Goal: Navigation & Orientation: Find specific page/section

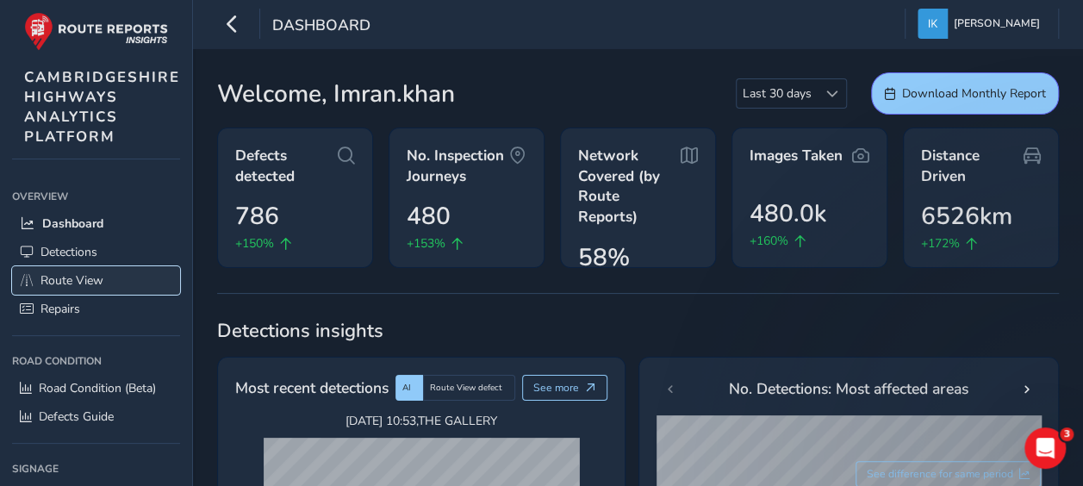
click at [64, 276] on span "Route View" at bounding box center [71, 280] width 63 height 16
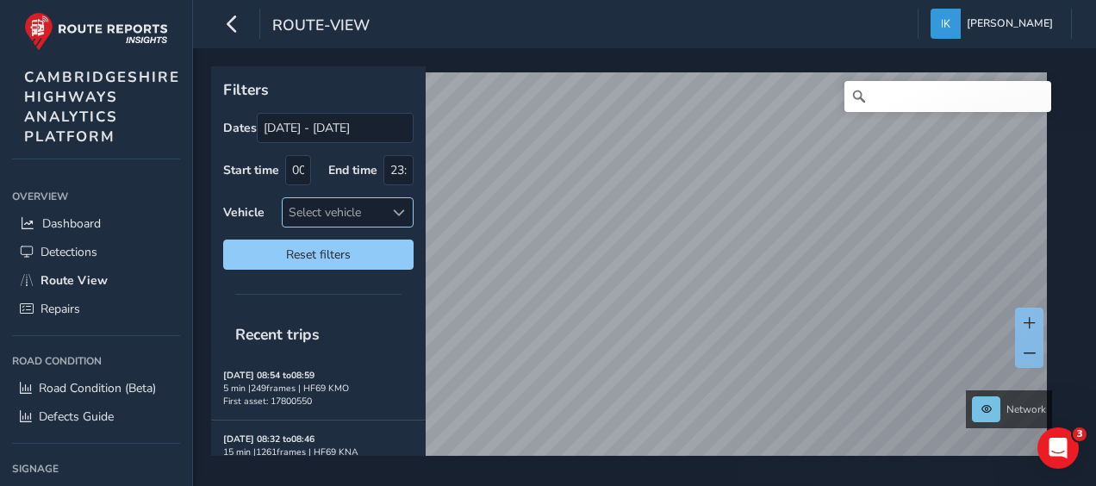
click at [388, 218] on div at bounding box center [398, 212] width 28 height 28
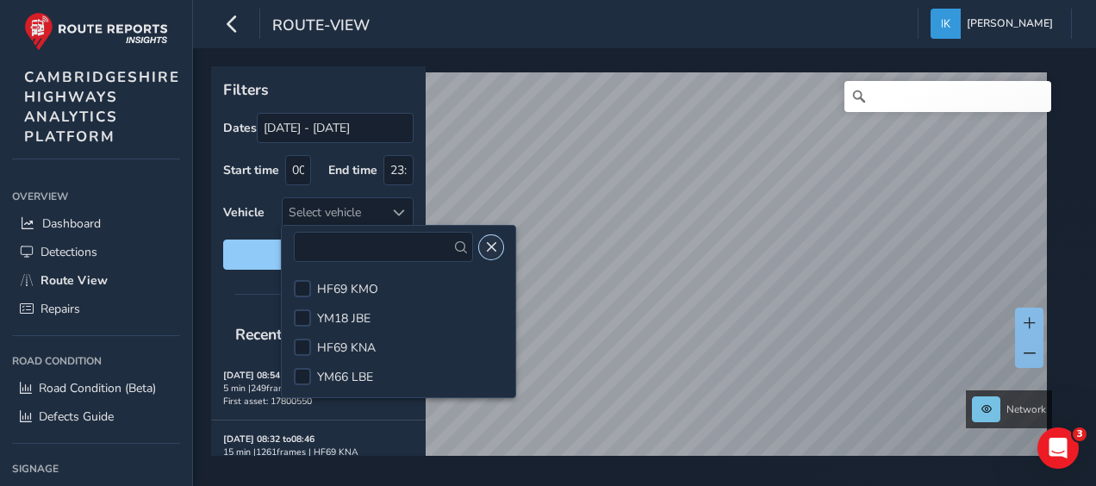
click at [487, 249] on button "Close" at bounding box center [491, 247] width 24 height 24
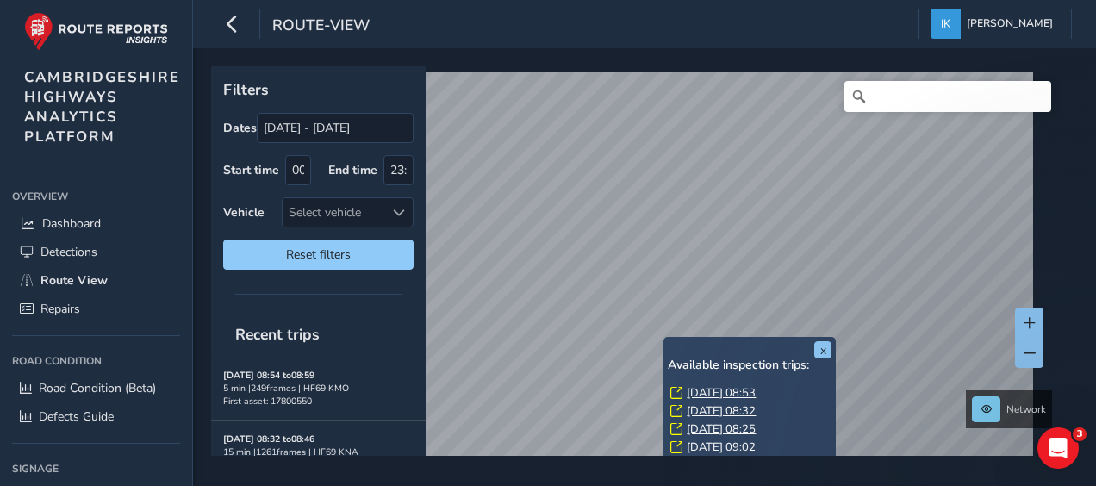
click at [683, 388] on div "[DATE] 08:53" at bounding box center [750, 393] width 161 height 16
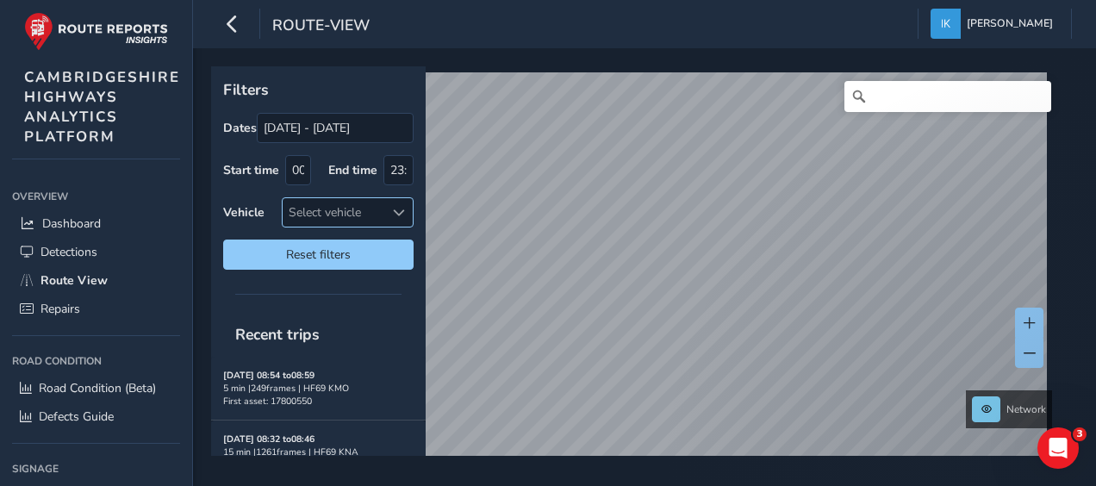
click at [396, 214] on span at bounding box center [399, 213] width 12 height 12
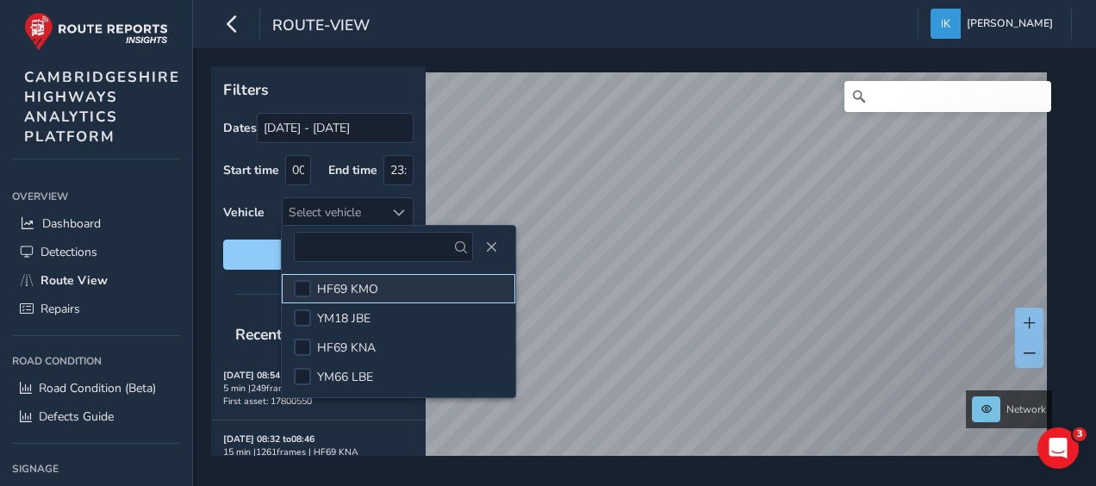
click at [359, 287] on span "HF69 KMO" at bounding box center [347, 289] width 61 height 16
click at [483, 253] on button "Close" at bounding box center [491, 247] width 24 height 24
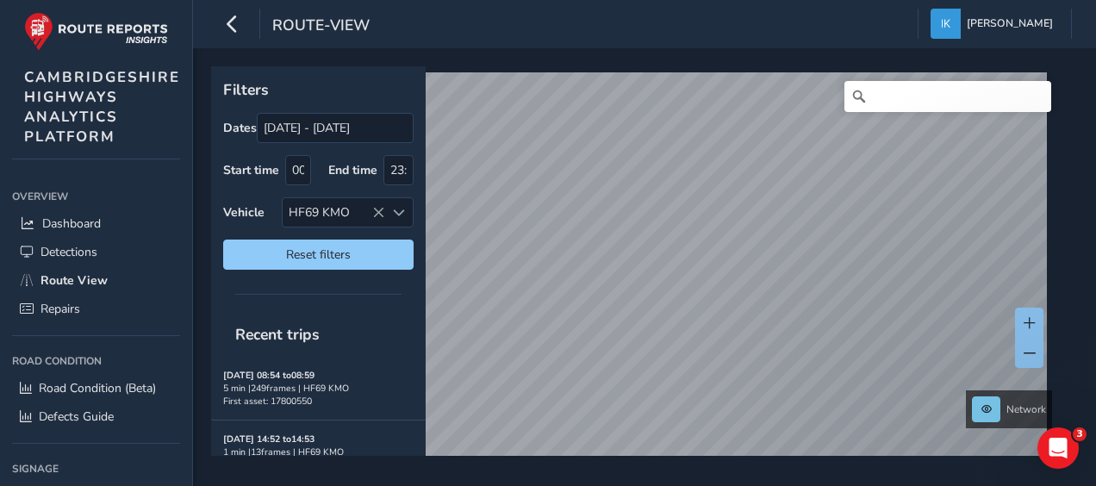
click at [320, 395] on div "[DATE] 08:54 to 08:59 5 min | 249 frames | HF69 KMO First asset: 17800550" at bounding box center [318, 388] width 190 height 39
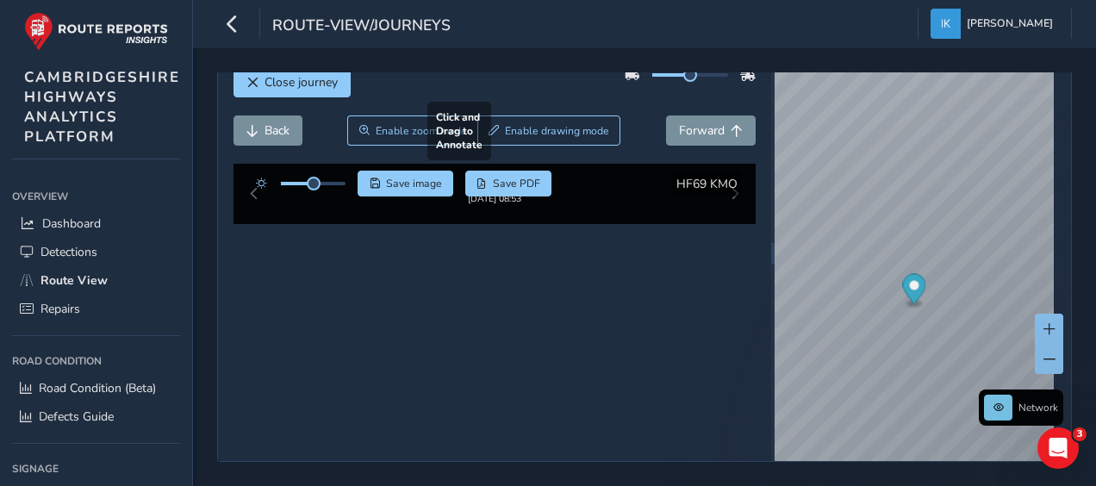
scroll to position [123, 0]
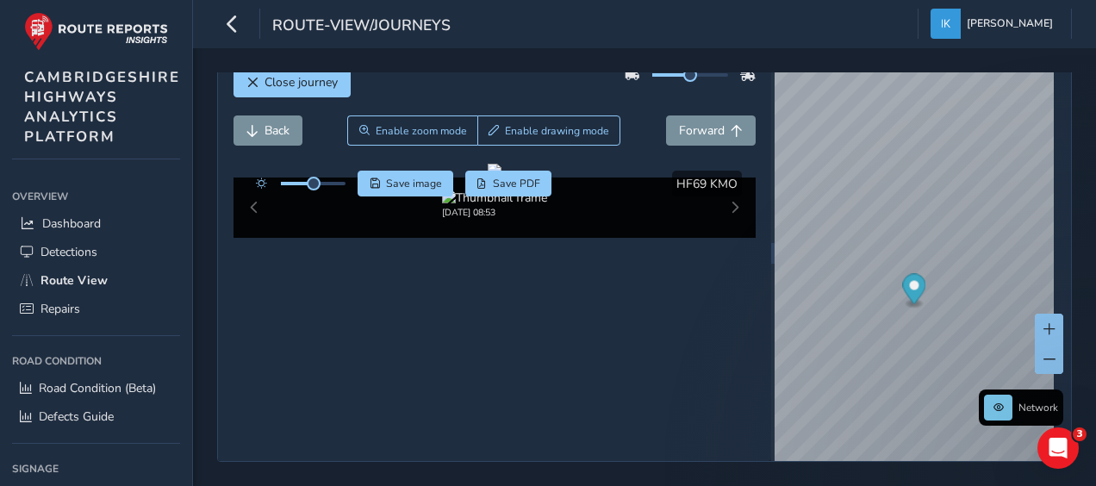
click at [723, 238] on div "[DATE] 08:53" at bounding box center [494, 207] width 523 height 60
click at [488, 177] on div at bounding box center [495, 171] width 14 height 14
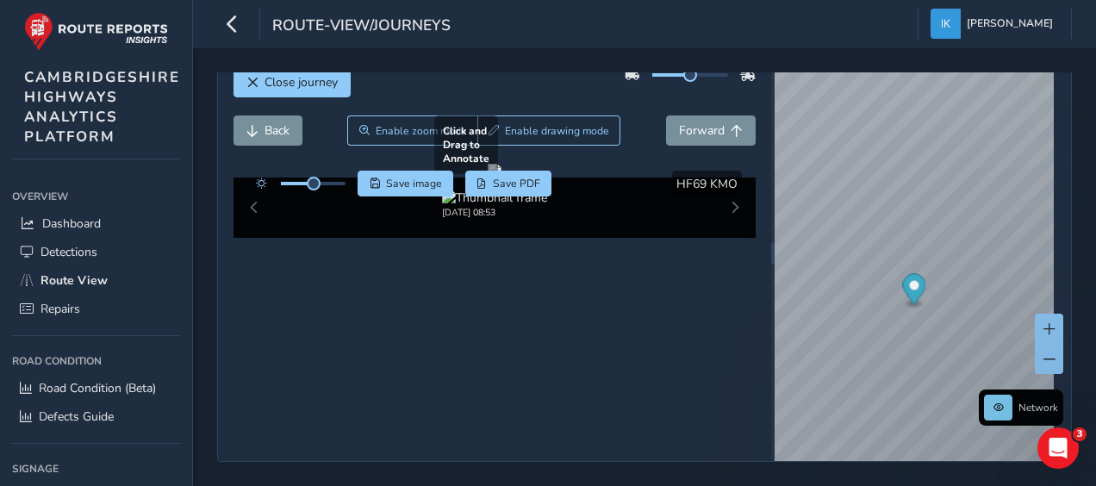
scroll to position [42, 0]
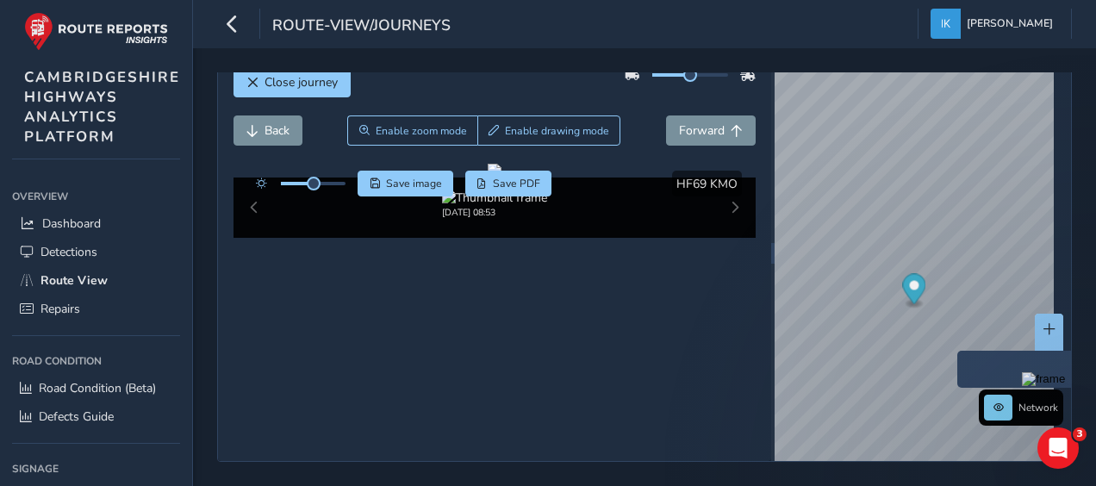
click at [1022, 386] on img "Preview frame" at bounding box center [1043, 379] width 43 height 14
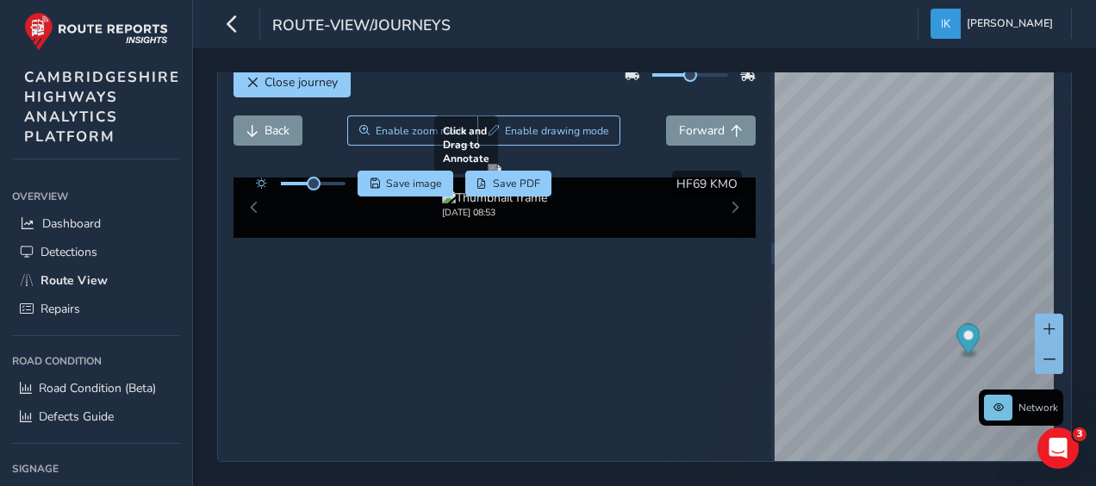
click at [501, 177] on div at bounding box center [495, 171] width 14 height 14
drag, startPoint x: 637, startPoint y: 334, endPoint x: 694, endPoint y: 112, distance: 229.4
click at [694, 112] on div "Close journey Back Enable zoom mode Enable drawing mode Forward Click and Drag …" at bounding box center [494, 253] width 553 height 415
click at [694, 122] on span "Forward" at bounding box center [702, 130] width 46 height 16
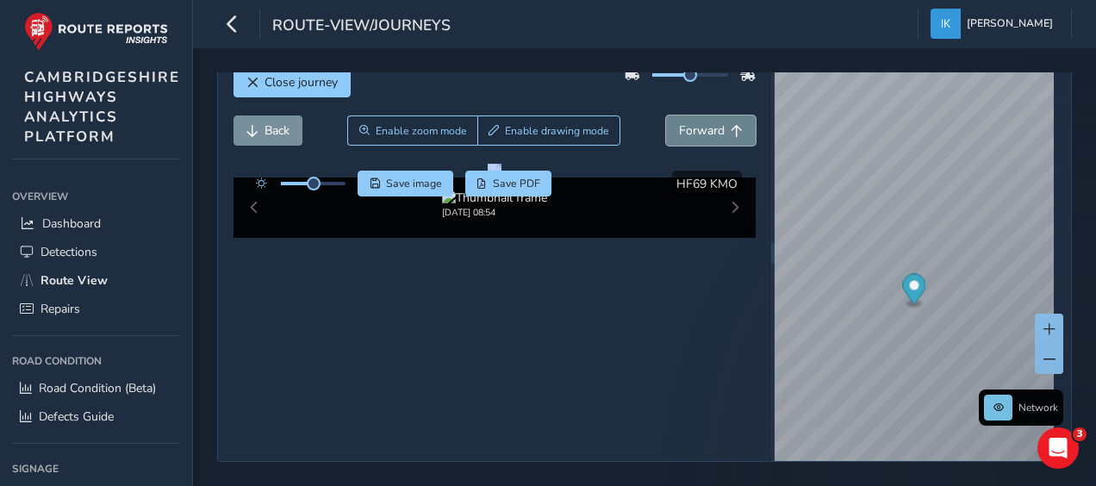
click at [694, 122] on span "Forward" at bounding box center [702, 130] width 46 height 16
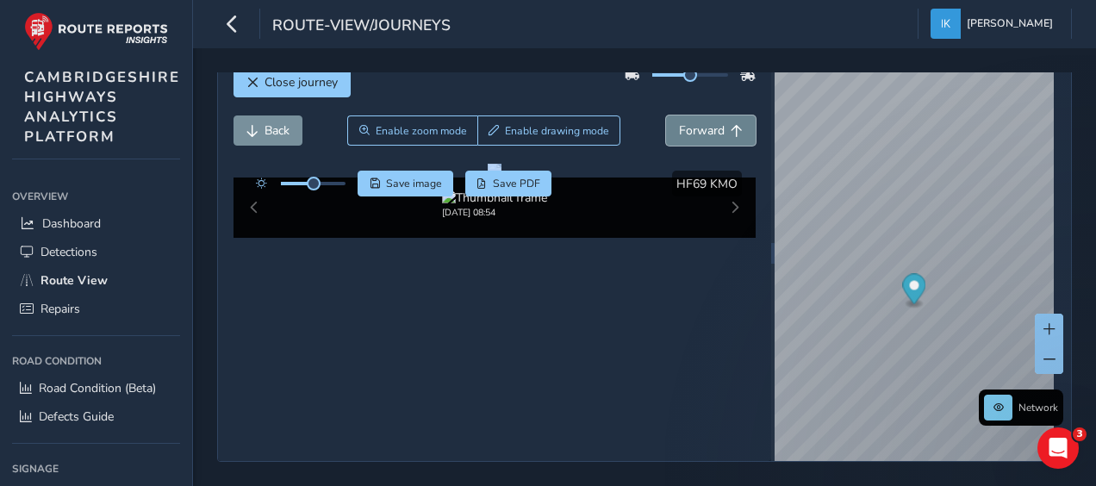
click at [694, 122] on span "Forward" at bounding box center [702, 130] width 46 height 16
click at [501, 177] on div at bounding box center [495, 171] width 14 height 14
click at [689, 122] on span "Forward" at bounding box center [702, 130] width 46 height 16
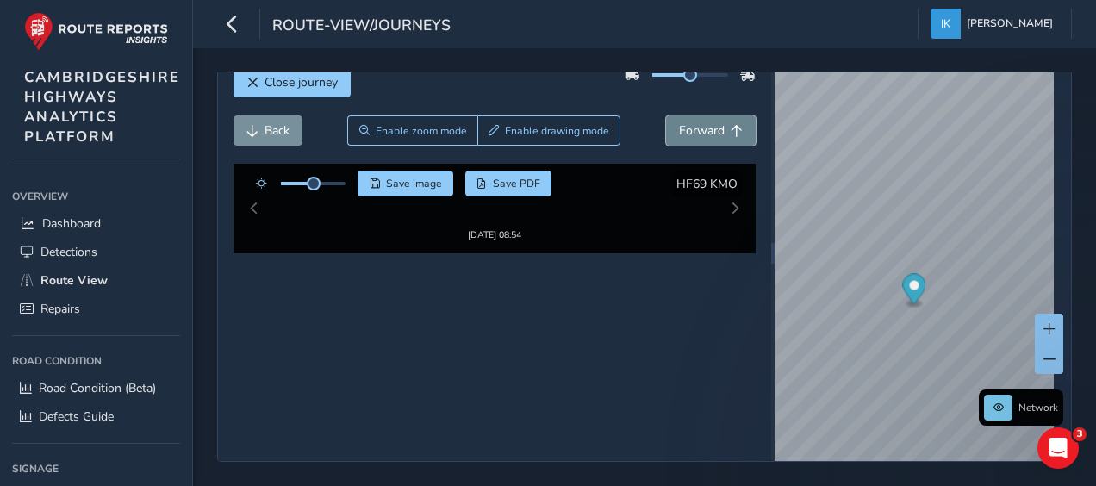
click at [689, 122] on span "Forward" at bounding box center [702, 130] width 46 height 16
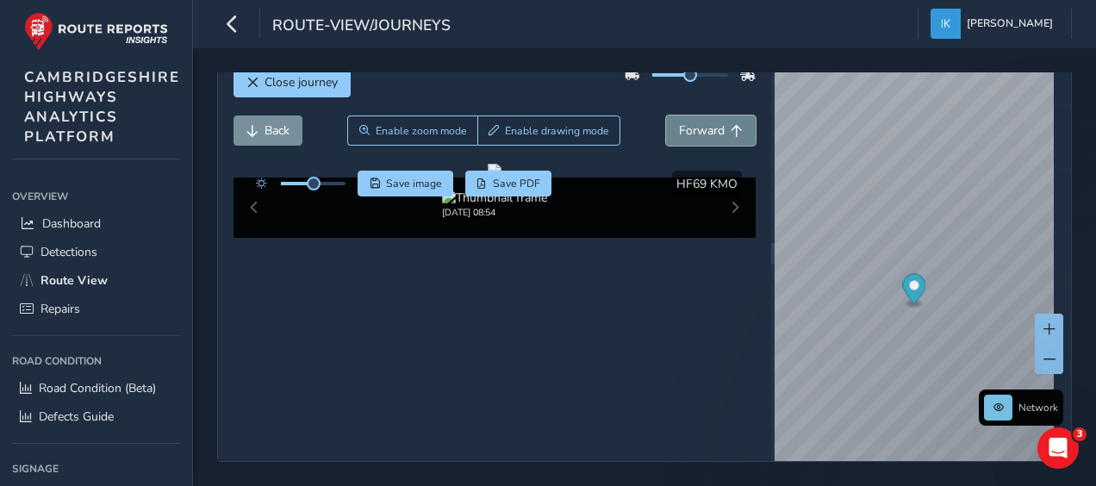
click at [689, 122] on span "Forward" at bounding box center [702, 130] width 46 height 16
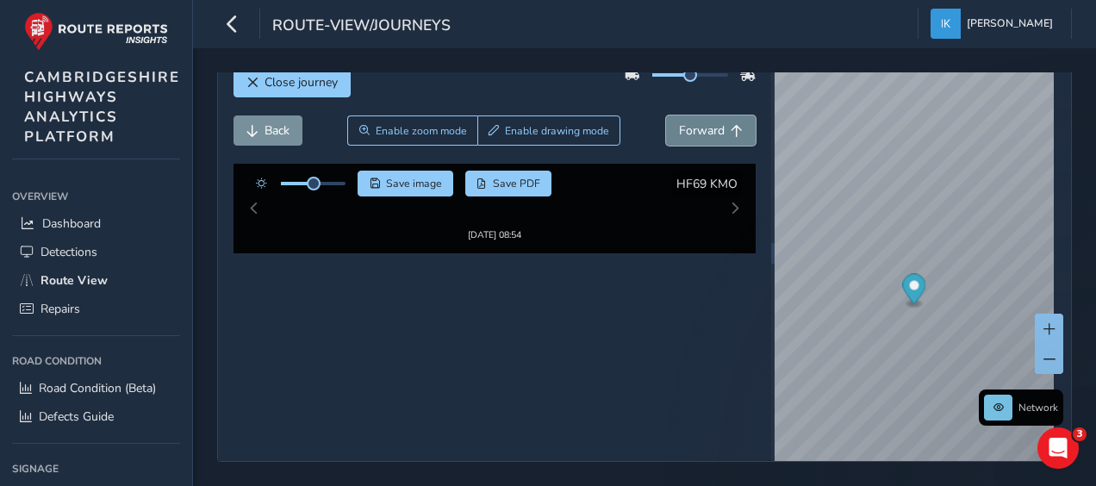
click at [689, 122] on span "Forward" at bounding box center [702, 130] width 46 height 16
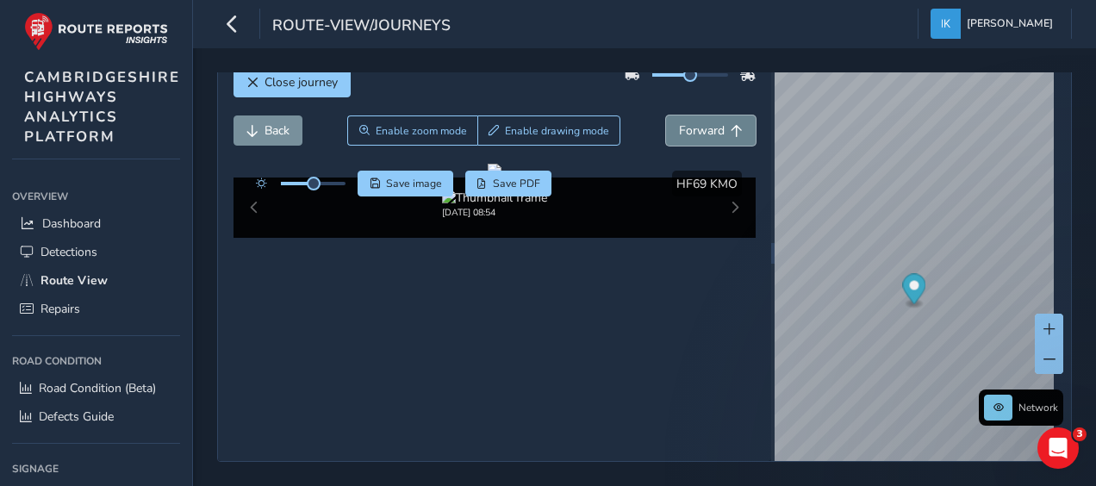
click at [689, 122] on span "Forward" at bounding box center [702, 130] width 46 height 16
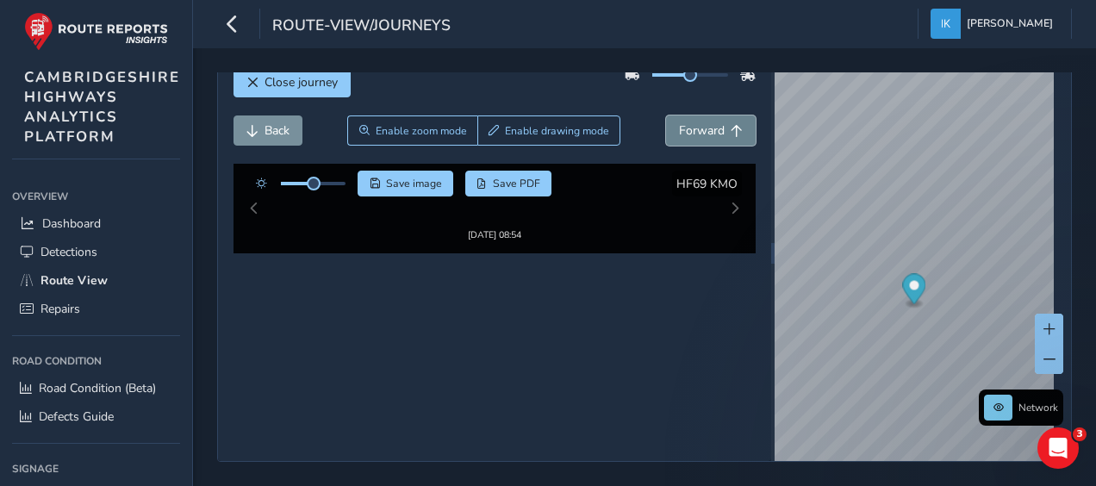
click at [689, 122] on span "Forward" at bounding box center [702, 130] width 46 height 16
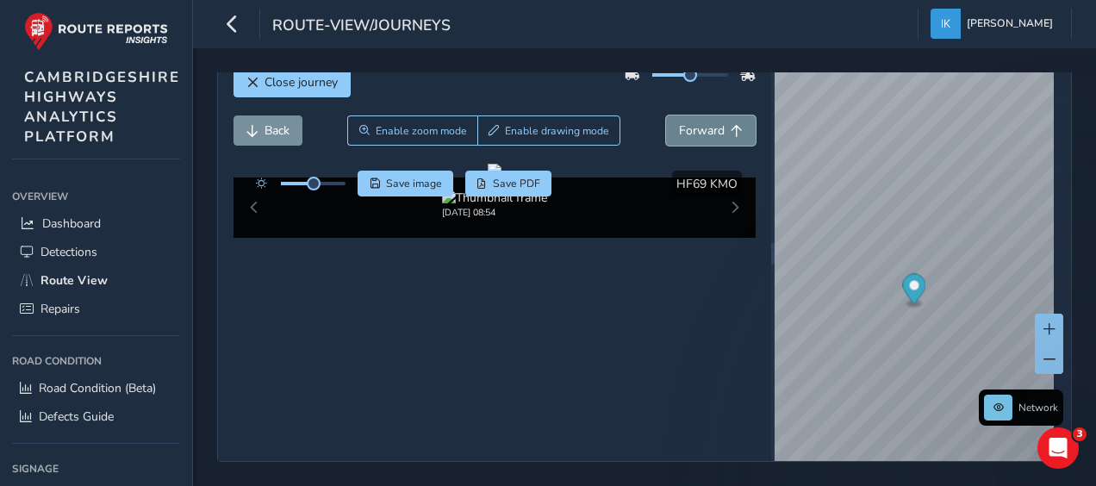
click at [689, 122] on span "Forward" at bounding box center [702, 130] width 46 height 16
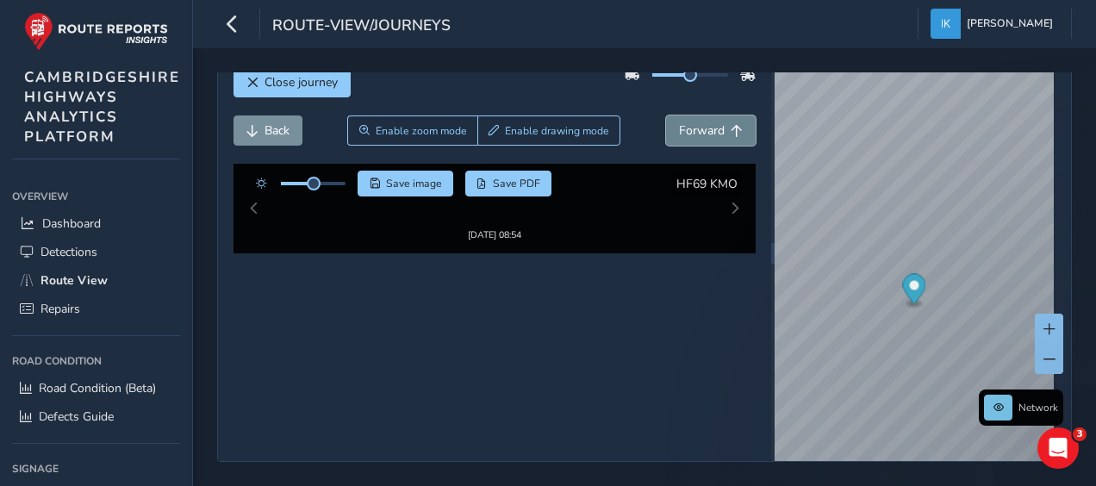
click at [689, 122] on span "Forward" at bounding box center [702, 130] width 46 height 16
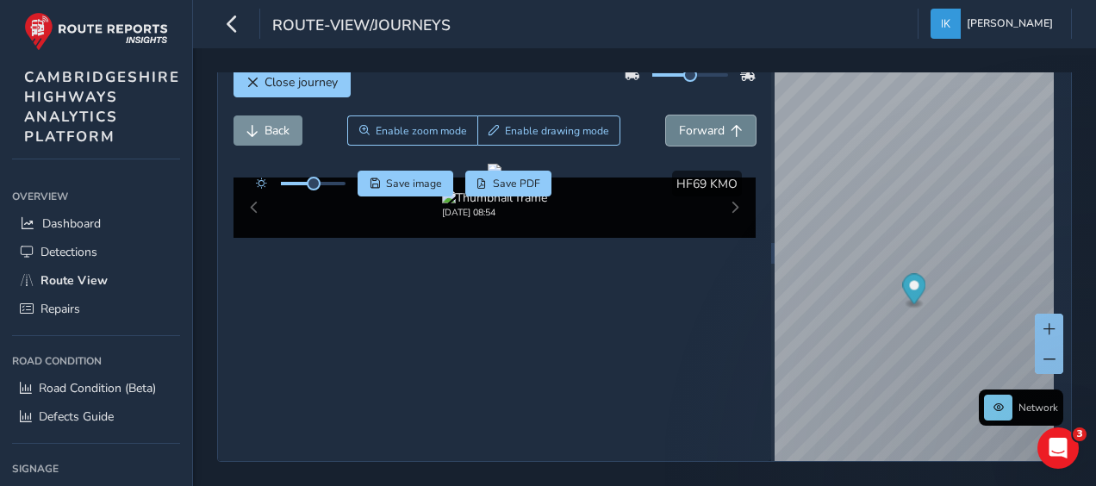
click at [689, 122] on span "Forward" at bounding box center [702, 130] width 46 height 16
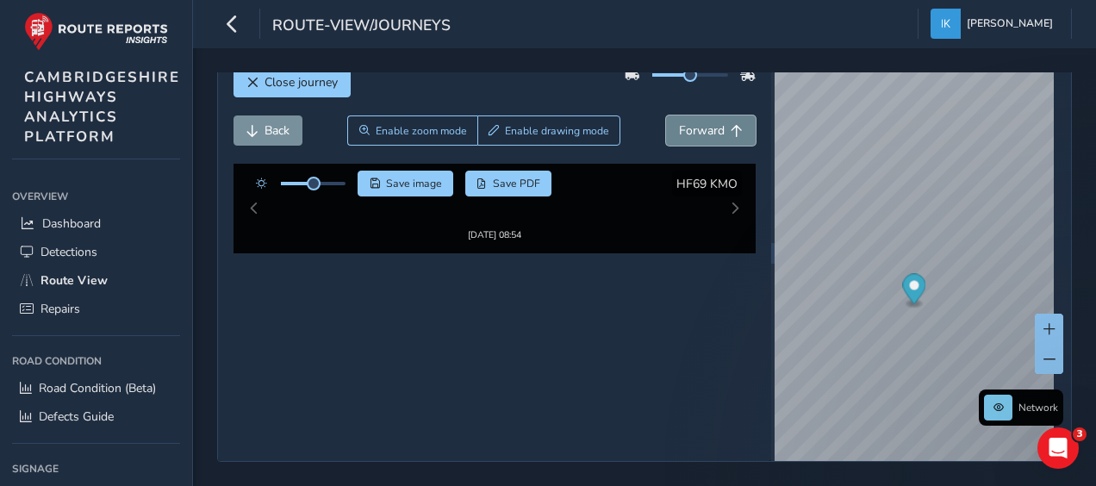
click at [689, 122] on span "Forward" at bounding box center [702, 130] width 46 height 16
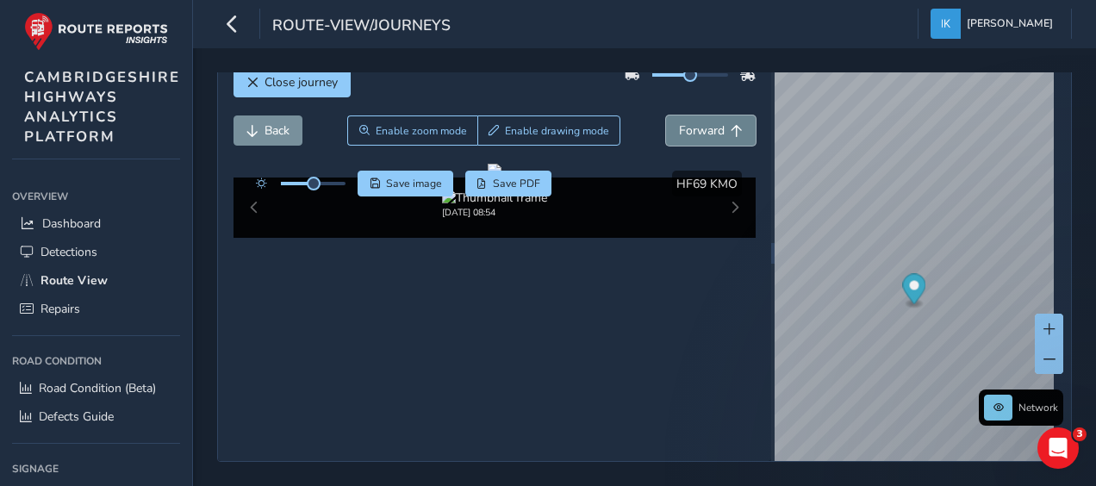
click at [689, 122] on span "Forward" at bounding box center [702, 130] width 46 height 16
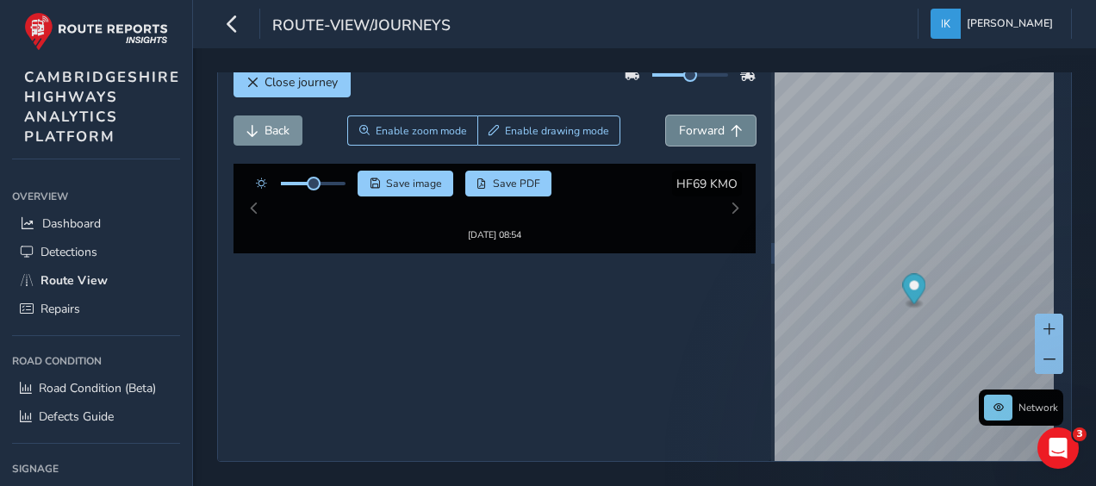
click at [689, 122] on span "Forward" at bounding box center [702, 130] width 46 height 16
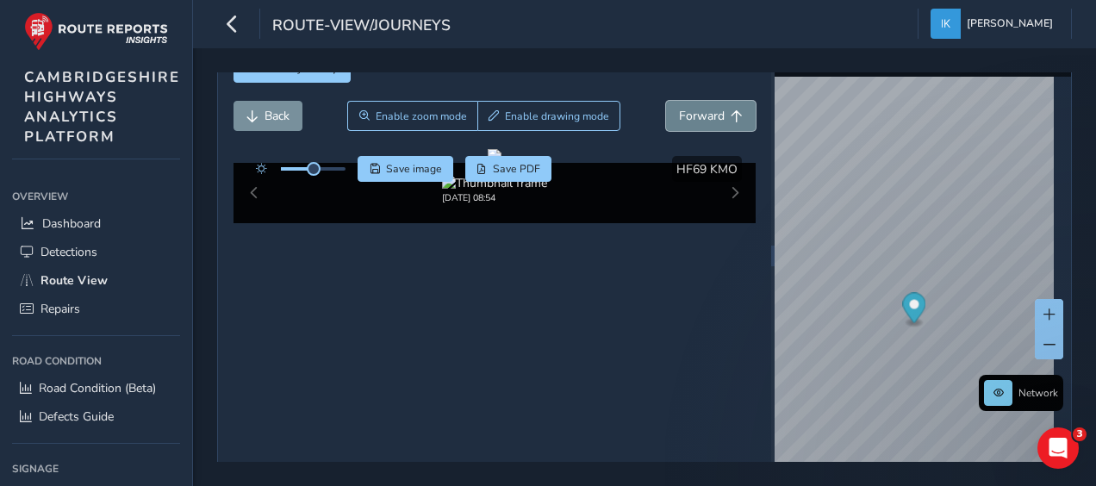
click at [689, 119] on span "Forward" at bounding box center [702, 116] width 46 height 16
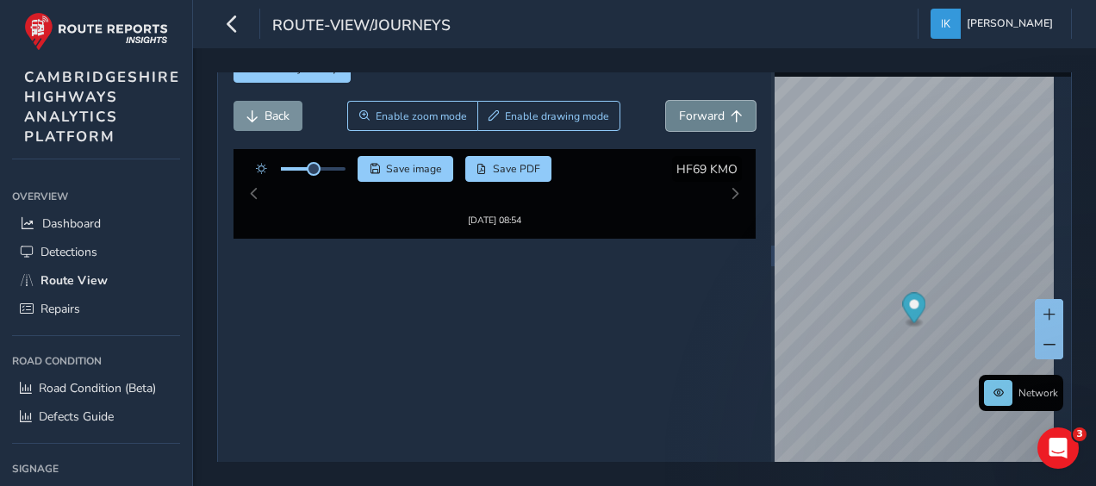
click at [689, 119] on span "Forward" at bounding box center [702, 116] width 46 height 16
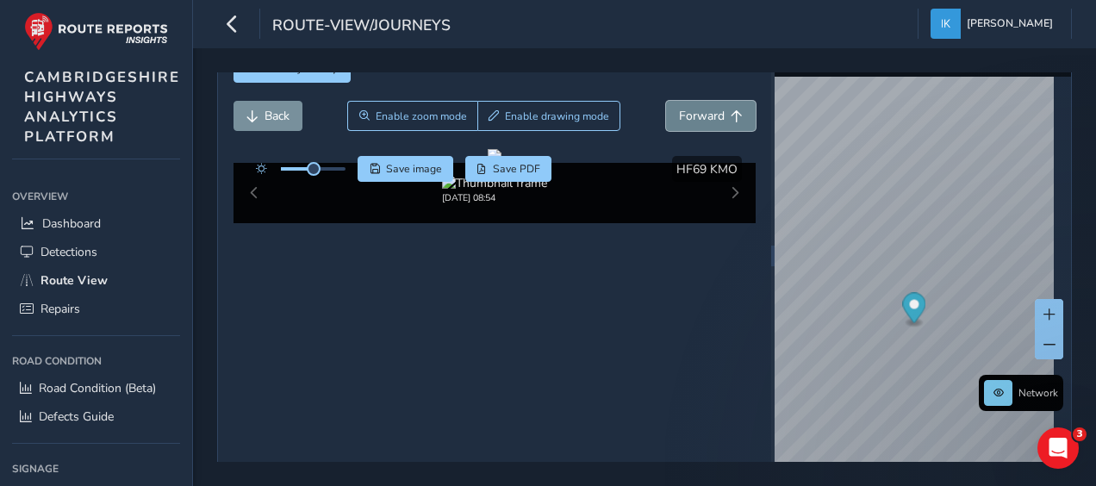
click at [689, 119] on span "Forward" at bounding box center [702, 116] width 46 height 16
click at [270, 108] on span "Back" at bounding box center [276, 116] width 25 height 16
click at [684, 115] on span "Forward" at bounding box center [702, 116] width 46 height 16
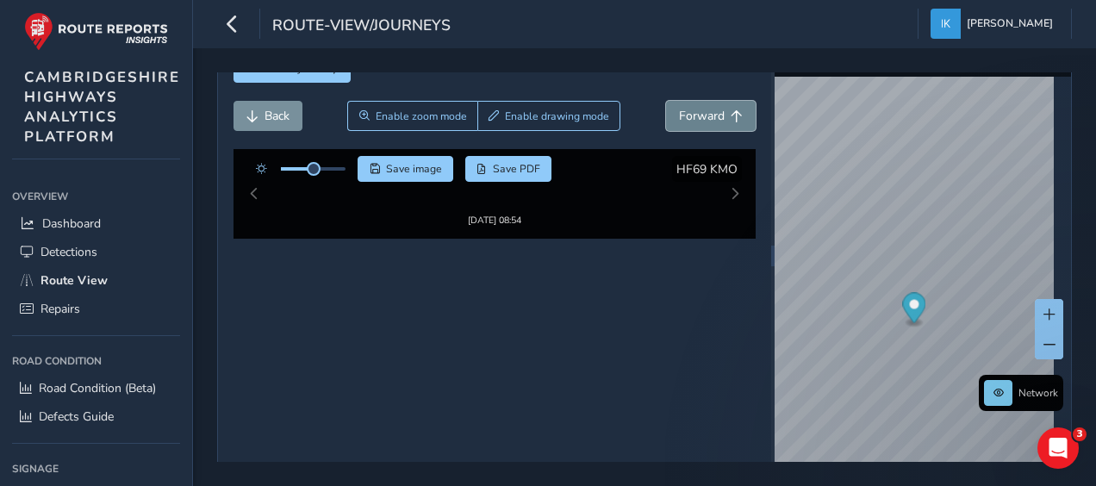
click at [684, 115] on span "Forward" at bounding box center [702, 116] width 46 height 16
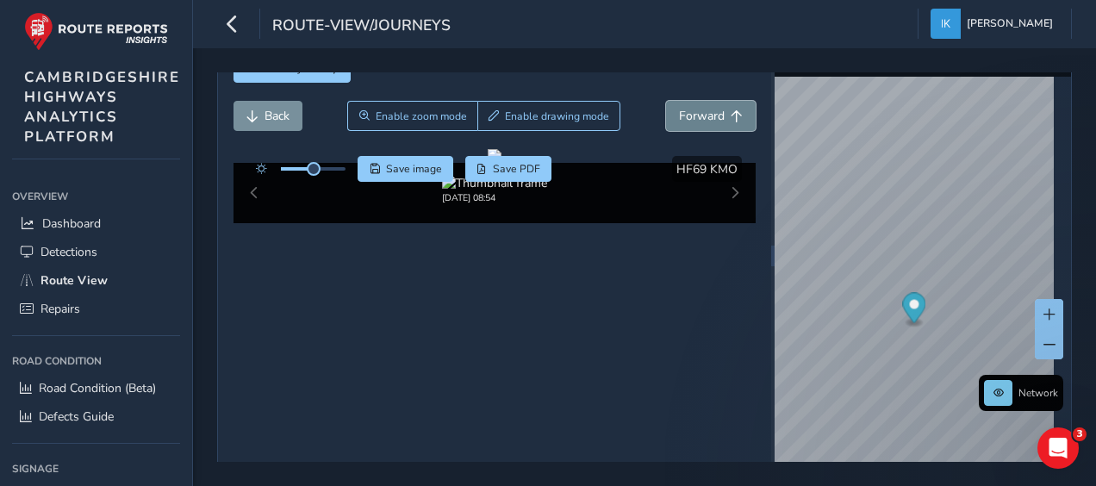
click at [684, 115] on span "Forward" at bounding box center [702, 116] width 46 height 16
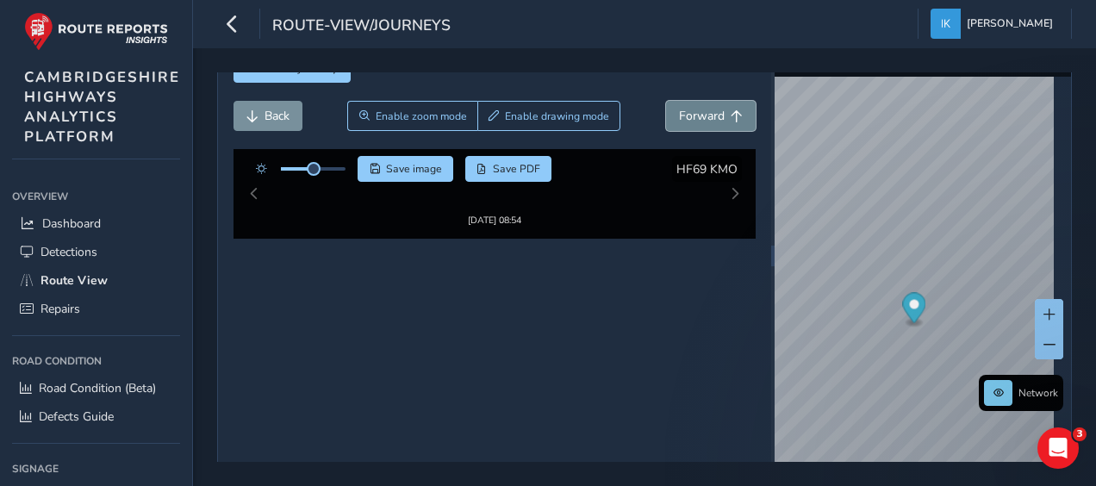
click at [684, 115] on span "Forward" at bounding box center [702, 116] width 46 height 16
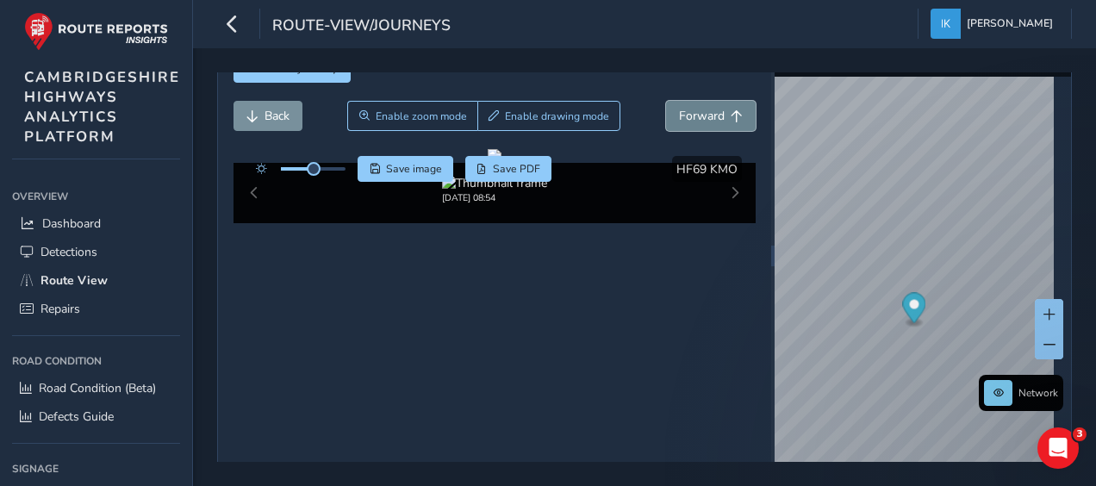
click at [684, 115] on span "Forward" at bounding box center [702, 116] width 46 height 16
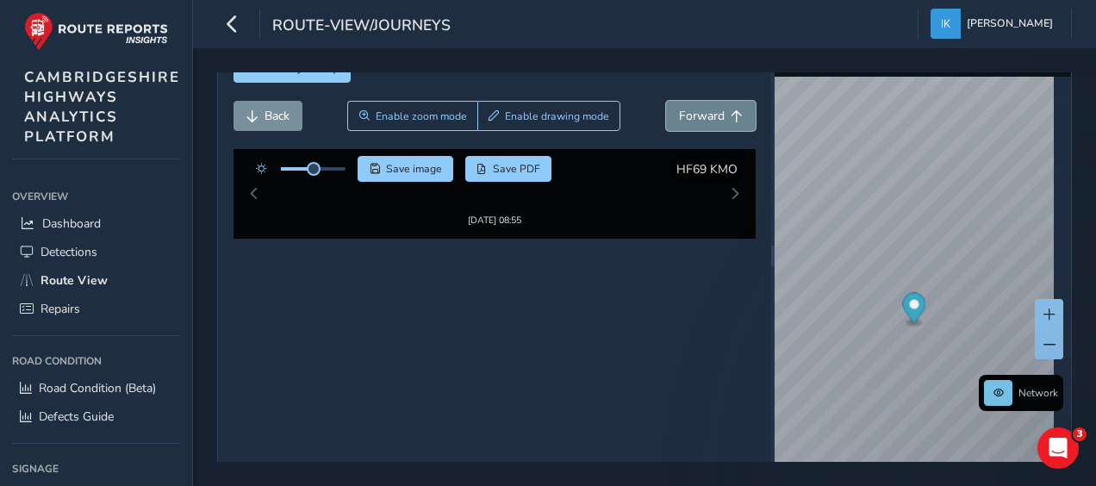
click at [684, 115] on span "Forward" at bounding box center [702, 116] width 46 height 16
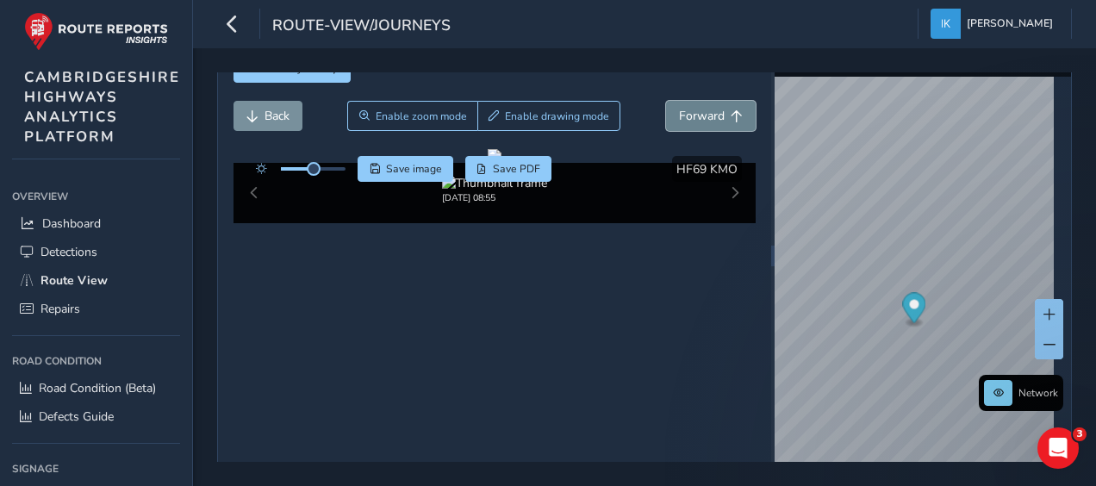
click at [684, 115] on span "Forward" at bounding box center [702, 116] width 46 height 16
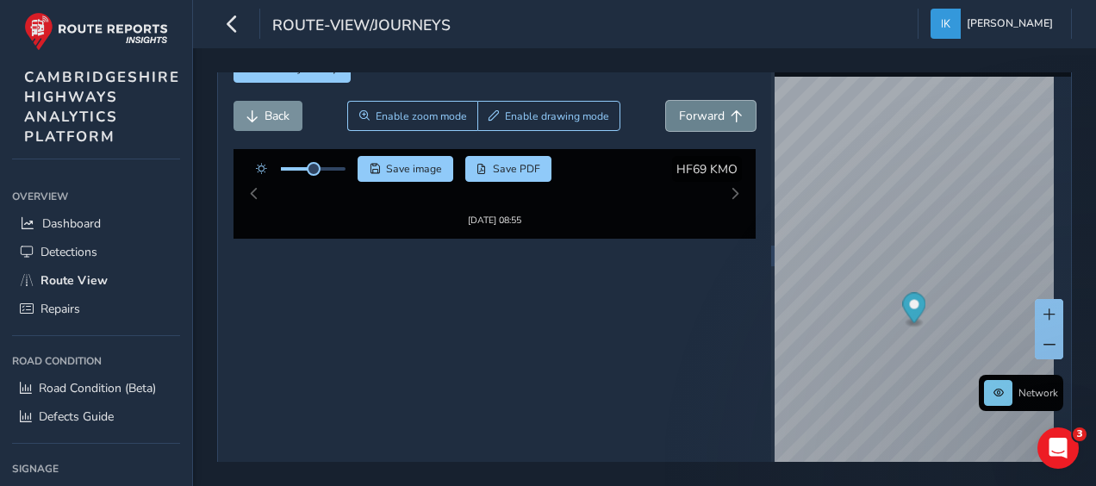
click at [684, 115] on span "Forward" at bounding box center [702, 116] width 46 height 16
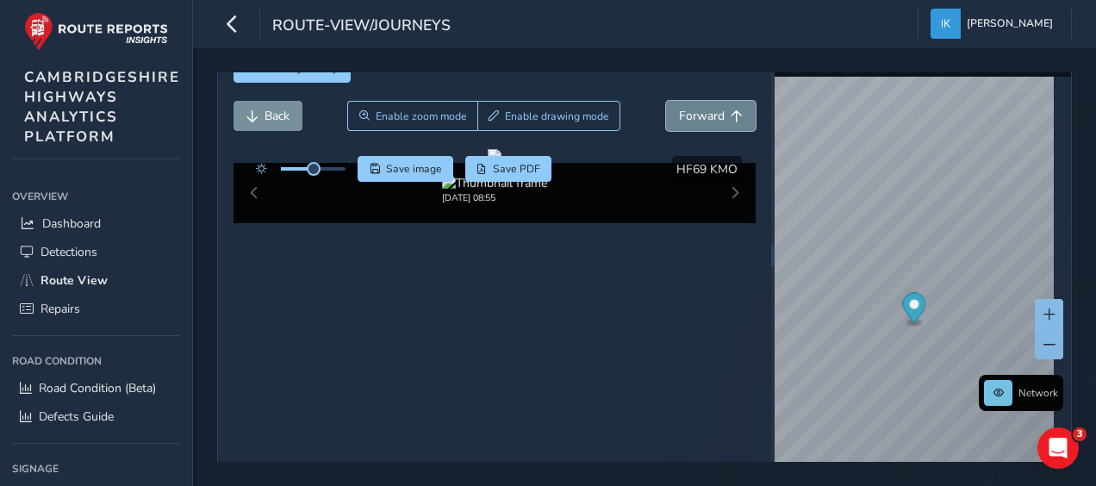
click at [684, 115] on span "Forward" at bounding box center [702, 116] width 46 height 16
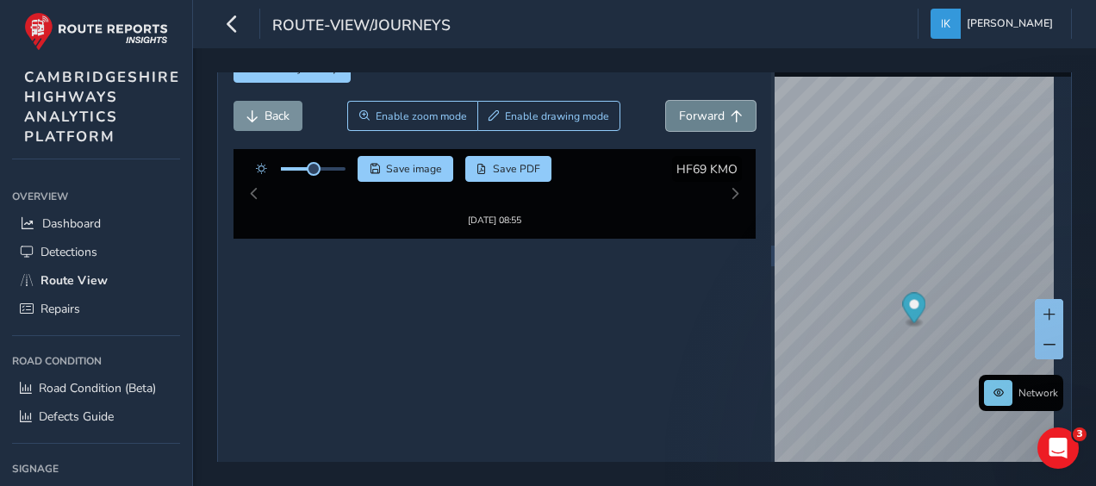
click at [684, 115] on span "Forward" at bounding box center [702, 116] width 46 height 16
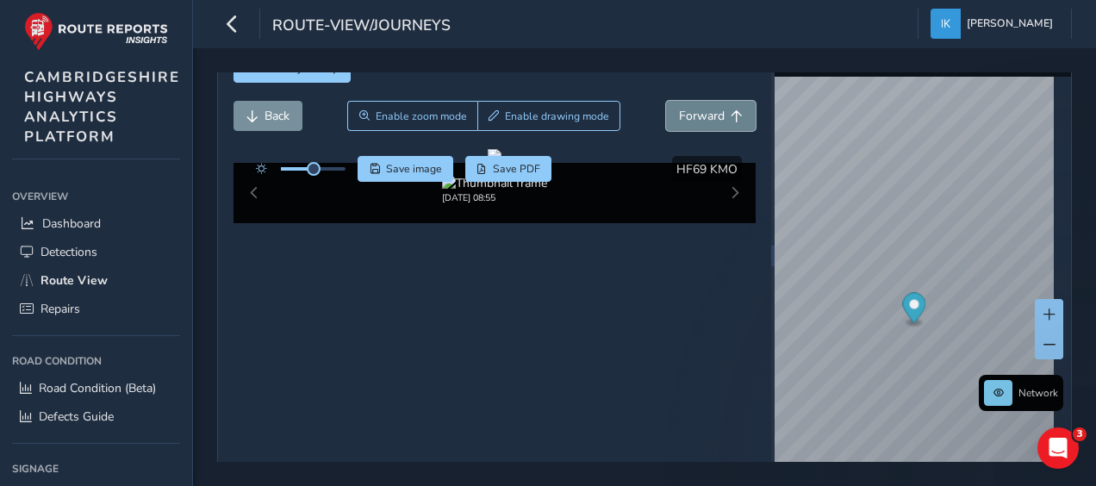
click at [684, 115] on span "Forward" at bounding box center [702, 116] width 46 height 16
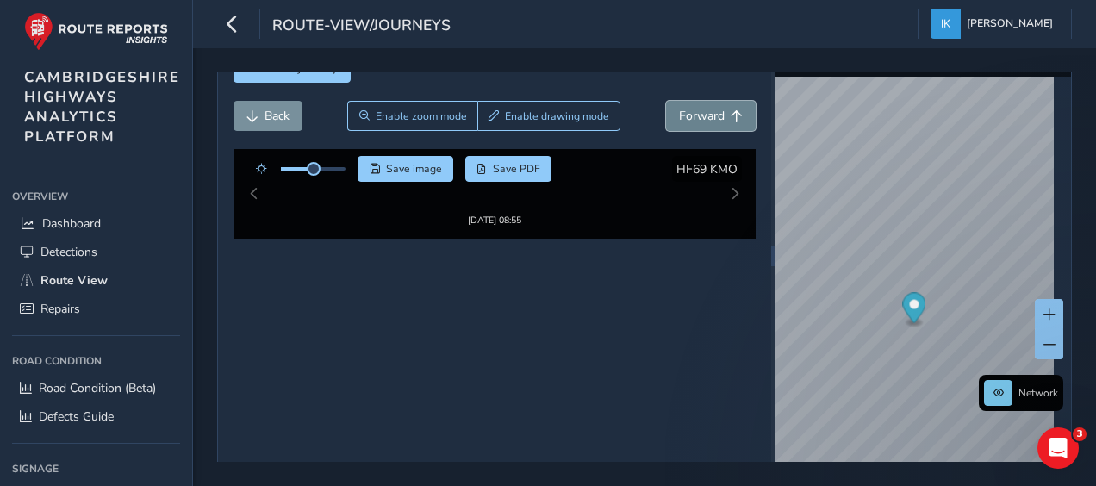
click at [684, 115] on span "Forward" at bounding box center [702, 116] width 46 height 16
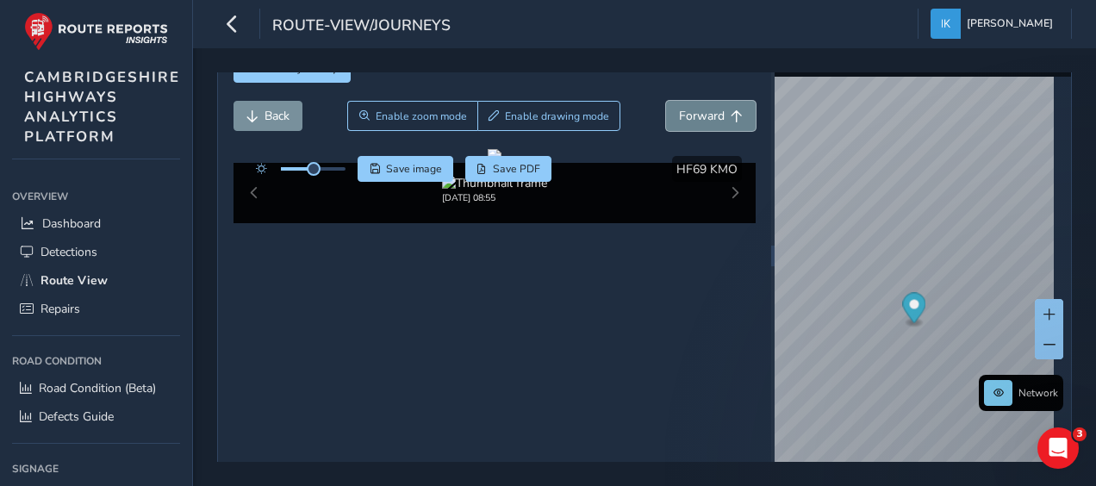
click at [684, 115] on span "Forward" at bounding box center [702, 116] width 46 height 16
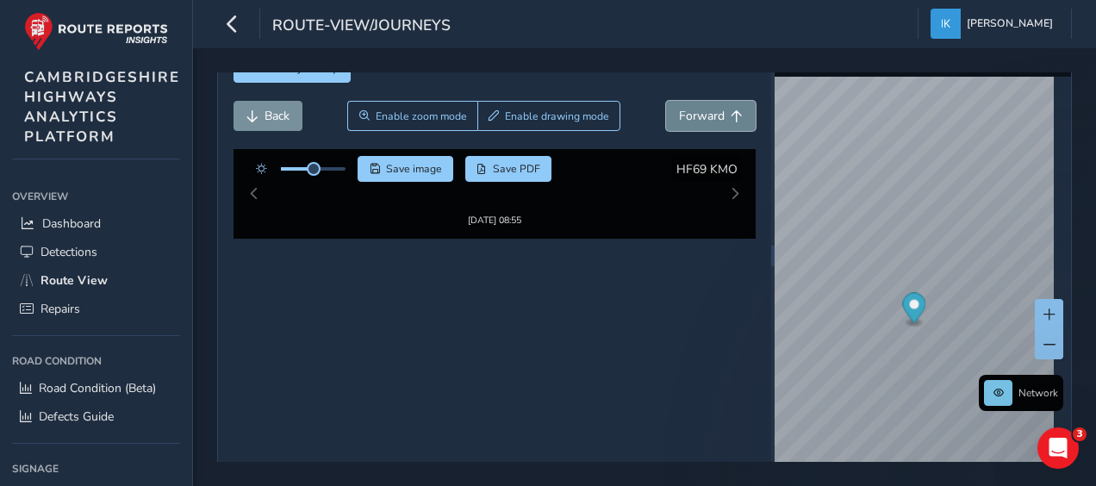
click at [684, 115] on span "Forward" at bounding box center [702, 116] width 46 height 16
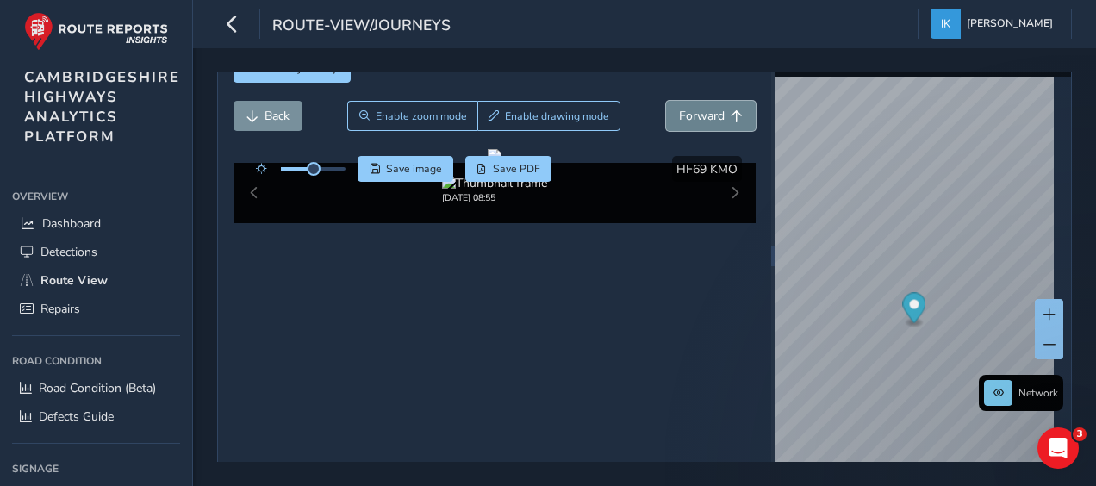
click at [684, 115] on span "Forward" at bounding box center [702, 116] width 46 height 16
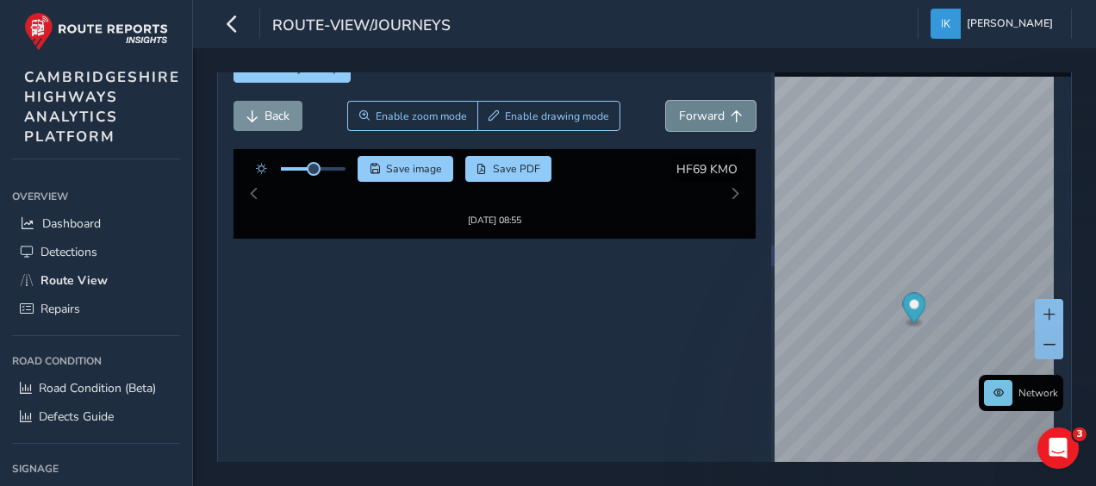
click at [684, 115] on span "Forward" at bounding box center [702, 116] width 46 height 16
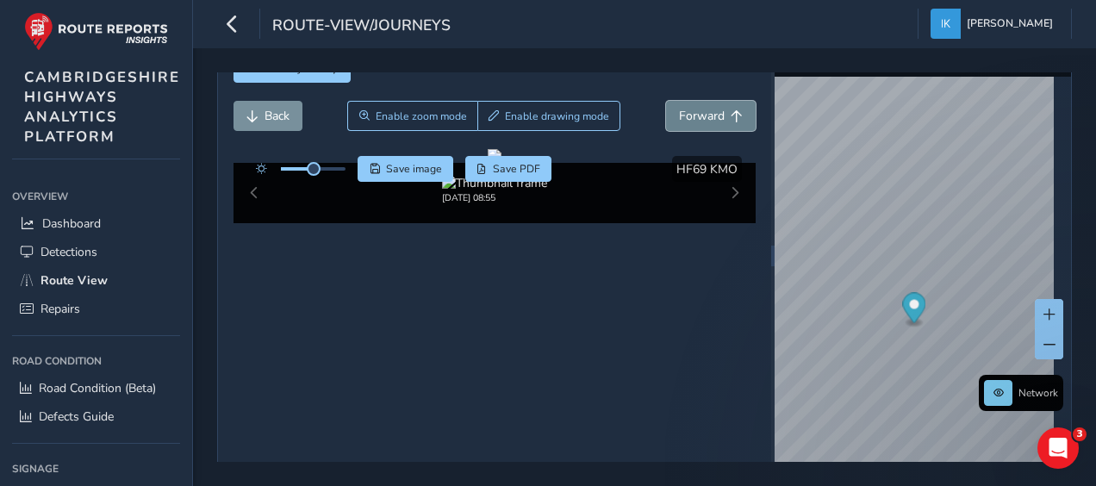
click at [684, 115] on span "Forward" at bounding box center [702, 116] width 46 height 16
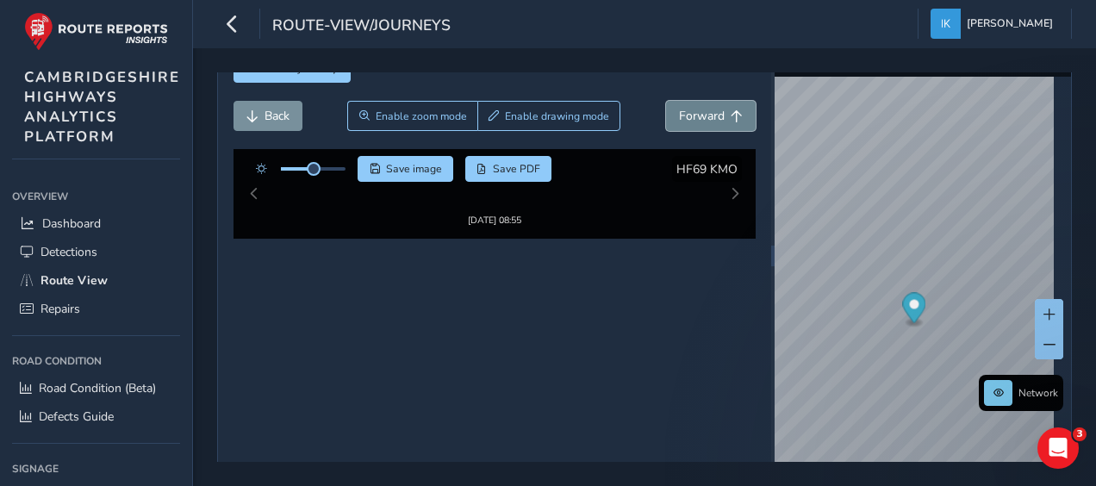
click at [684, 115] on span "Forward" at bounding box center [702, 116] width 46 height 16
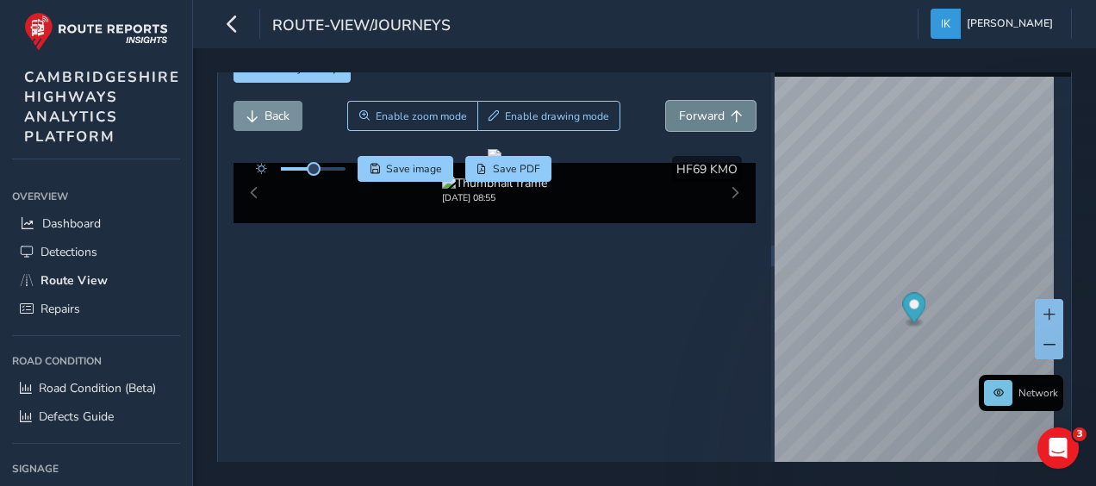
click at [684, 115] on span "Forward" at bounding box center [702, 116] width 46 height 16
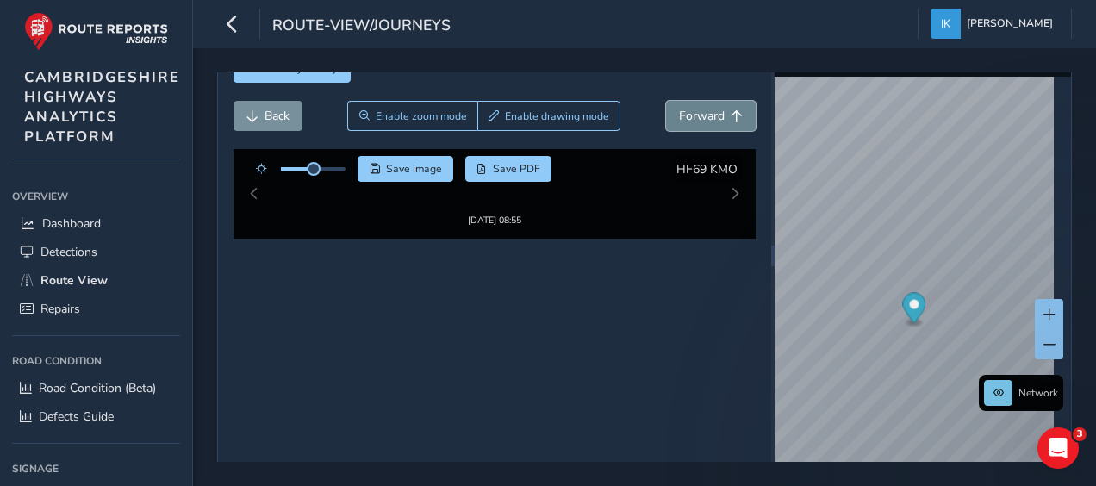
click at [684, 115] on span "Forward" at bounding box center [702, 116] width 46 height 16
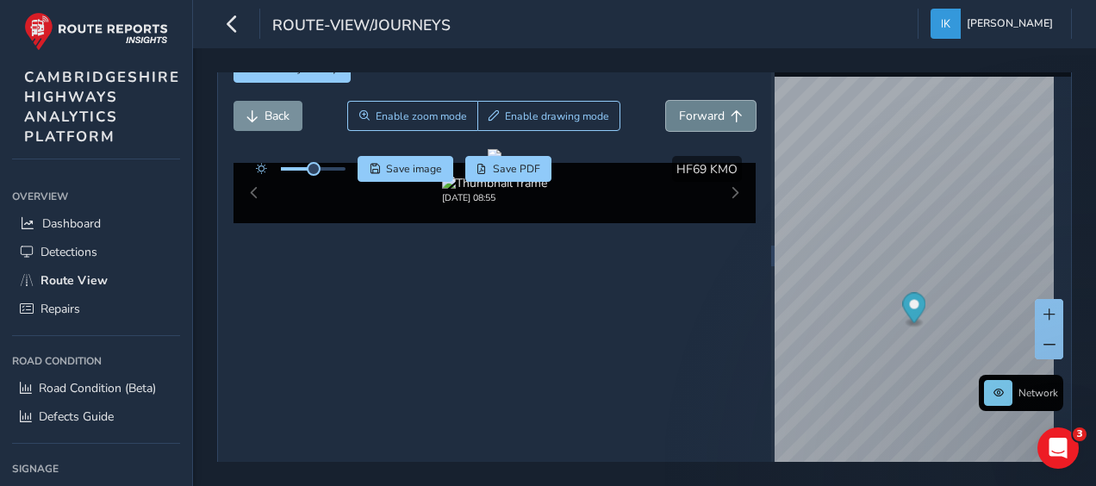
click at [684, 115] on span "Forward" at bounding box center [702, 116] width 46 height 16
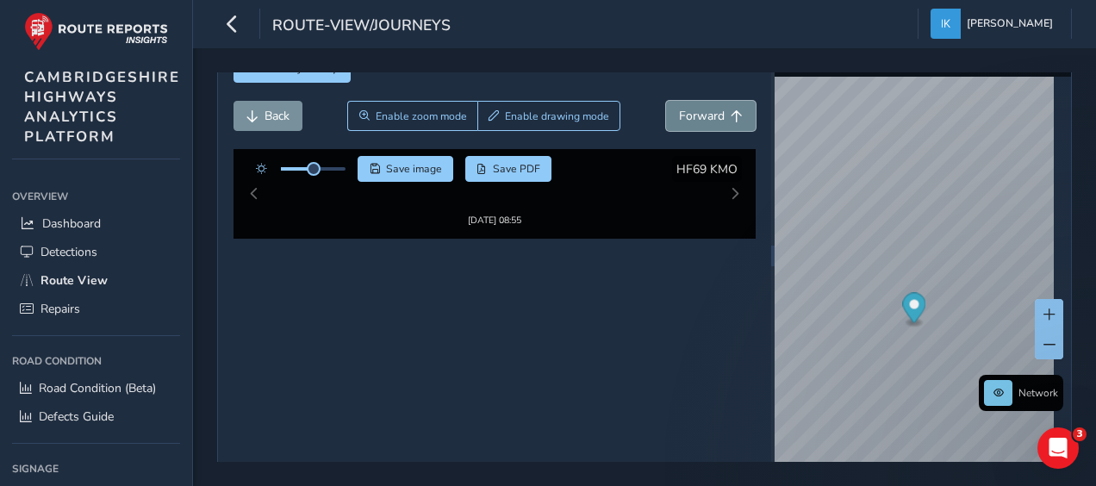
click at [684, 115] on span "Forward" at bounding box center [702, 116] width 46 height 16
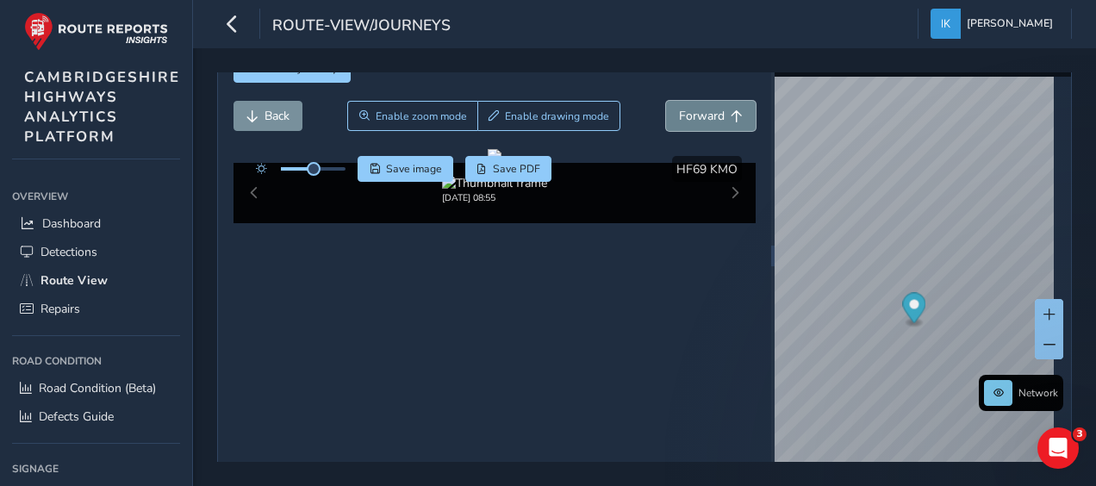
click at [684, 115] on span "Forward" at bounding box center [702, 116] width 46 height 16
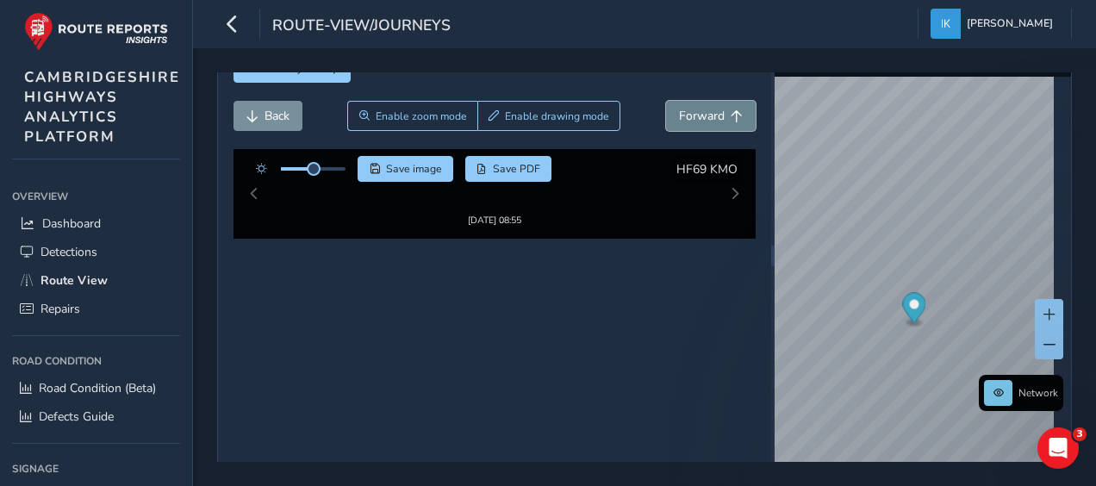
click at [684, 115] on span "Forward" at bounding box center [702, 116] width 46 height 16
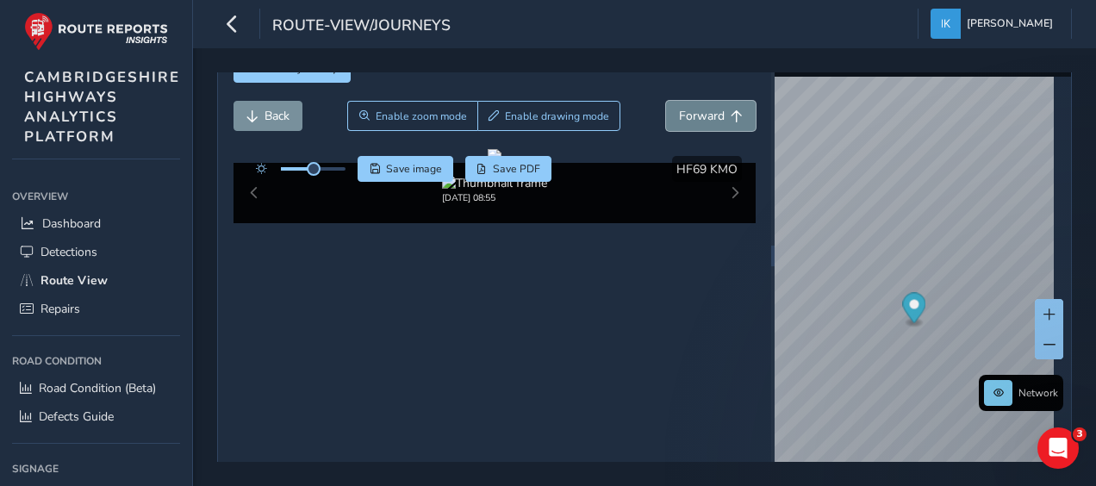
click at [684, 115] on span "Forward" at bounding box center [702, 116] width 46 height 16
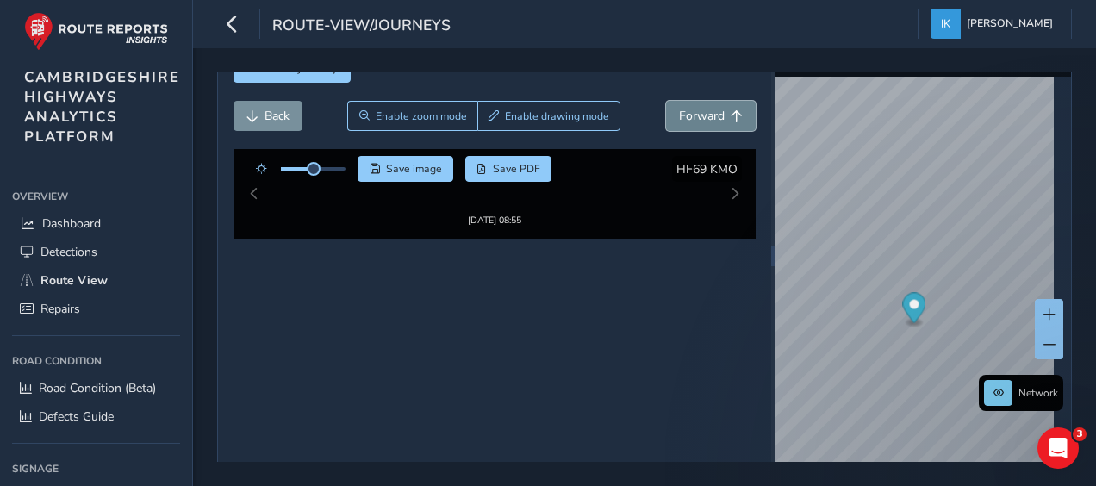
click at [684, 115] on span "Forward" at bounding box center [702, 116] width 46 height 16
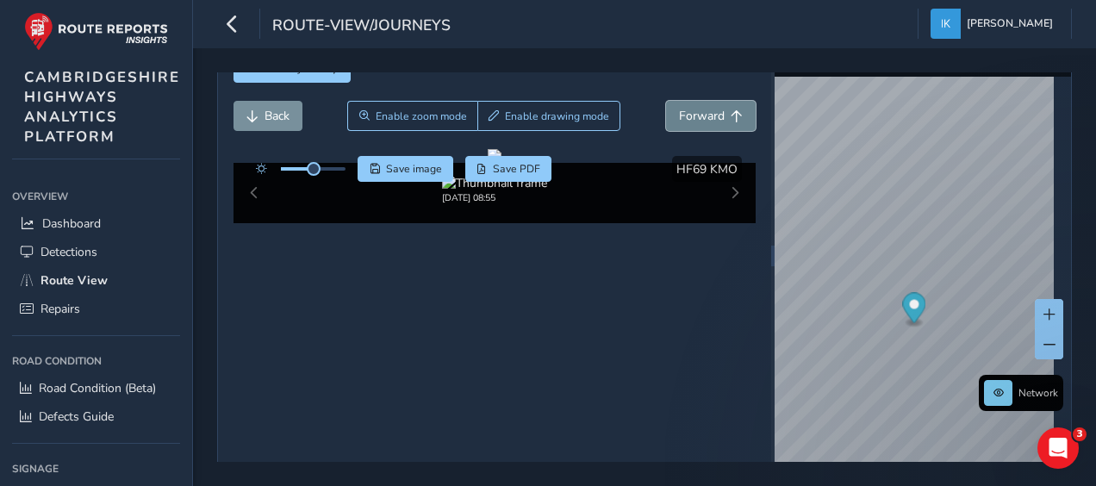
click at [684, 115] on span "Forward" at bounding box center [702, 116] width 46 height 16
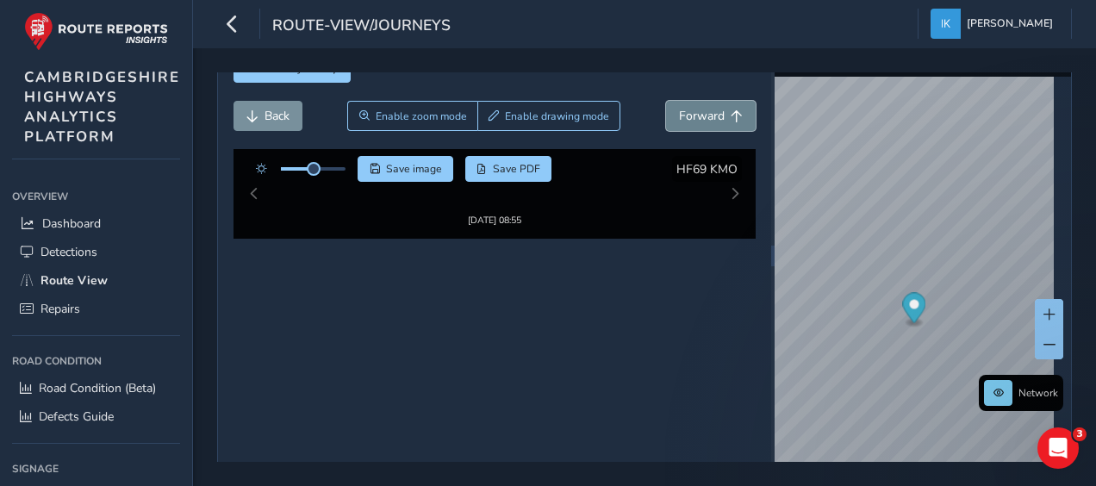
click at [684, 115] on span "Forward" at bounding box center [702, 116] width 46 height 16
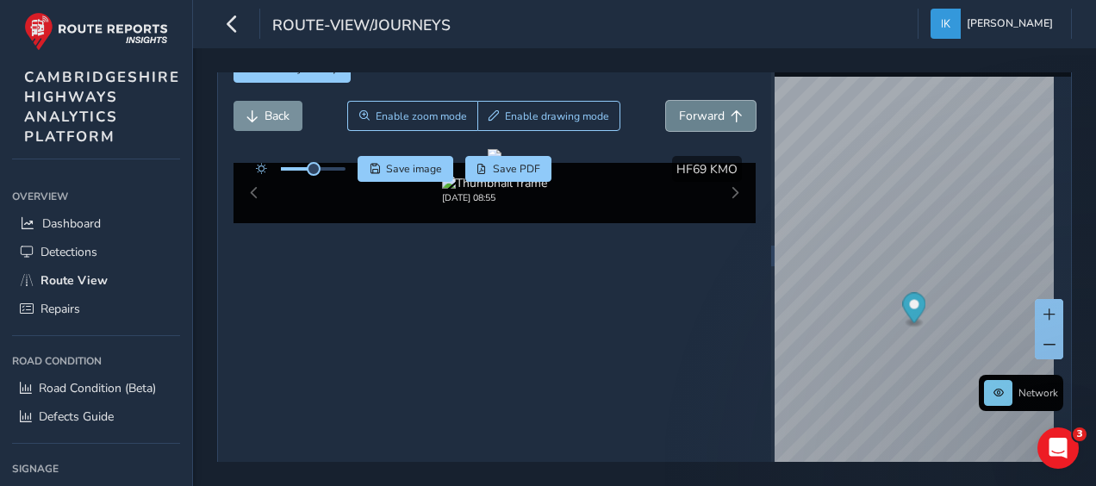
click at [684, 115] on span "Forward" at bounding box center [702, 116] width 46 height 16
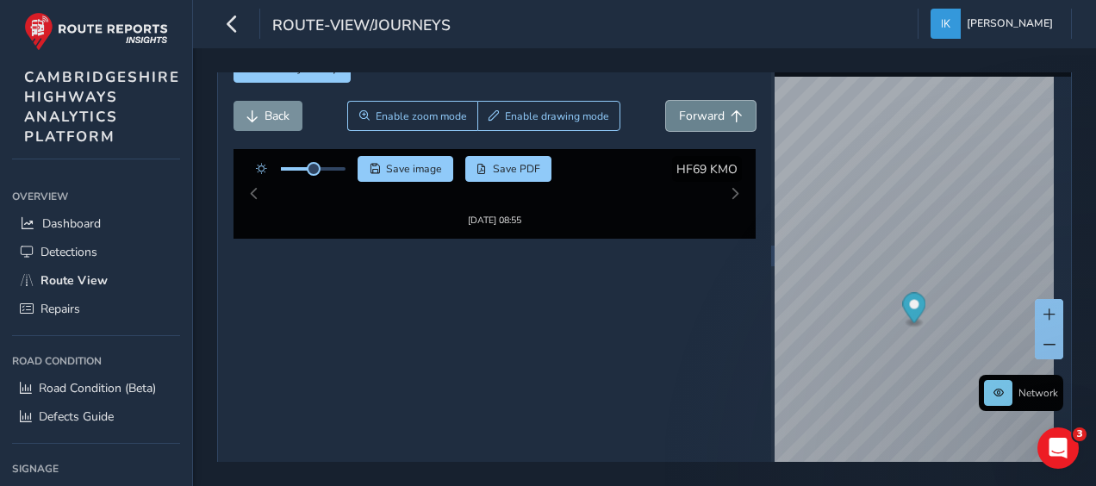
click at [684, 115] on span "Forward" at bounding box center [702, 116] width 46 height 16
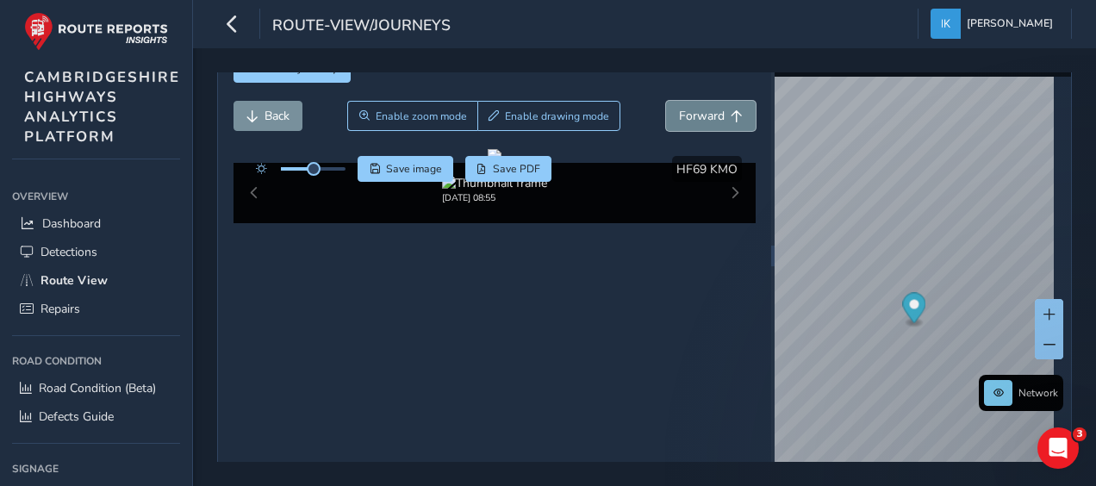
click at [684, 115] on span "Forward" at bounding box center [702, 116] width 46 height 16
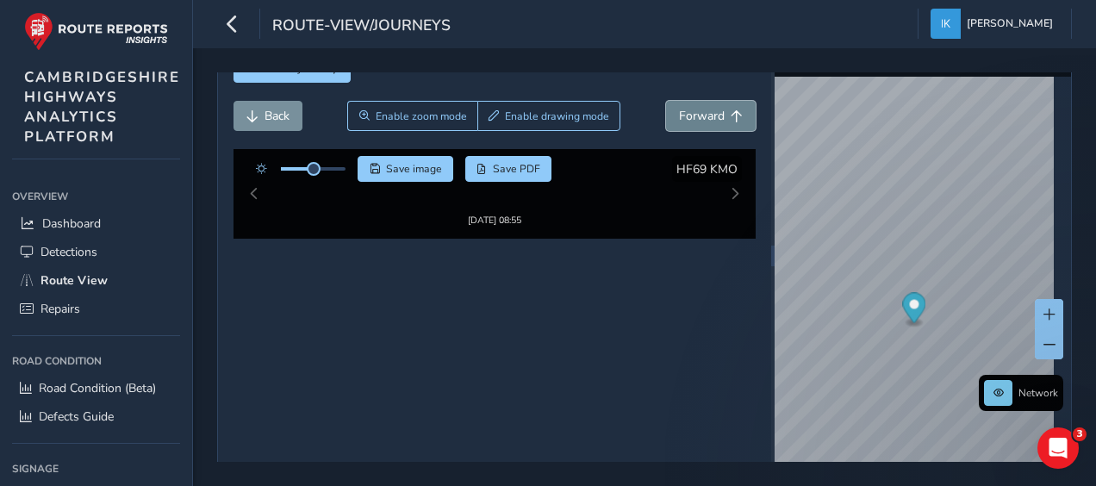
click at [684, 115] on span "Forward" at bounding box center [702, 116] width 46 height 16
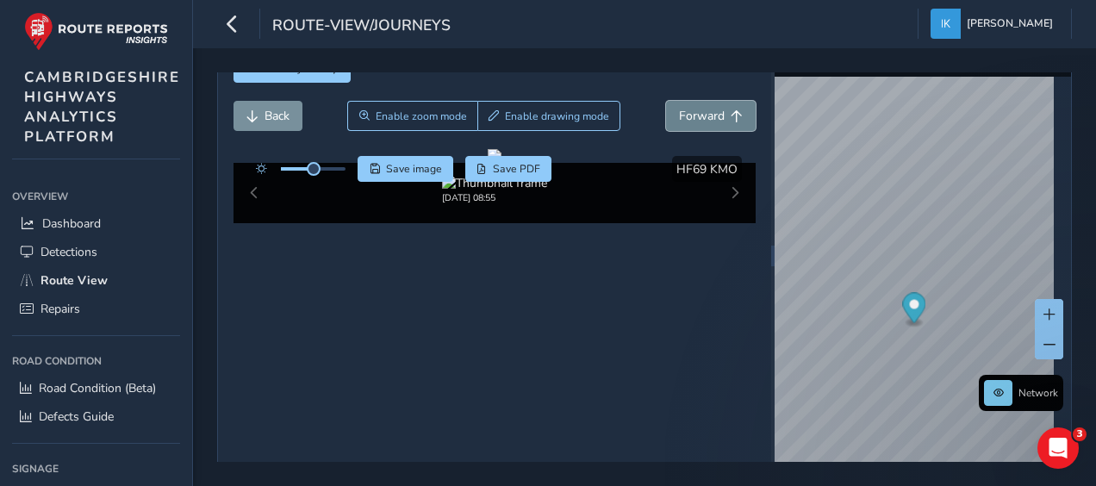
click at [684, 115] on span "Forward" at bounding box center [702, 116] width 46 height 16
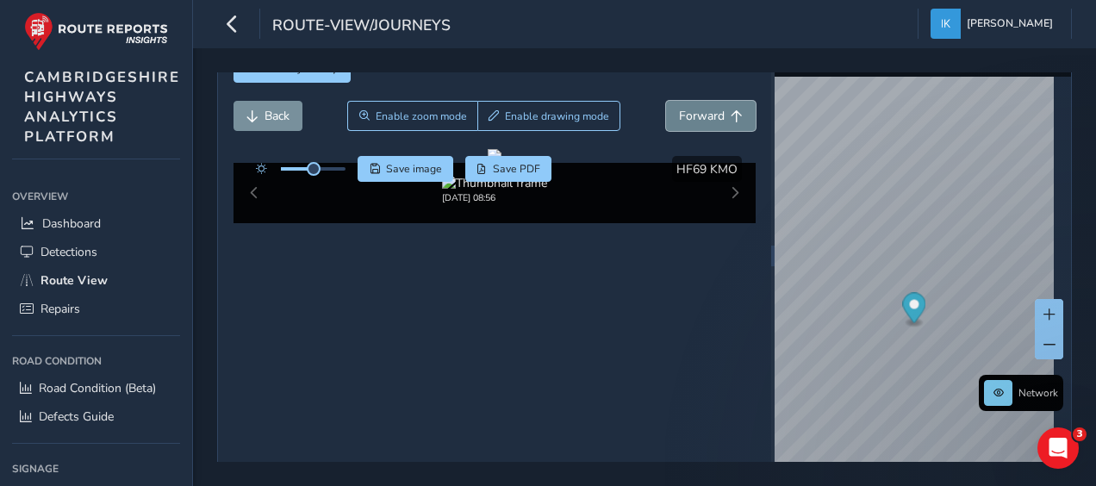
click at [684, 115] on span "Forward" at bounding box center [702, 116] width 46 height 16
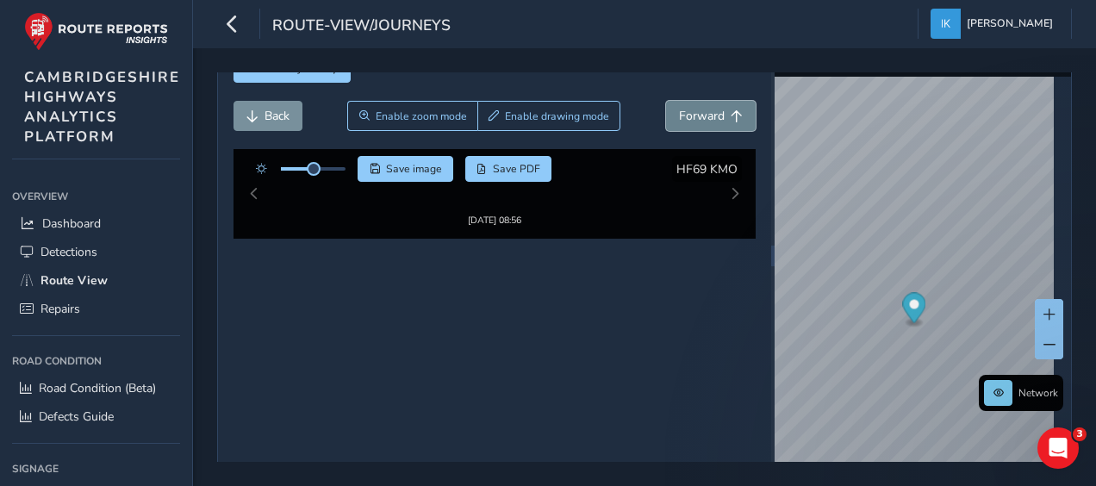
click at [684, 115] on span "Forward" at bounding box center [702, 116] width 46 height 16
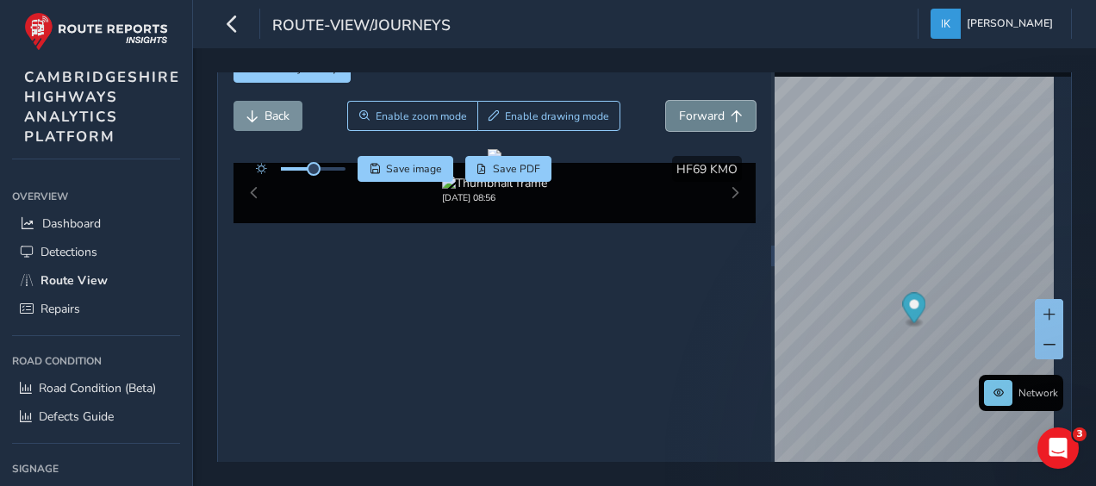
click at [684, 115] on span "Forward" at bounding box center [702, 116] width 46 height 16
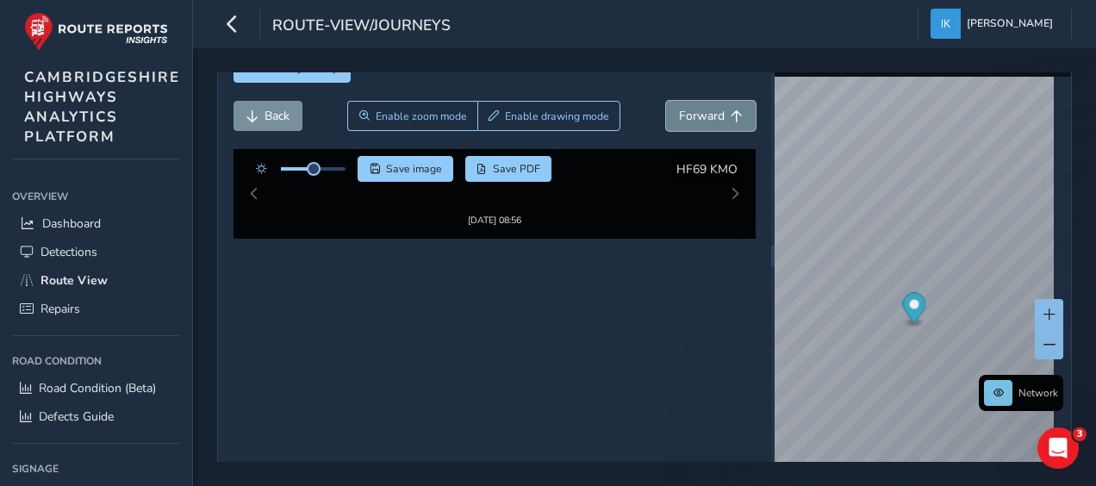
click at [684, 115] on span "Forward" at bounding box center [702, 116] width 46 height 16
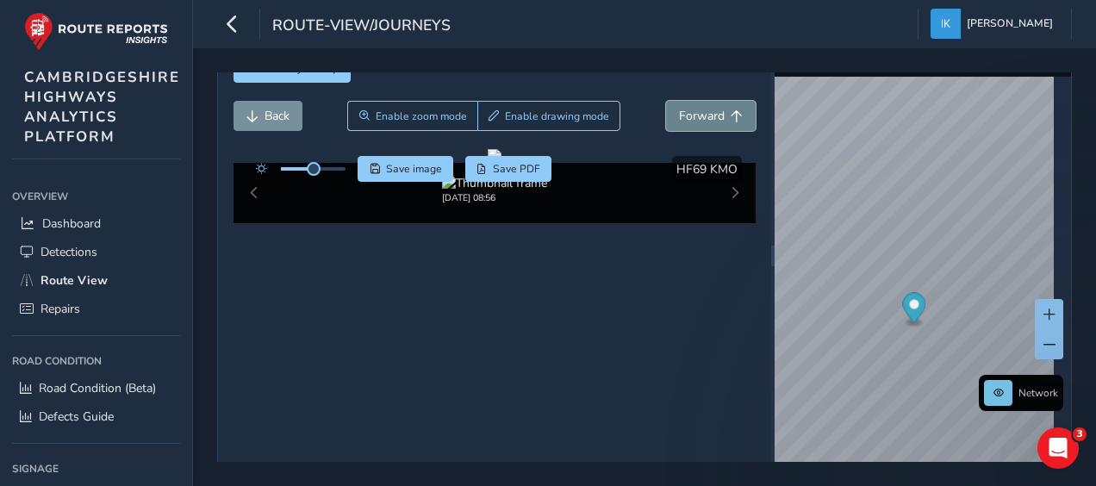
click at [684, 115] on span "Forward" at bounding box center [702, 116] width 46 height 16
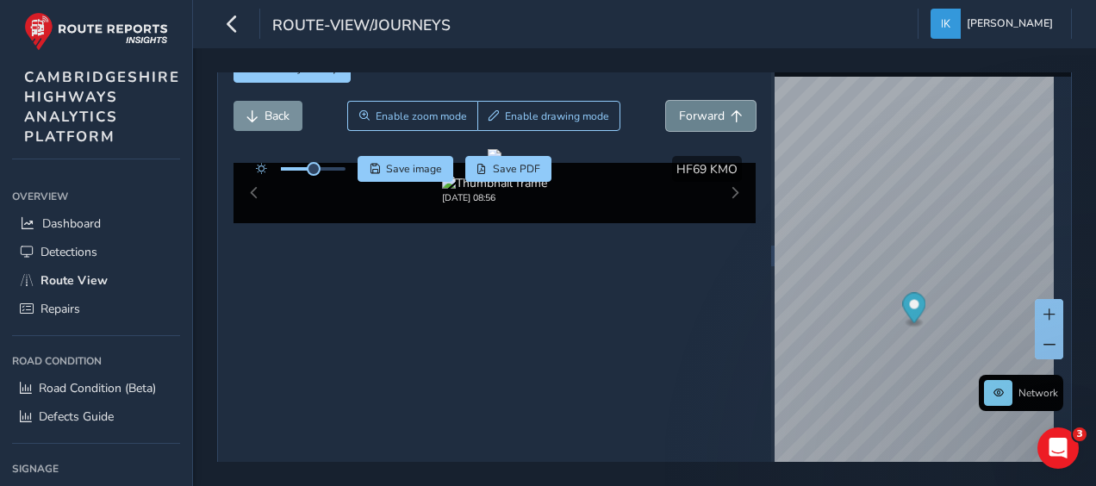
click at [684, 115] on span "Forward" at bounding box center [702, 116] width 46 height 16
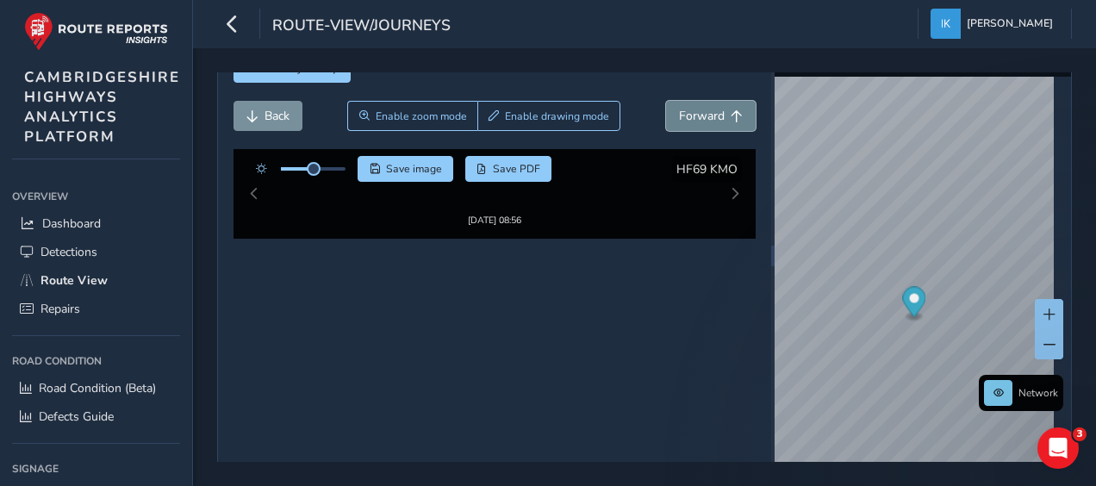
click at [684, 115] on span "Forward" at bounding box center [702, 116] width 46 height 16
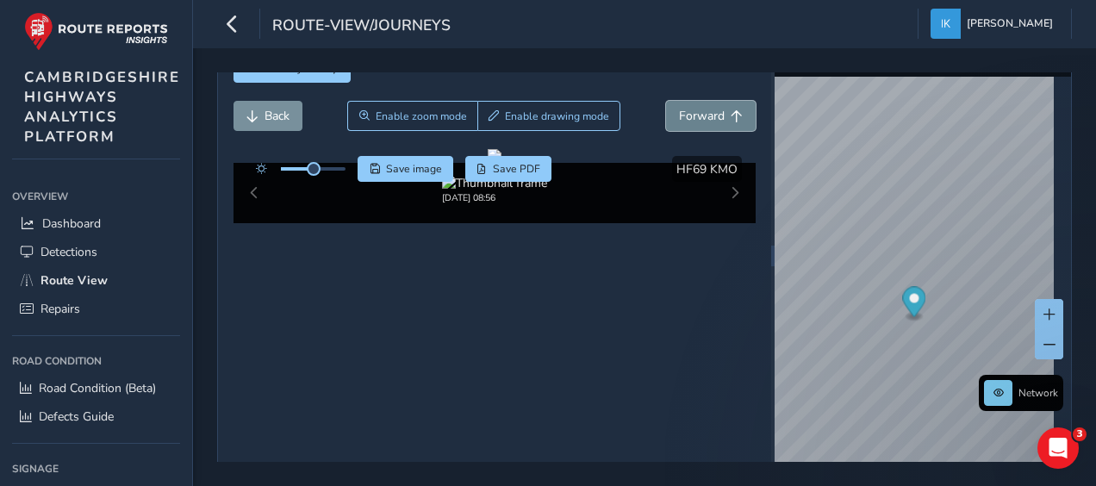
click at [684, 115] on span "Forward" at bounding box center [702, 116] width 46 height 16
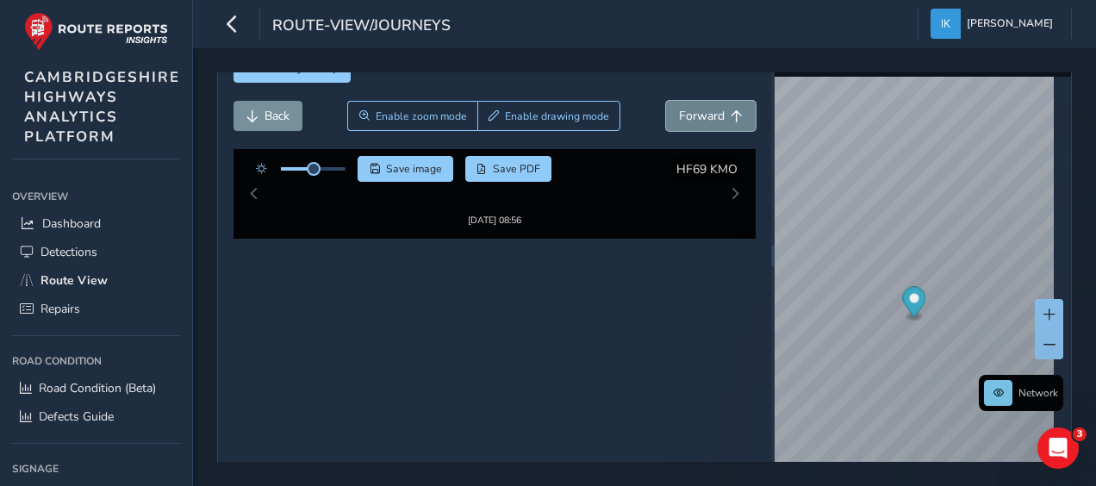
click at [684, 115] on span "Forward" at bounding box center [702, 116] width 46 height 16
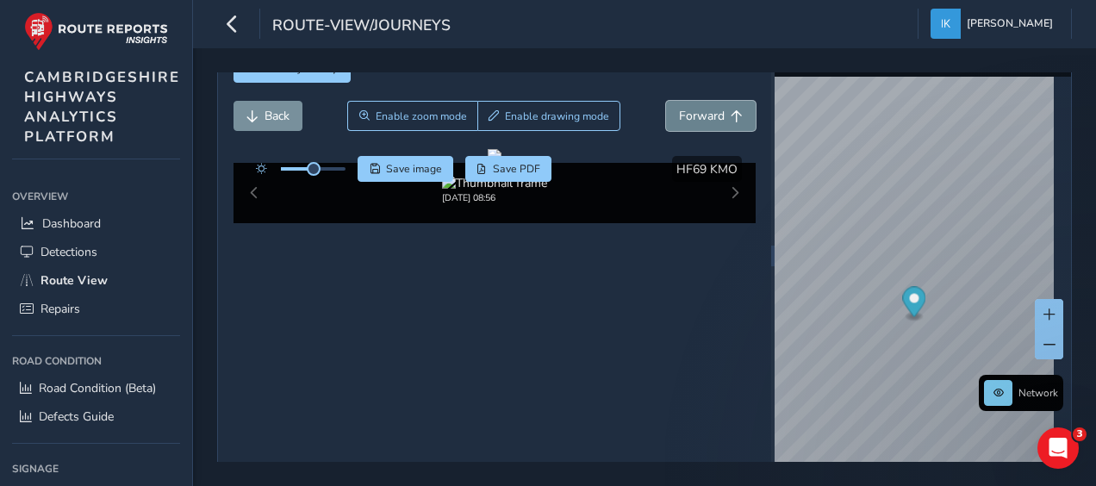
click at [684, 115] on span "Forward" at bounding box center [702, 116] width 46 height 16
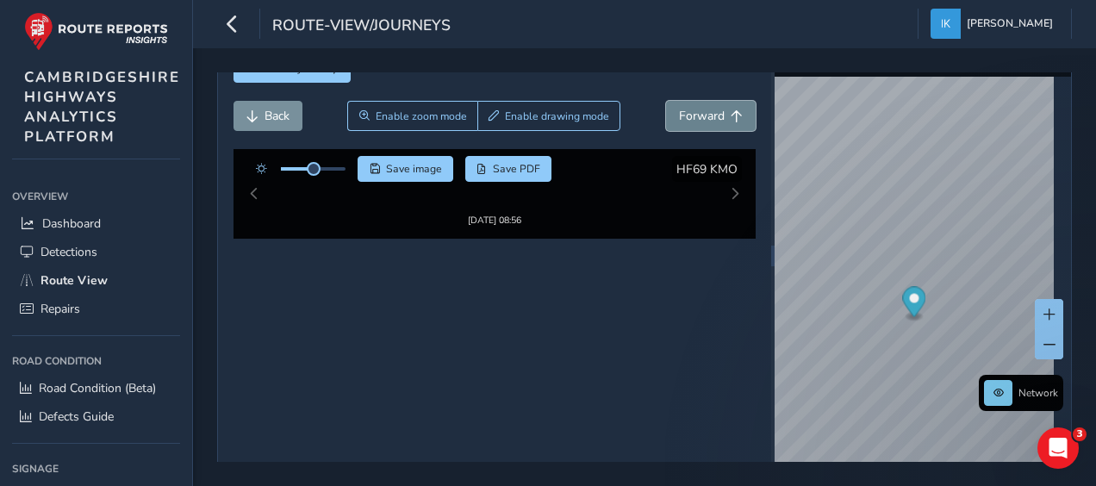
click at [684, 115] on span "Forward" at bounding box center [702, 116] width 46 height 16
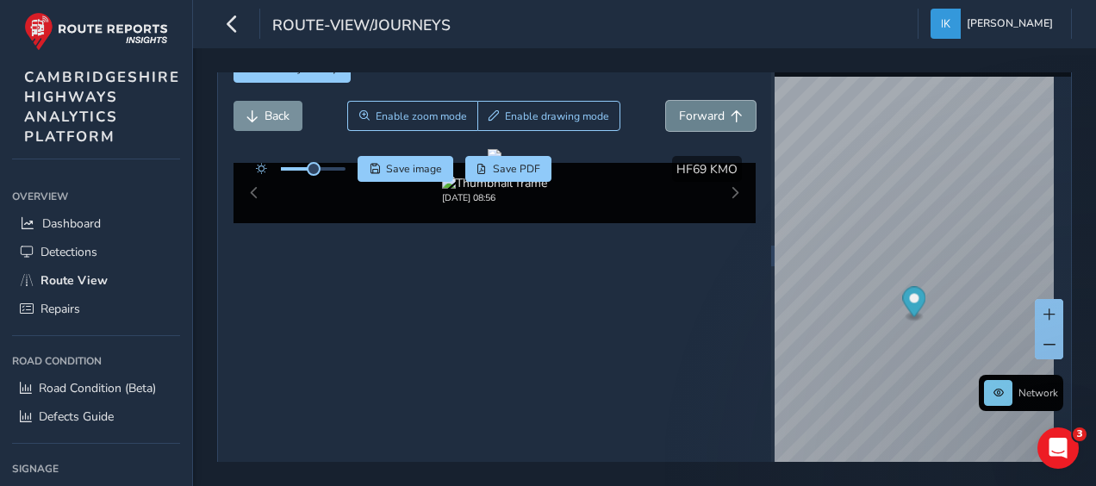
click at [684, 115] on span "Forward" at bounding box center [702, 116] width 46 height 16
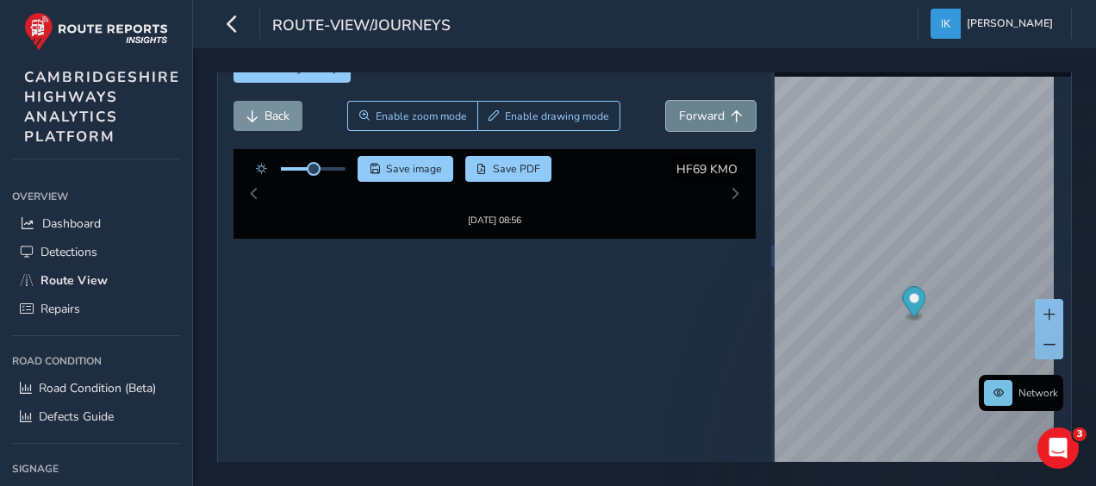
click at [684, 115] on span "Forward" at bounding box center [702, 116] width 46 height 16
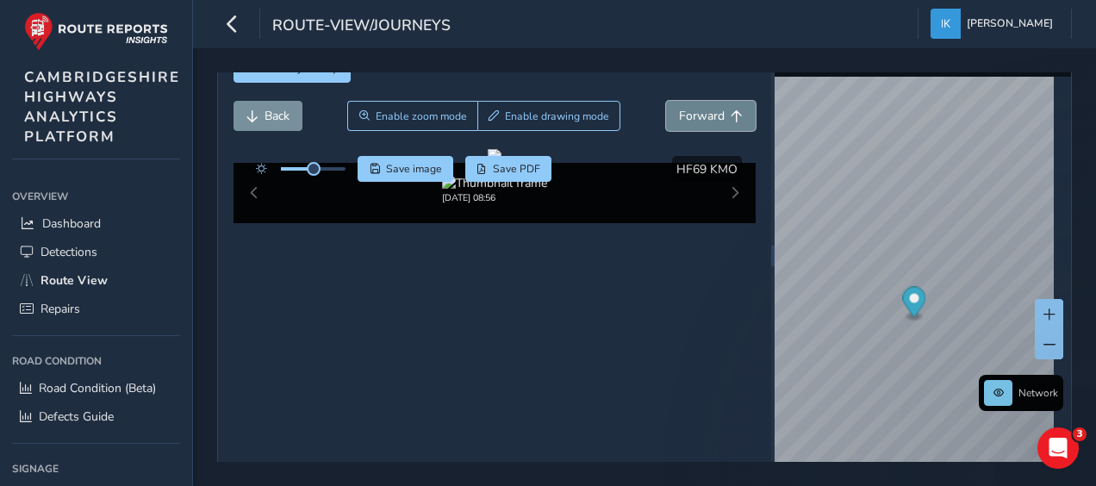
click at [684, 115] on span "Forward" at bounding box center [702, 116] width 46 height 16
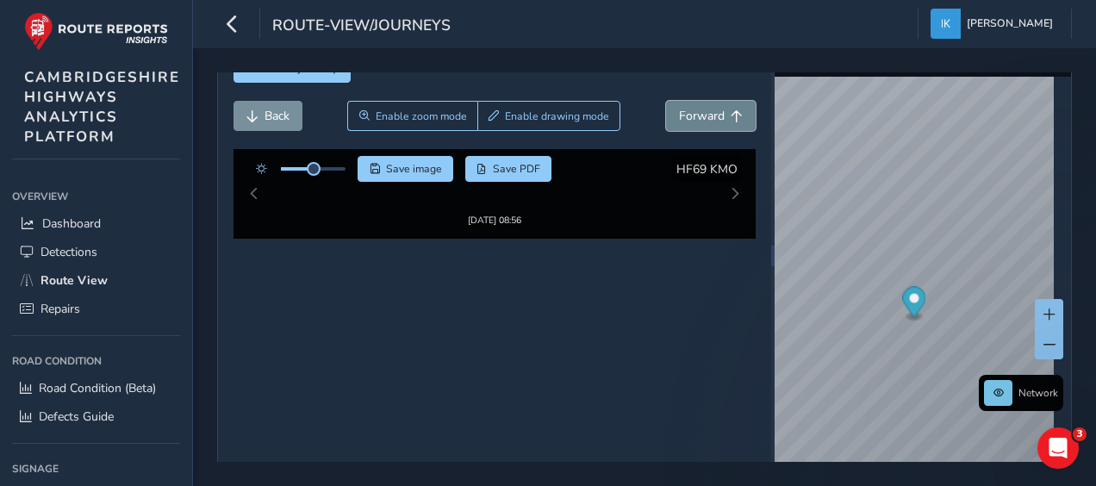
click at [684, 115] on span "Forward" at bounding box center [702, 116] width 46 height 16
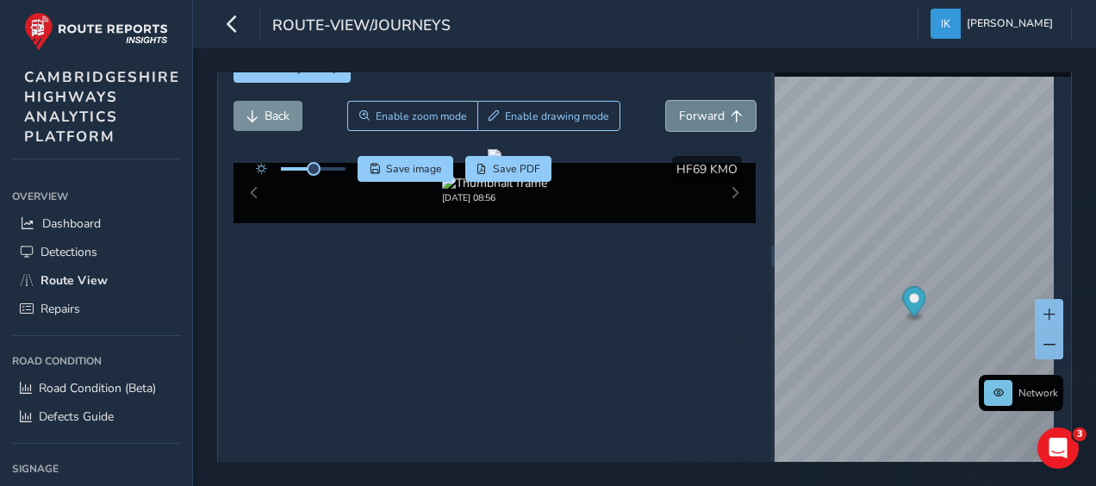
click at [684, 115] on span "Forward" at bounding box center [702, 116] width 46 height 16
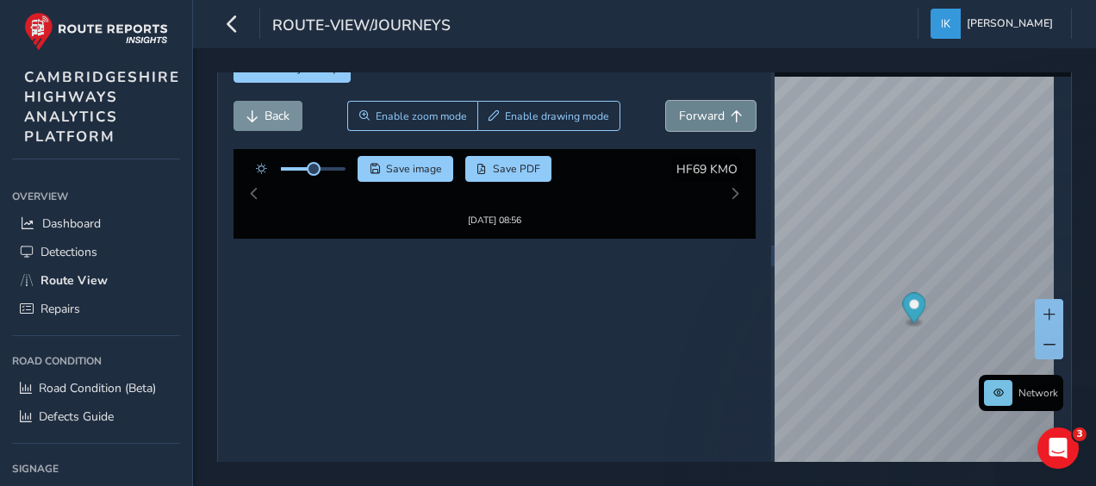
click at [684, 115] on span "Forward" at bounding box center [702, 116] width 46 height 16
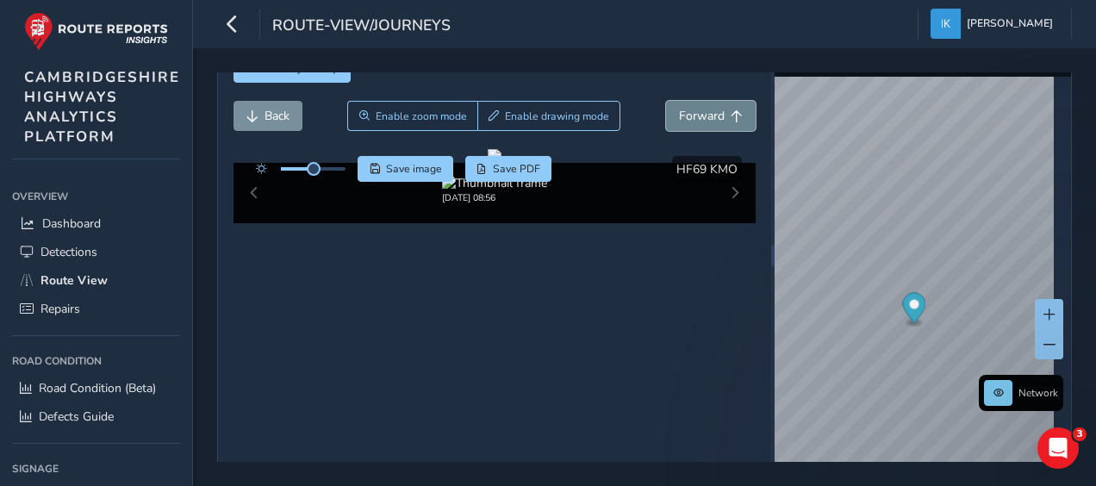
click at [684, 115] on span "Forward" at bounding box center [702, 116] width 46 height 16
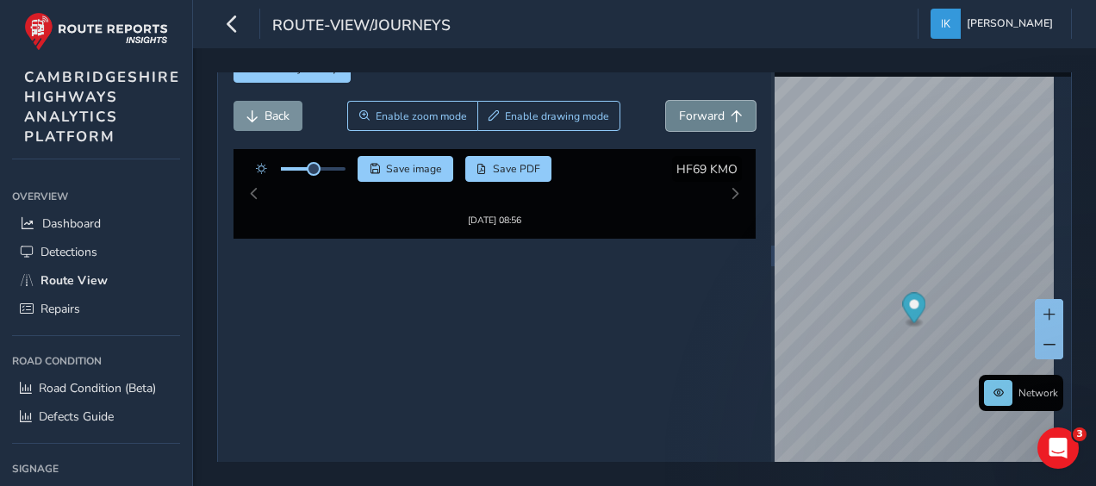
click at [684, 115] on span "Forward" at bounding box center [702, 116] width 46 height 16
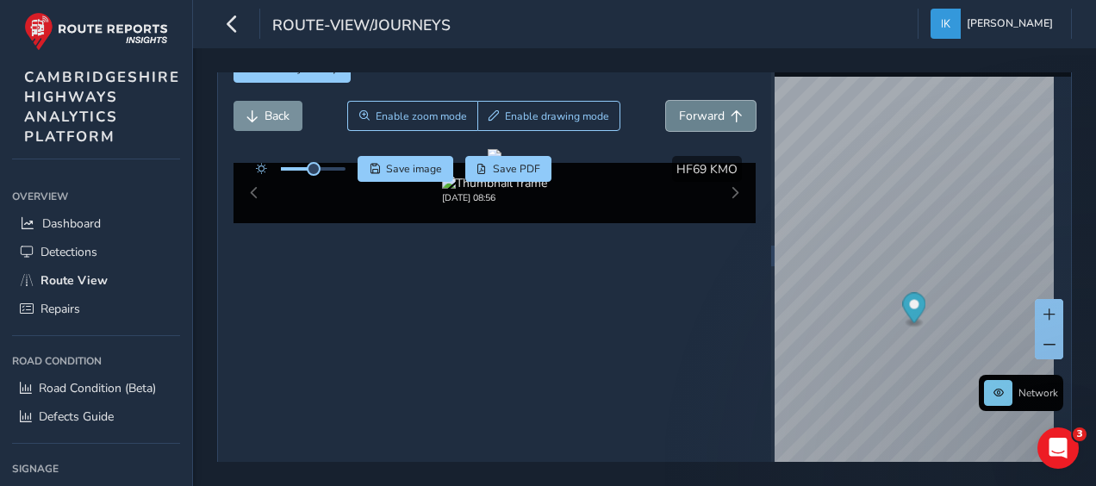
click at [684, 115] on span "Forward" at bounding box center [702, 116] width 46 height 16
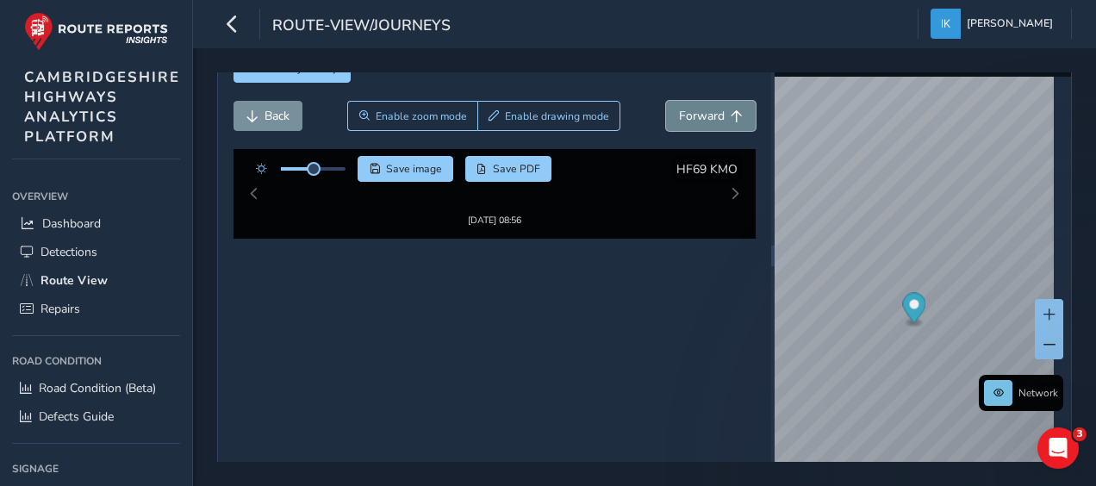
click at [684, 115] on span "Forward" at bounding box center [702, 116] width 46 height 16
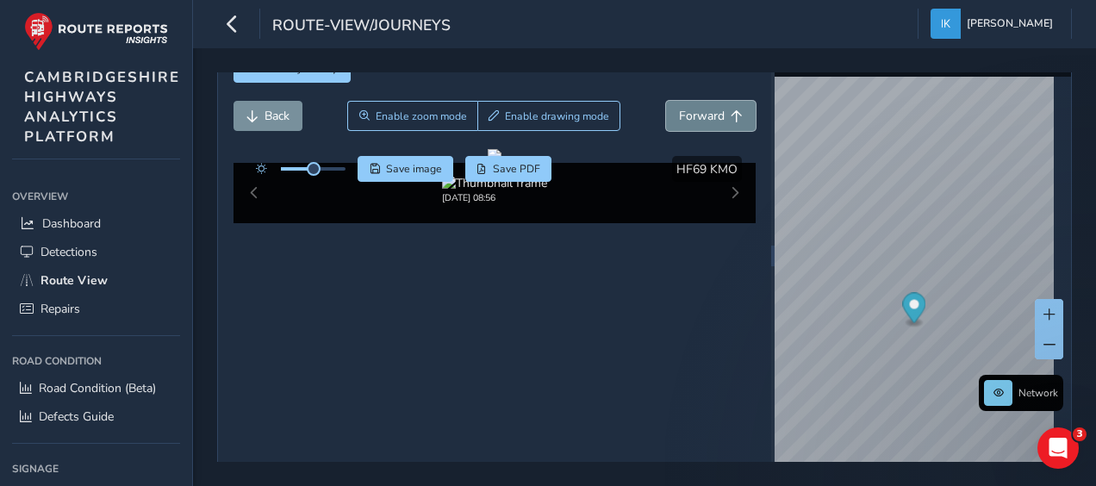
click at [684, 115] on span "Forward" at bounding box center [702, 116] width 46 height 16
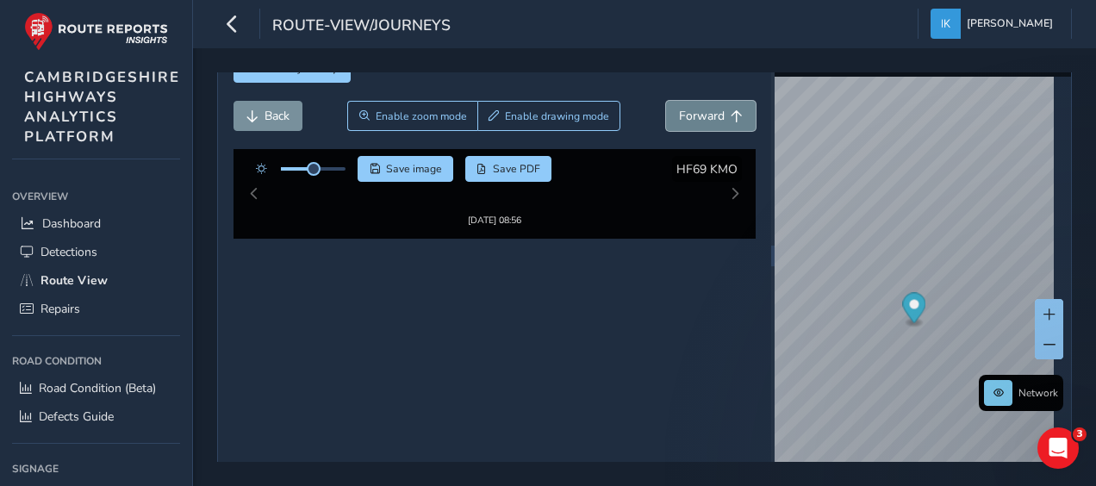
click at [684, 115] on span "Forward" at bounding box center [702, 116] width 46 height 16
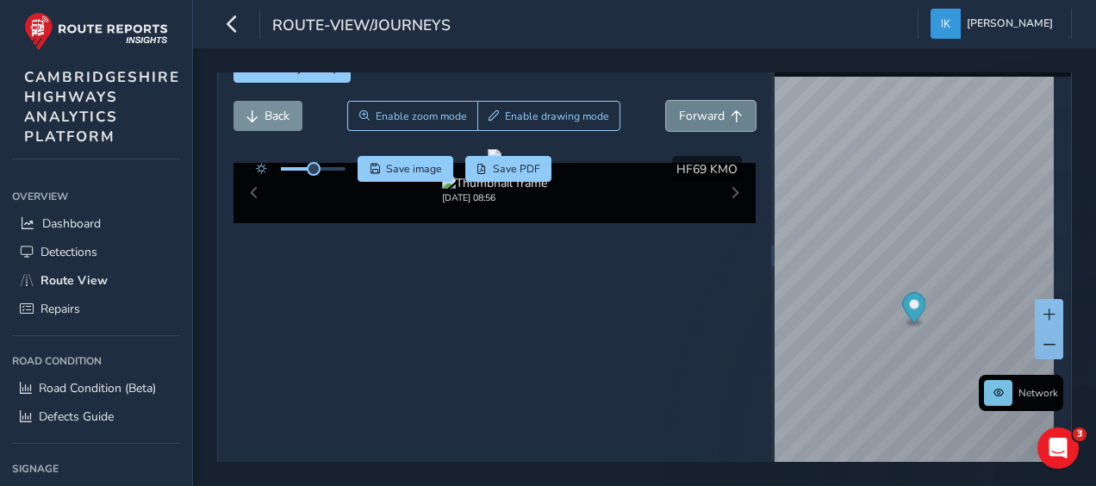
click at [684, 115] on span "Forward" at bounding box center [702, 116] width 46 height 16
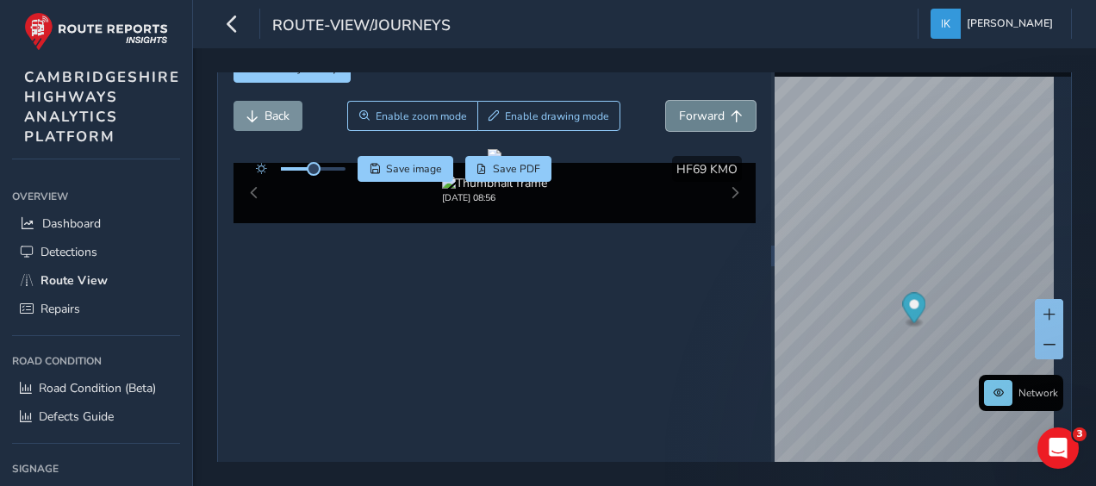
click at [684, 115] on span "Forward" at bounding box center [702, 116] width 46 height 16
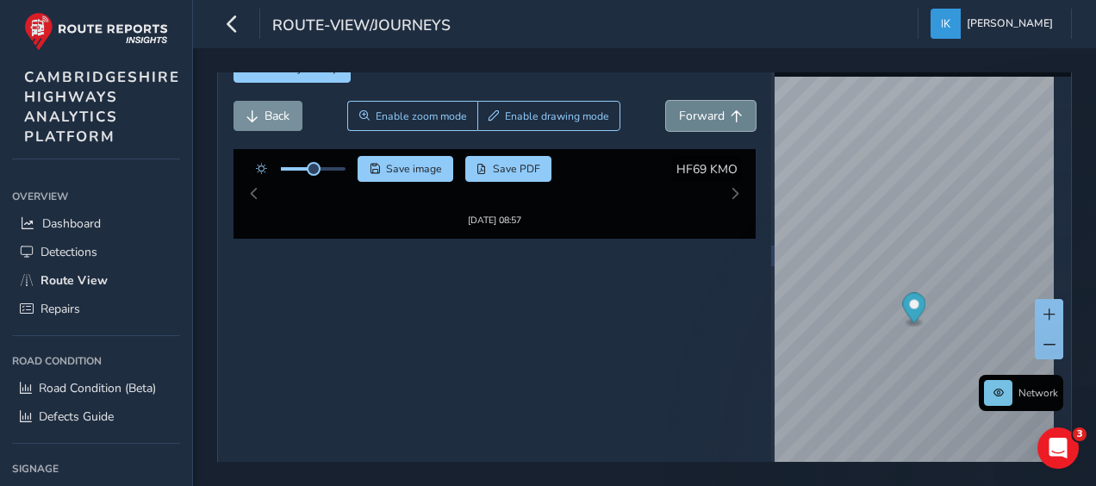
click at [684, 115] on span "Forward" at bounding box center [702, 116] width 46 height 16
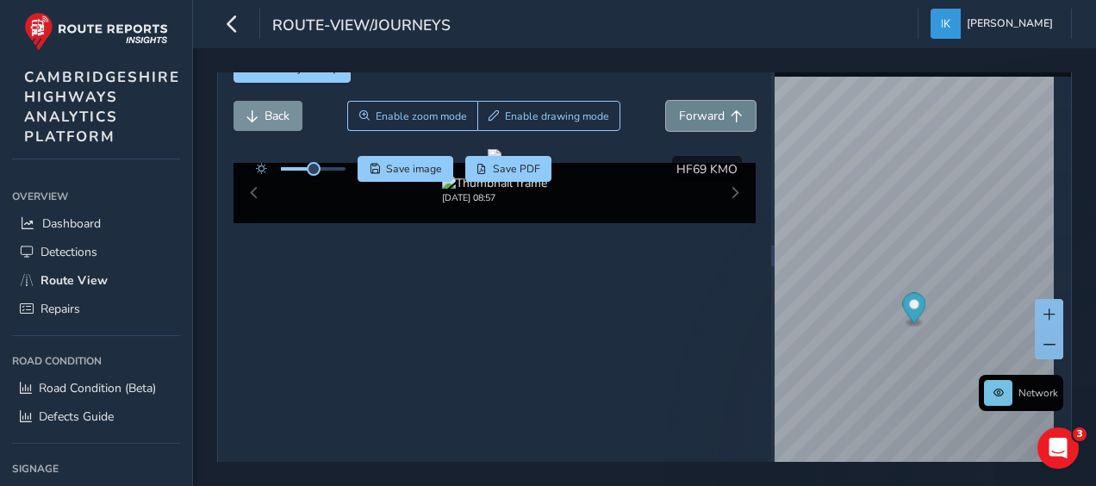
click at [684, 115] on span "Forward" at bounding box center [702, 116] width 46 height 16
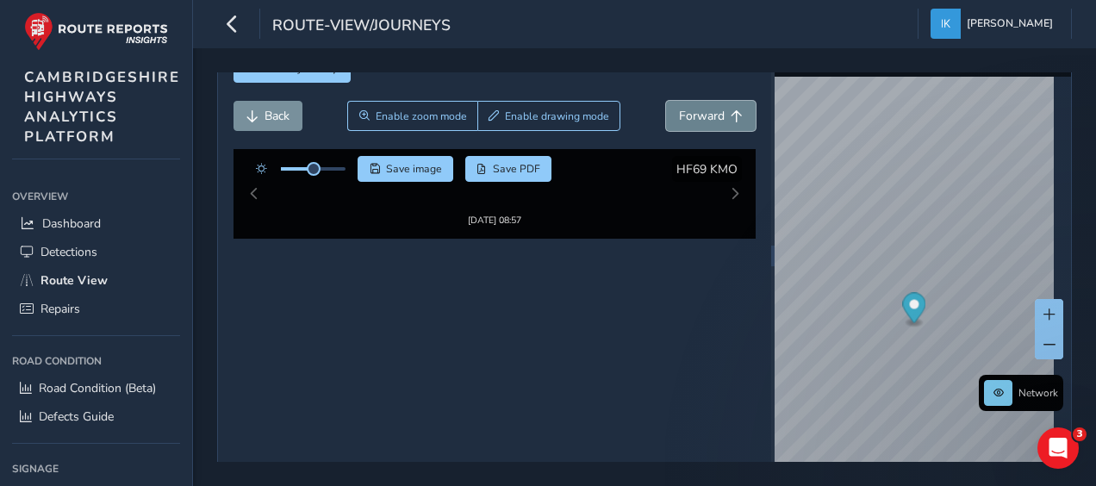
click at [684, 115] on span "Forward" at bounding box center [702, 116] width 46 height 16
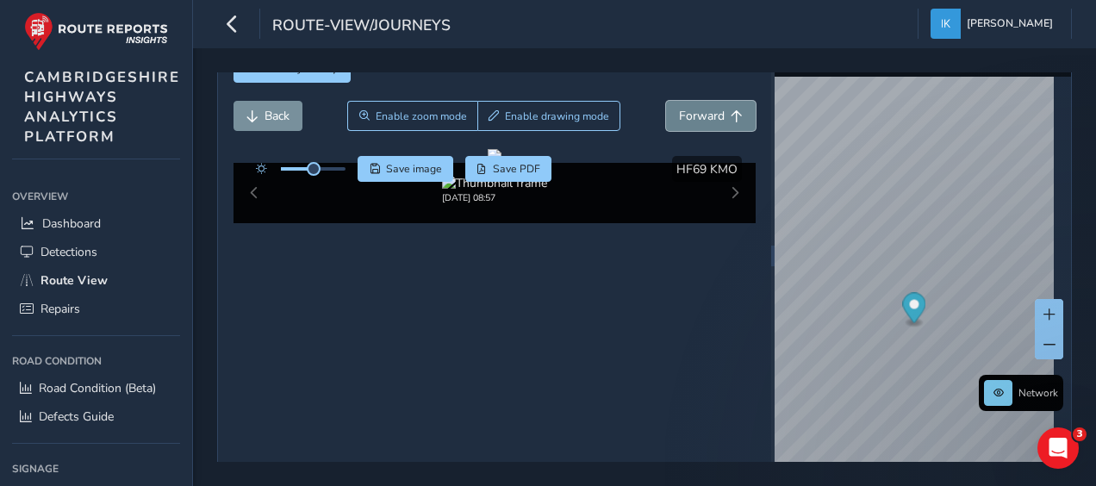
click at [684, 115] on span "Forward" at bounding box center [702, 116] width 46 height 16
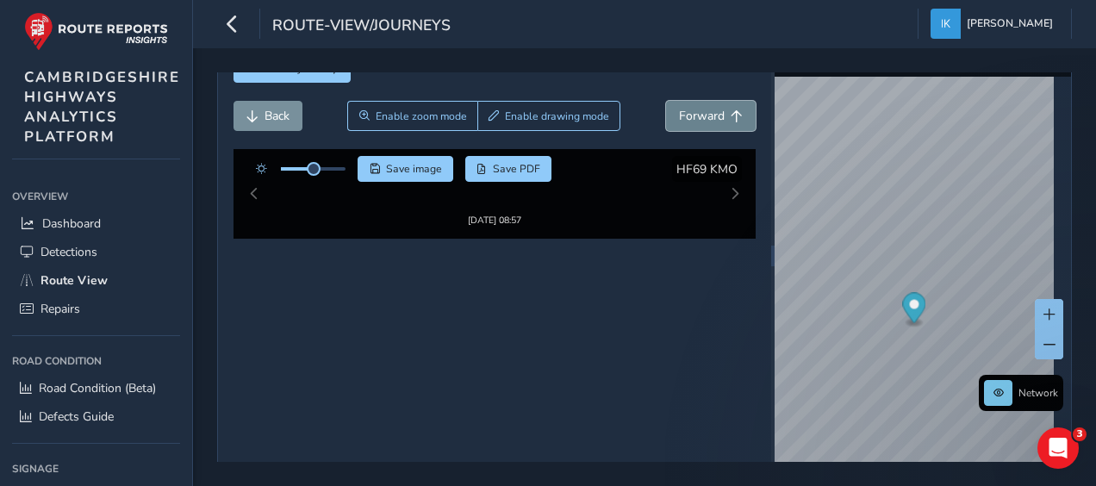
click at [684, 115] on span "Forward" at bounding box center [702, 116] width 46 height 16
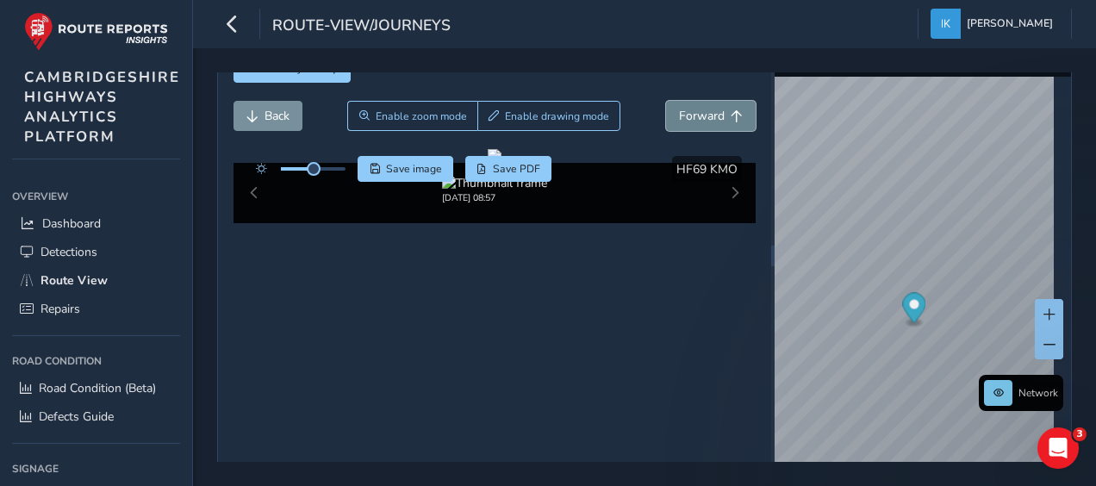
click at [684, 115] on span "Forward" at bounding box center [702, 116] width 46 height 16
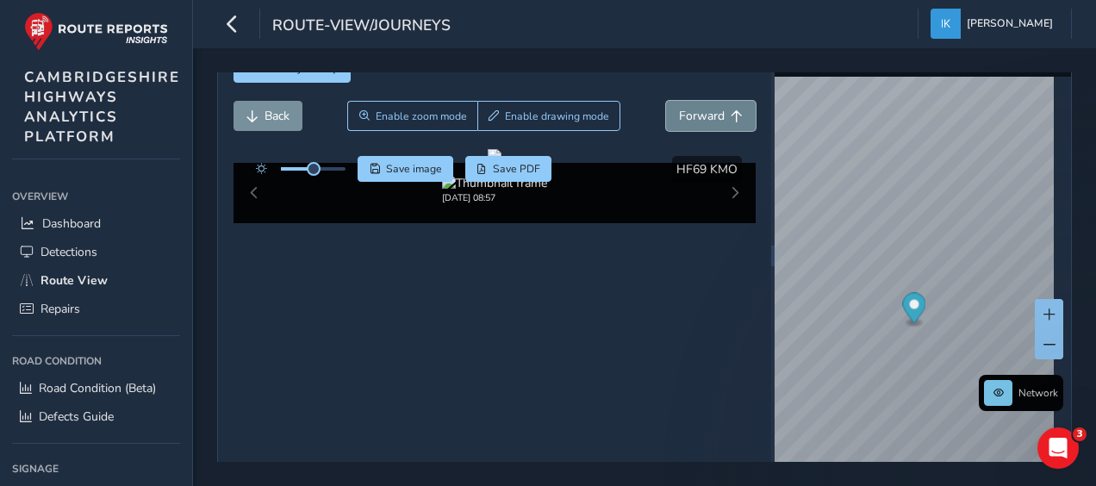
click at [684, 115] on span "Forward" at bounding box center [702, 116] width 46 height 16
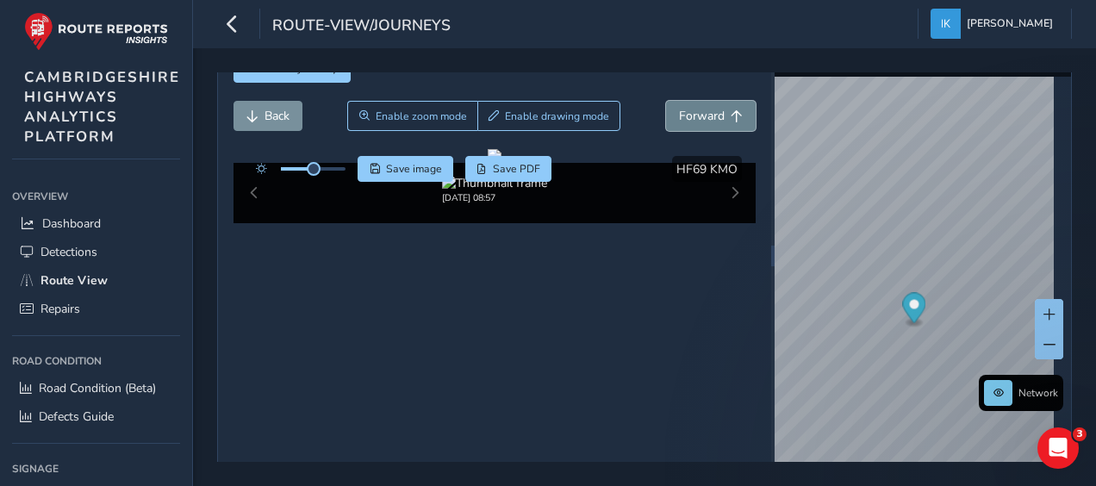
click at [684, 115] on span "Forward" at bounding box center [702, 116] width 46 height 16
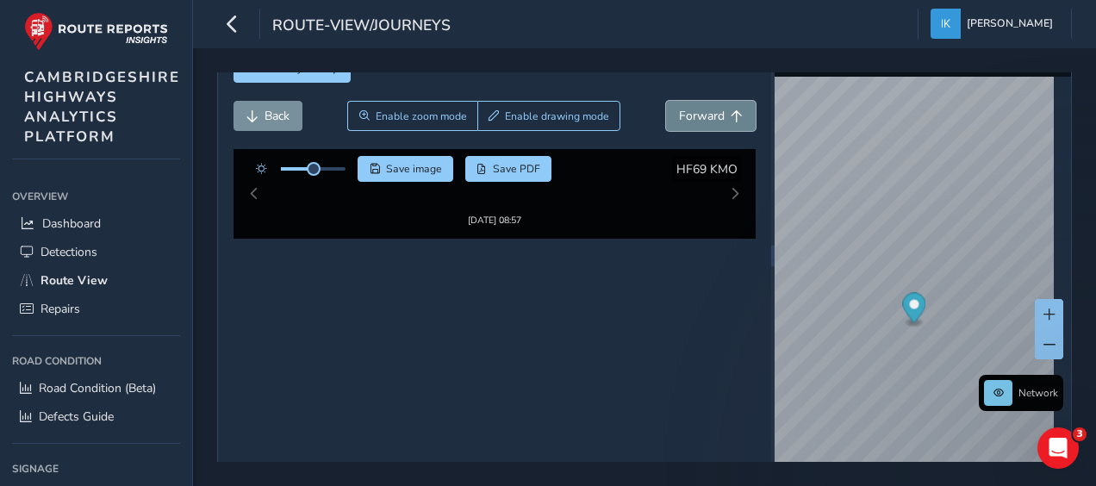
click at [684, 115] on span "Forward" at bounding box center [702, 116] width 46 height 16
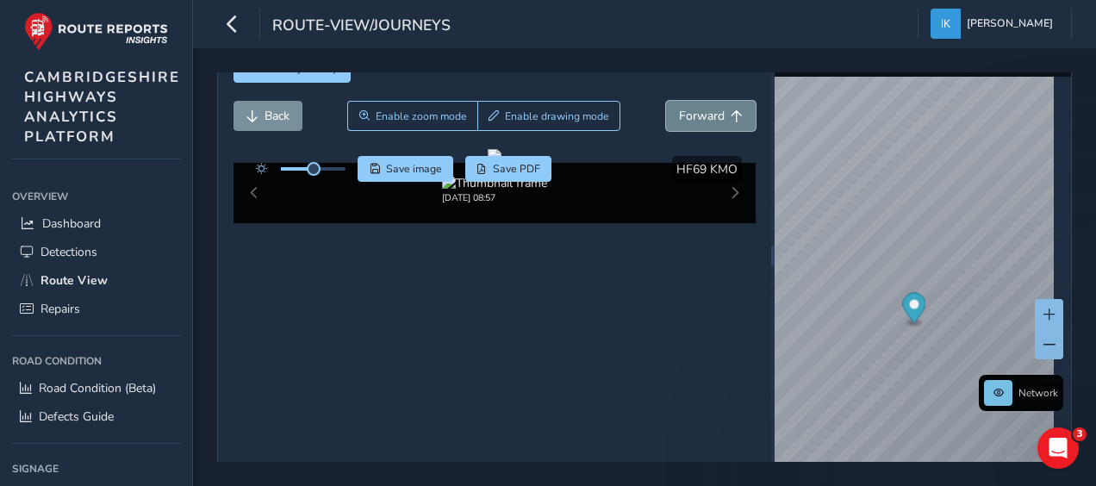
click at [684, 115] on span "Forward" at bounding box center [702, 116] width 46 height 16
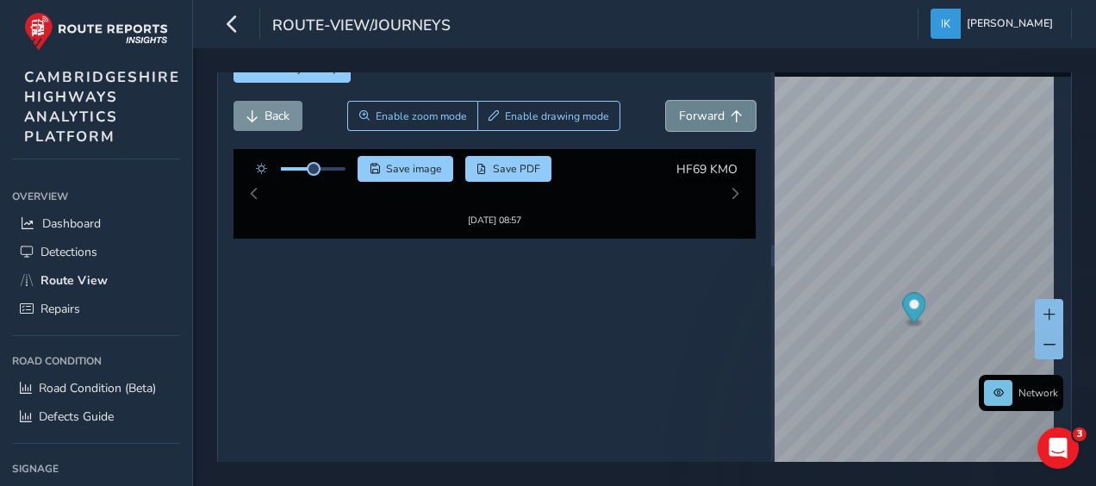
click at [684, 115] on span "Forward" at bounding box center [702, 116] width 46 height 16
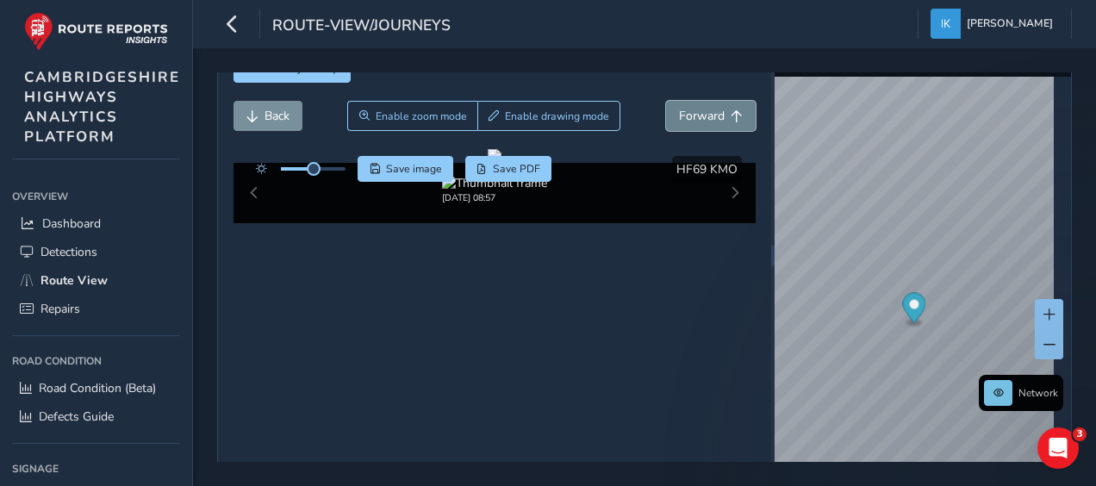
click at [684, 115] on span "Forward" at bounding box center [702, 116] width 46 height 16
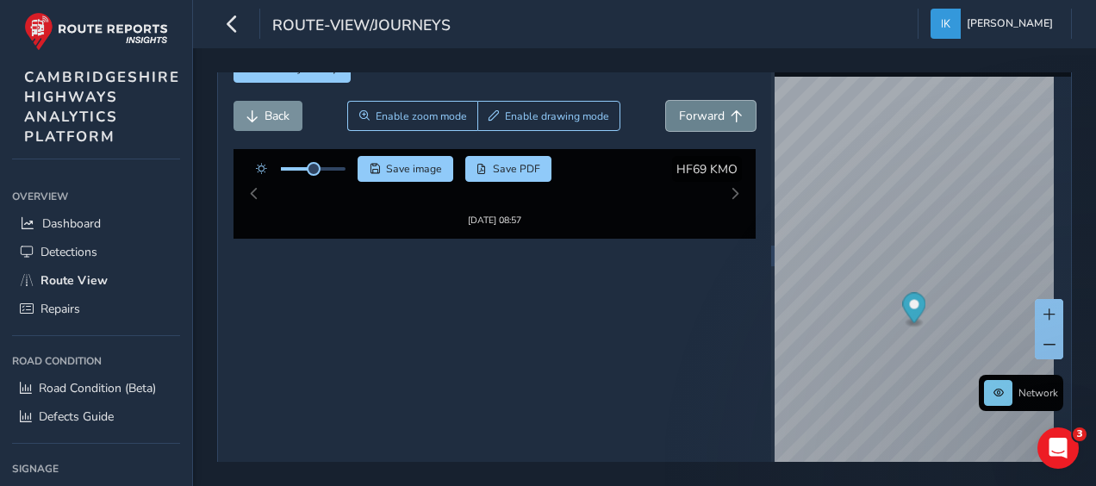
click at [684, 115] on span "Forward" at bounding box center [702, 116] width 46 height 16
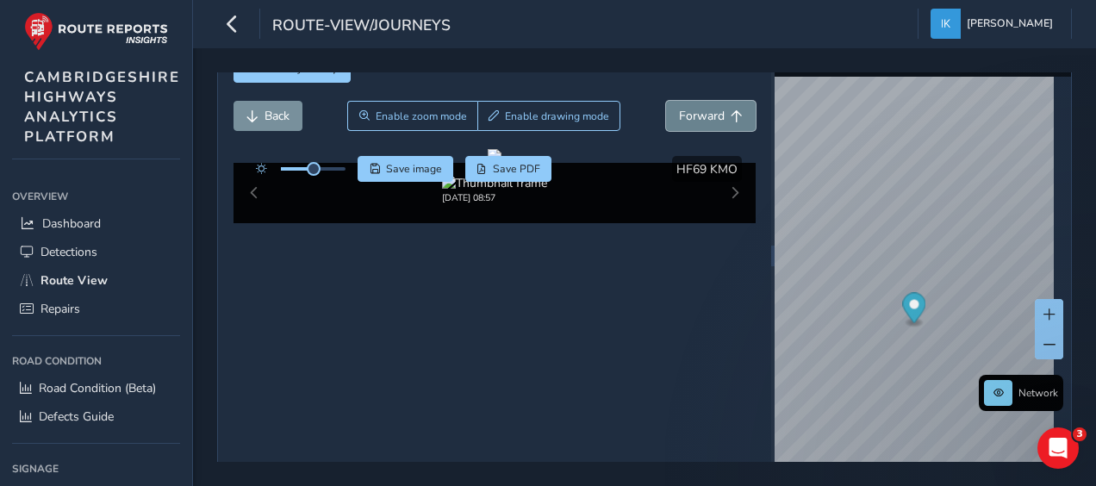
click at [684, 115] on span "Forward" at bounding box center [702, 116] width 46 height 16
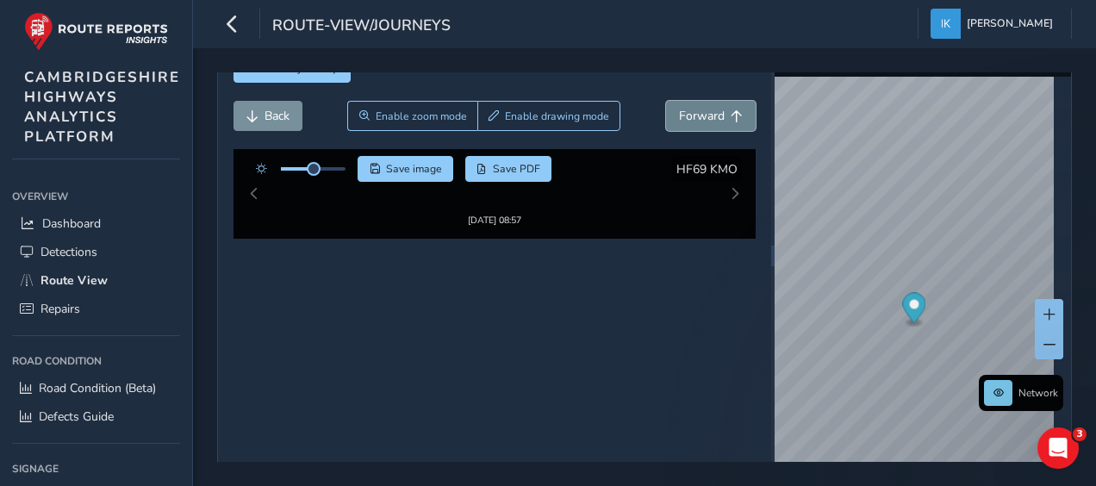
click at [684, 115] on span "Forward" at bounding box center [702, 116] width 46 height 16
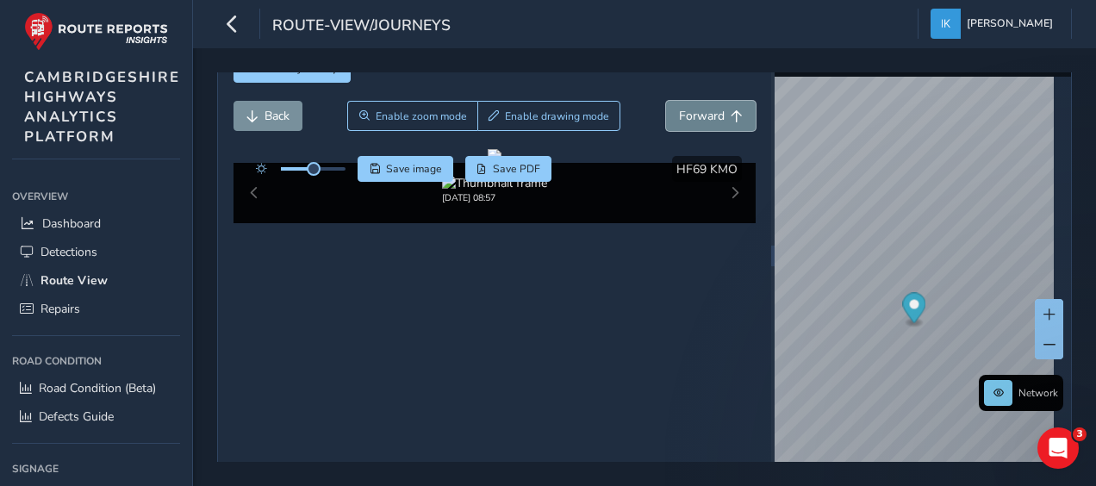
click at [684, 115] on span "Forward" at bounding box center [702, 116] width 46 height 16
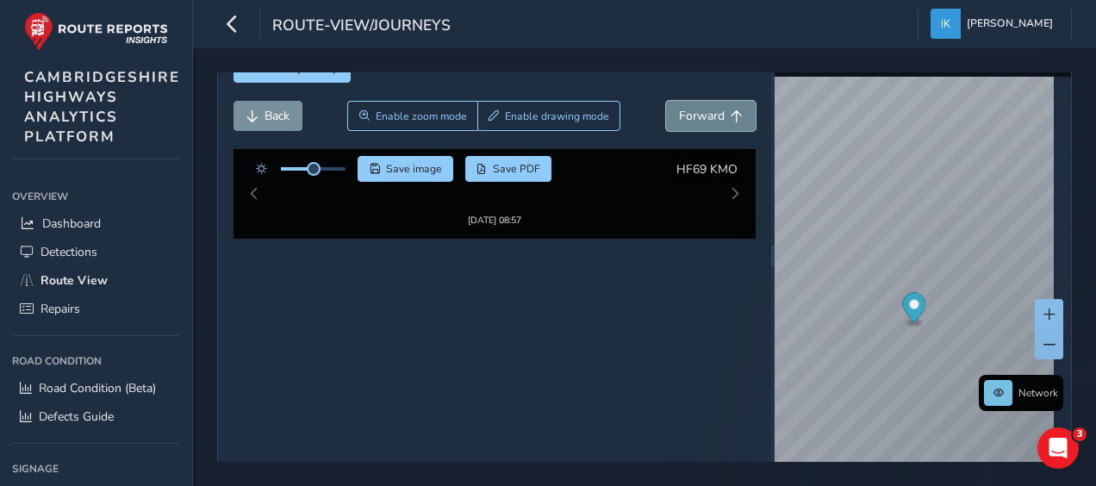
click at [684, 115] on span "Forward" at bounding box center [702, 116] width 46 height 16
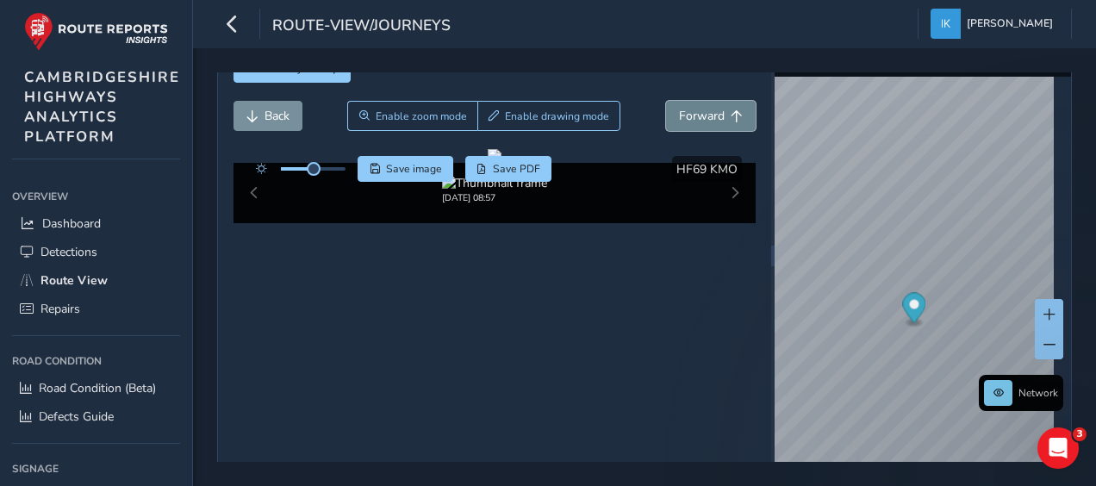
click at [684, 115] on span "Forward" at bounding box center [702, 116] width 46 height 16
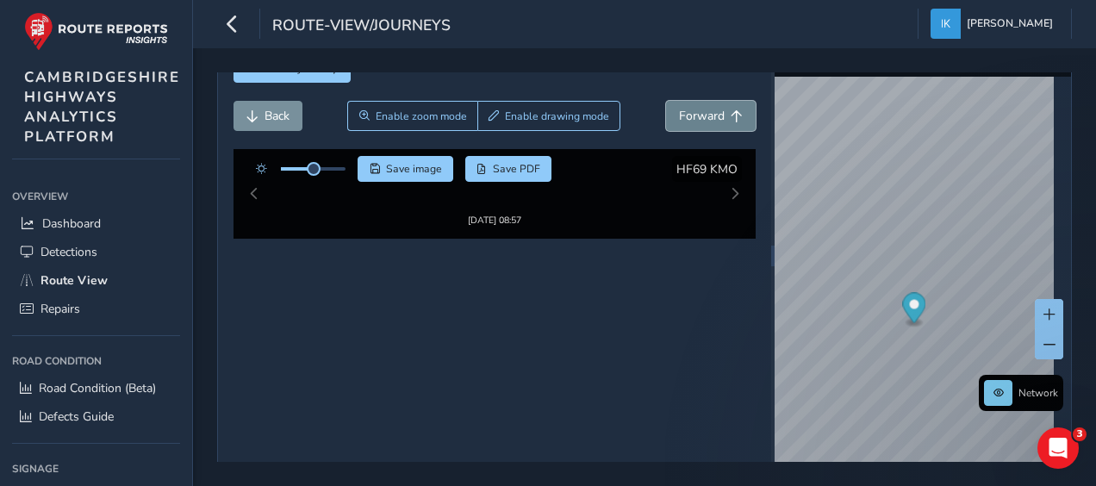
click at [684, 115] on span "Forward" at bounding box center [702, 116] width 46 height 16
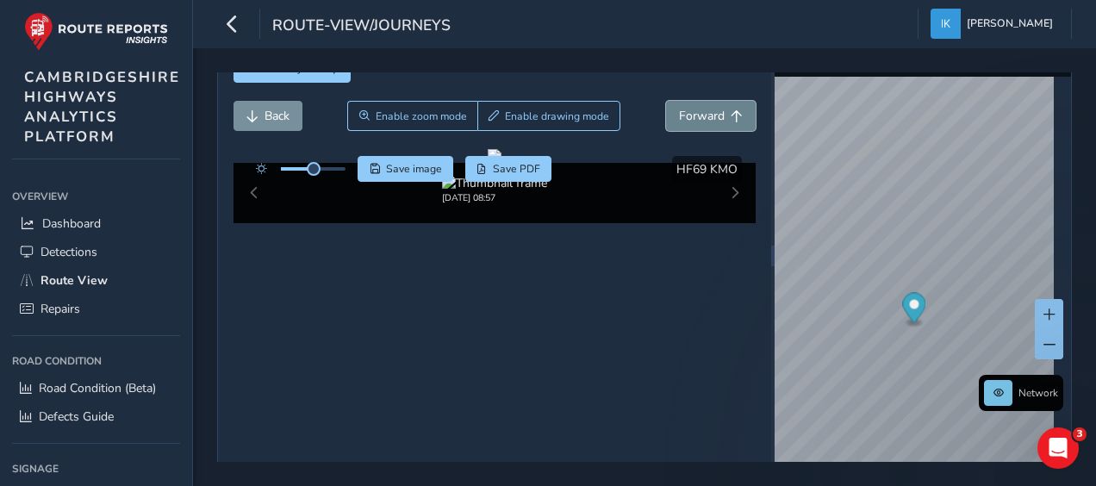
click at [684, 115] on span "Forward" at bounding box center [702, 116] width 46 height 16
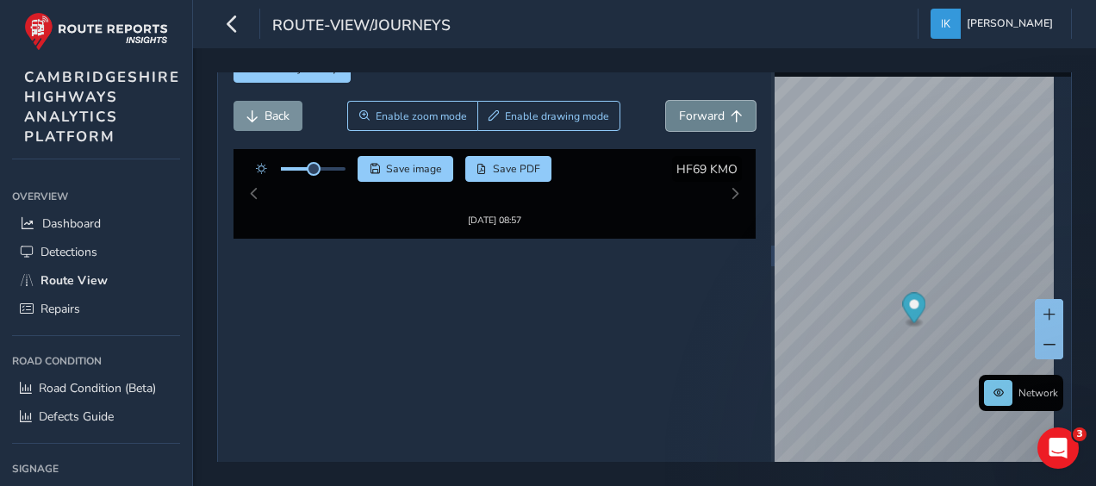
click at [684, 115] on span "Forward" at bounding box center [702, 116] width 46 height 16
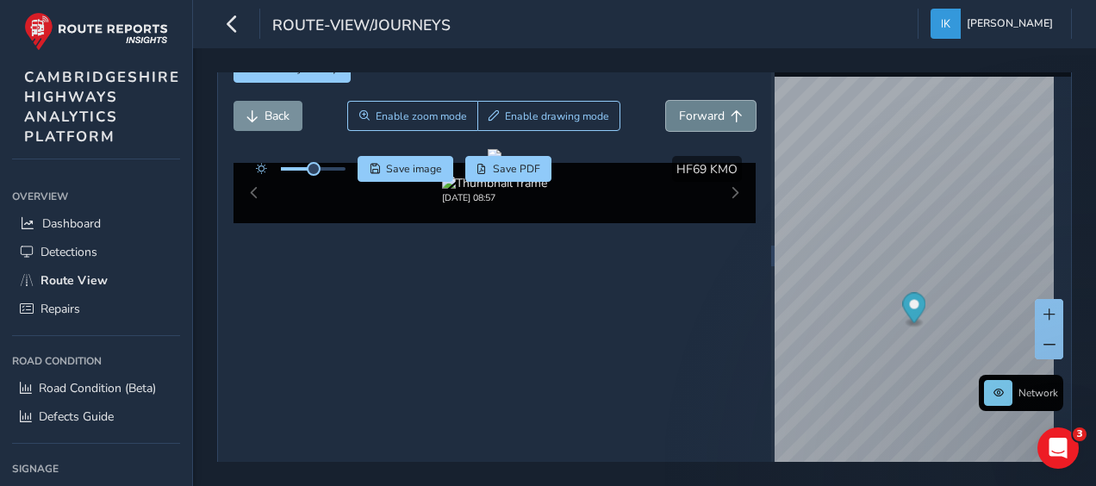
click at [684, 115] on span "Forward" at bounding box center [702, 116] width 46 height 16
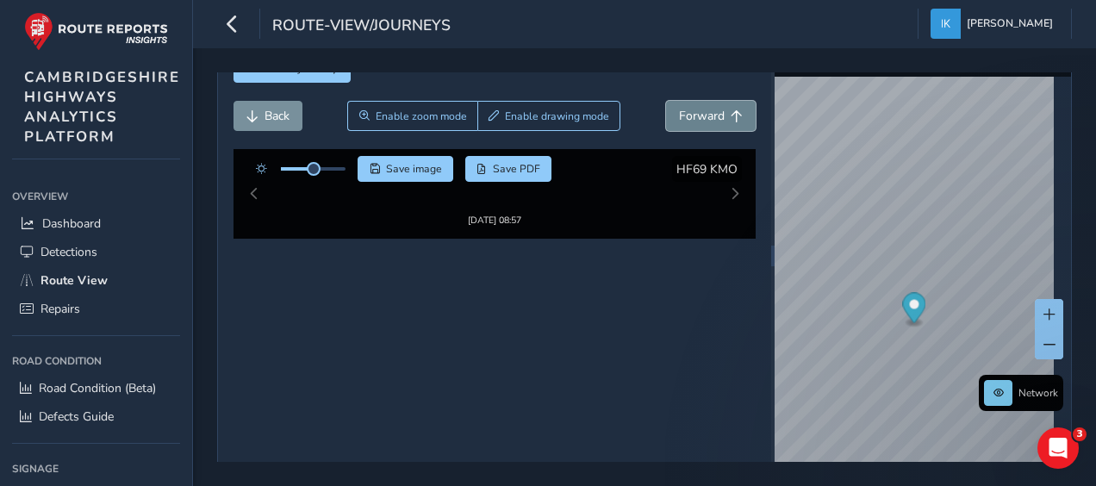
click at [684, 115] on span "Forward" at bounding box center [702, 116] width 46 height 16
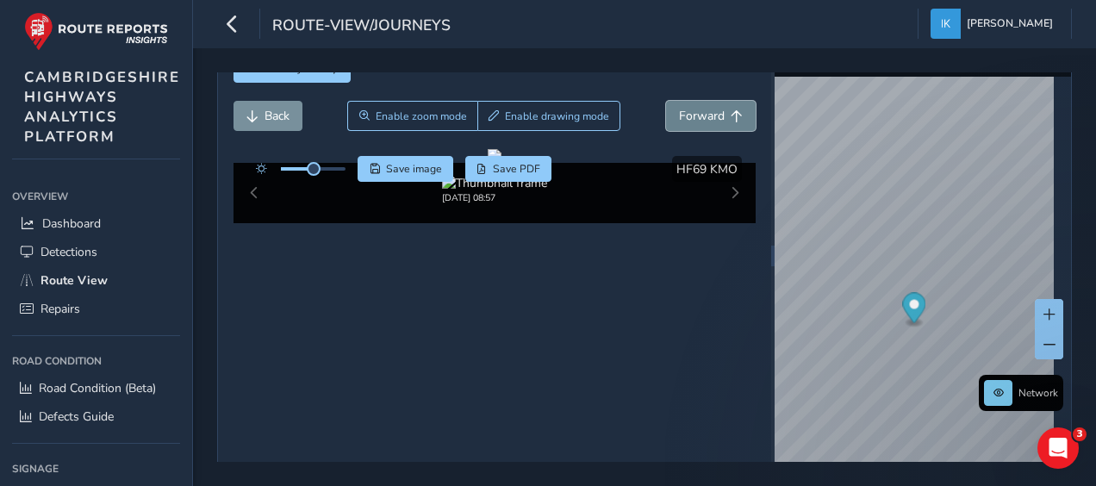
click at [684, 115] on span "Forward" at bounding box center [702, 116] width 46 height 16
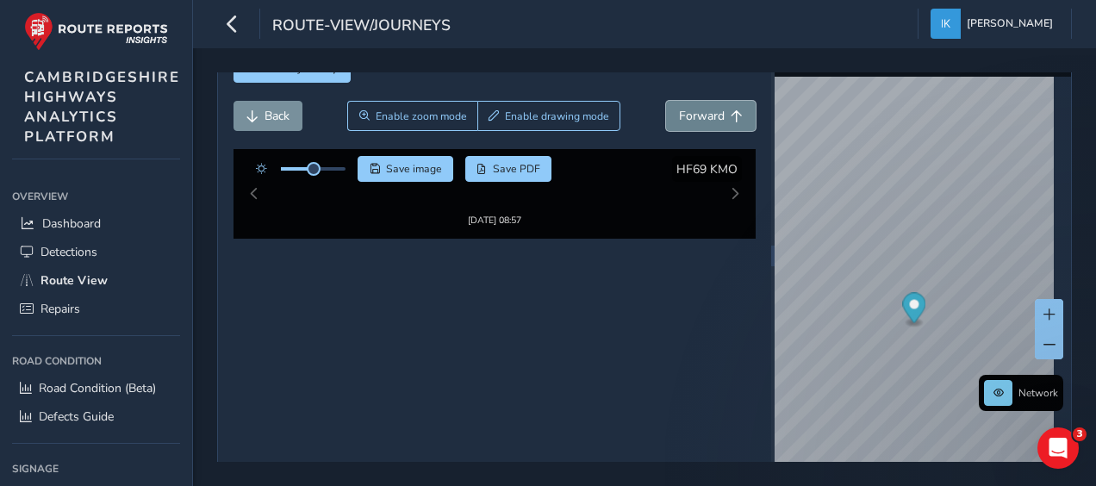
click at [684, 115] on span "Forward" at bounding box center [702, 116] width 46 height 16
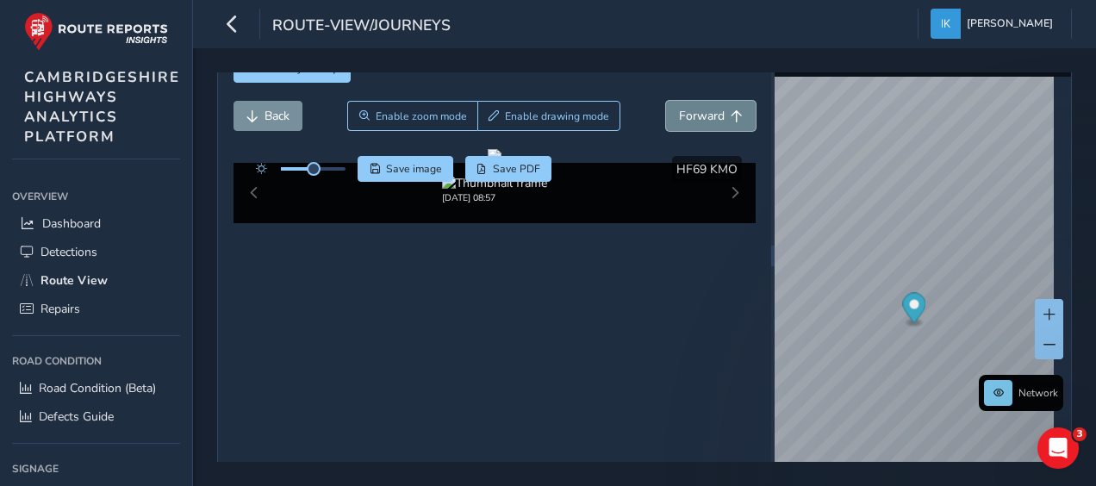
click at [684, 115] on span "Forward" at bounding box center [702, 116] width 46 height 16
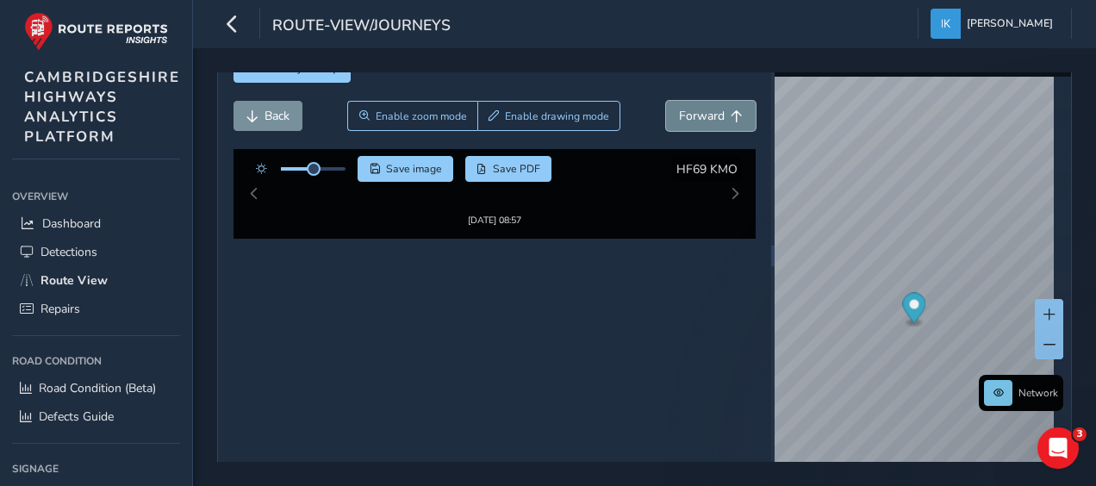
click at [684, 115] on span "Forward" at bounding box center [702, 116] width 46 height 16
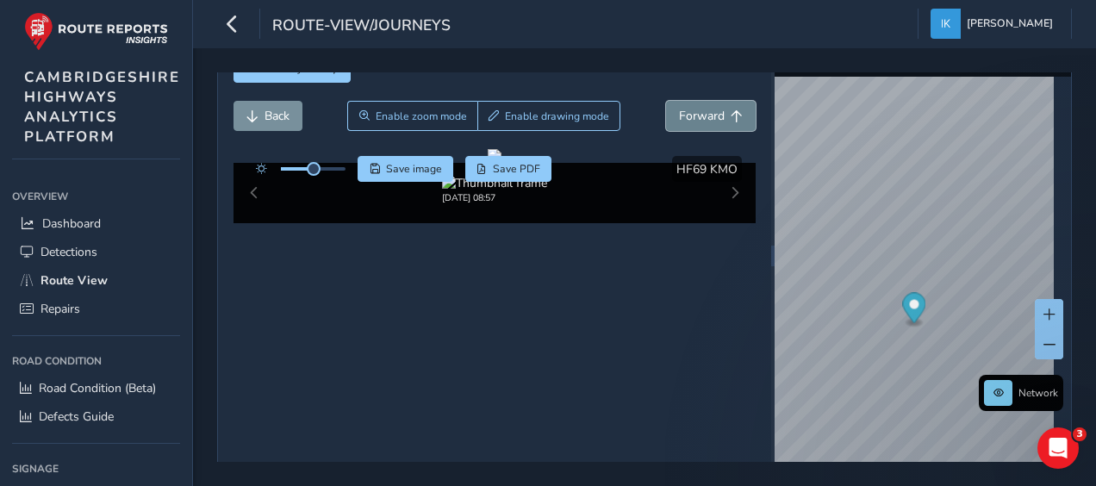
click at [684, 115] on span "Forward" at bounding box center [702, 116] width 46 height 16
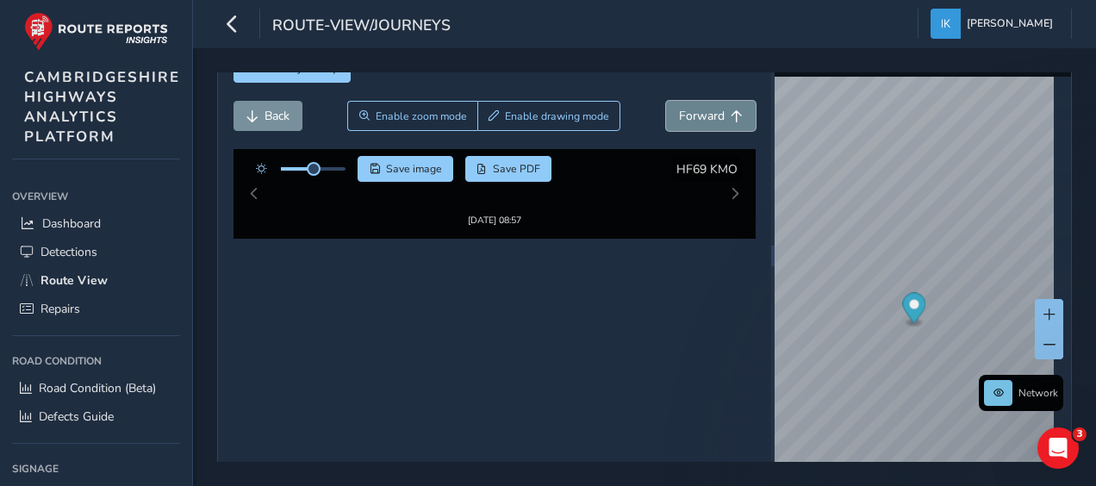
click at [684, 115] on span "Forward" at bounding box center [702, 116] width 46 height 16
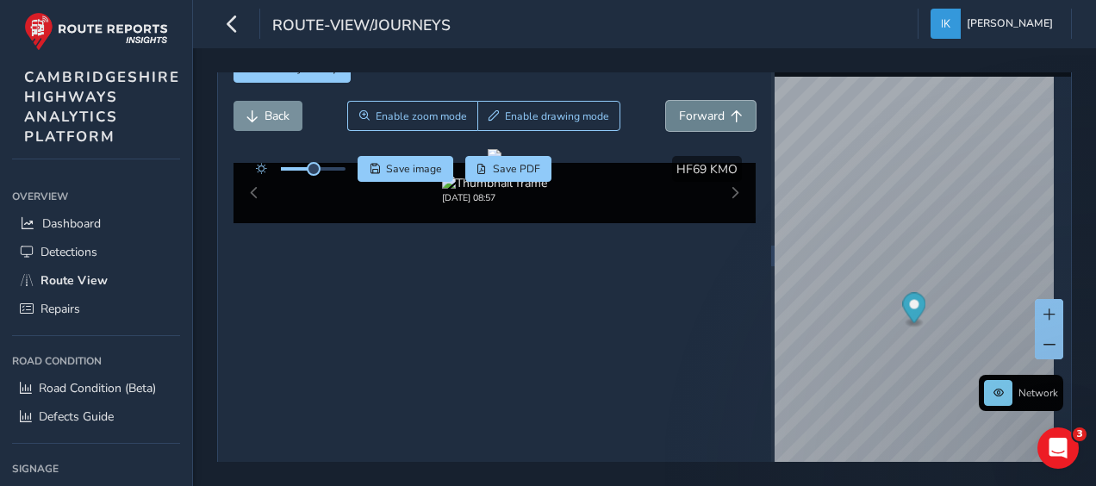
click at [684, 115] on span "Forward" at bounding box center [702, 116] width 46 height 16
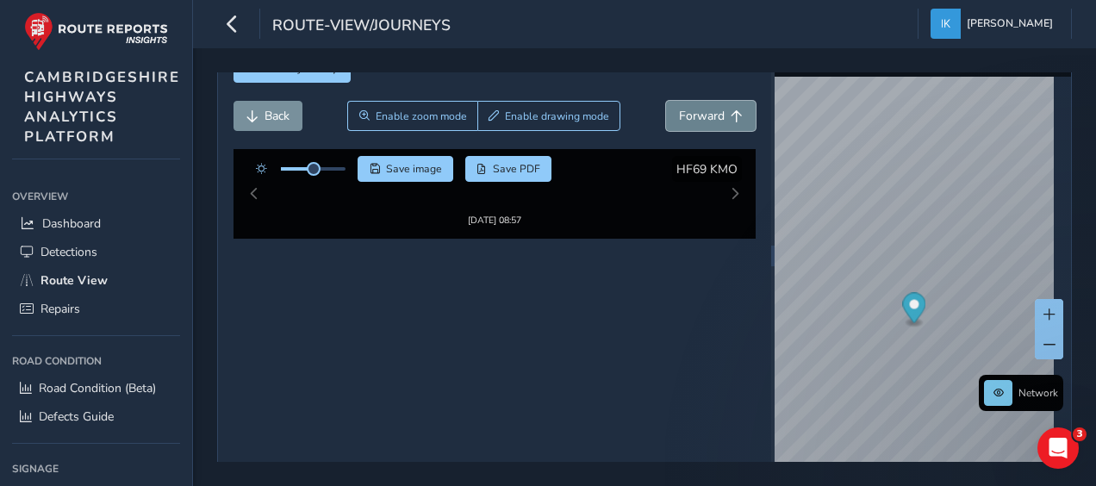
click at [684, 115] on span "Forward" at bounding box center [702, 116] width 46 height 16
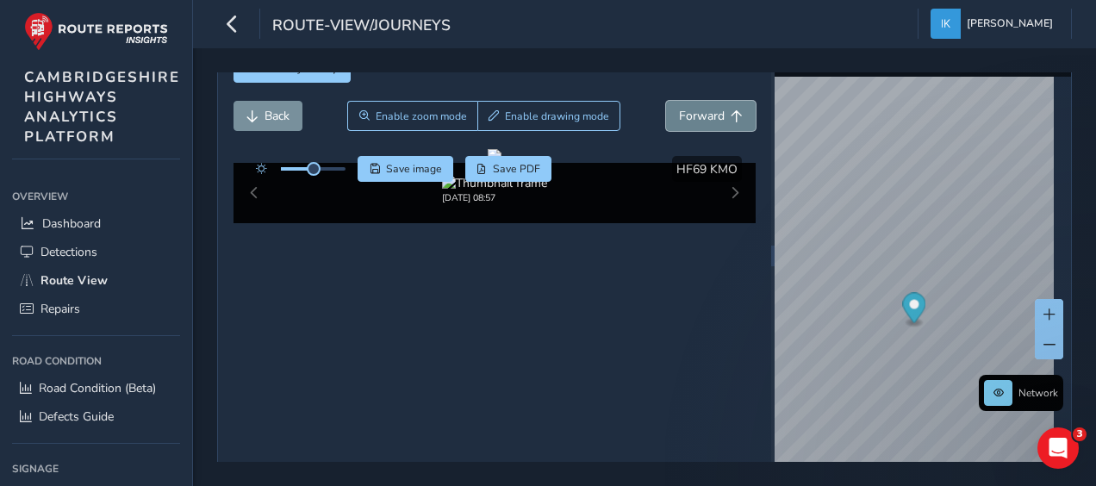
click at [684, 115] on span "Forward" at bounding box center [702, 116] width 46 height 16
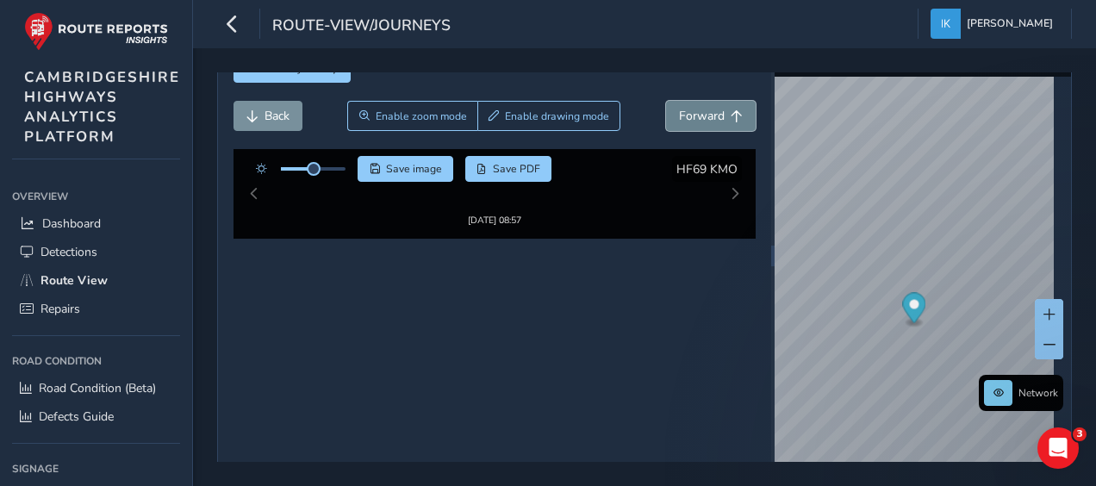
click at [684, 115] on span "Forward" at bounding box center [702, 116] width 46 height 16
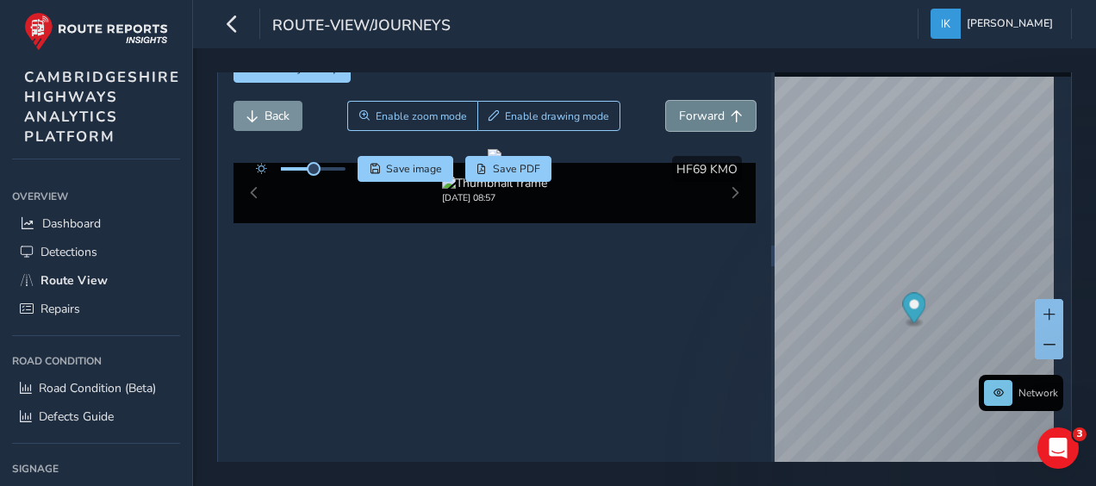
click at [684, 115] on span "Forward" at bounding box center [702, 116] width 46 height 16
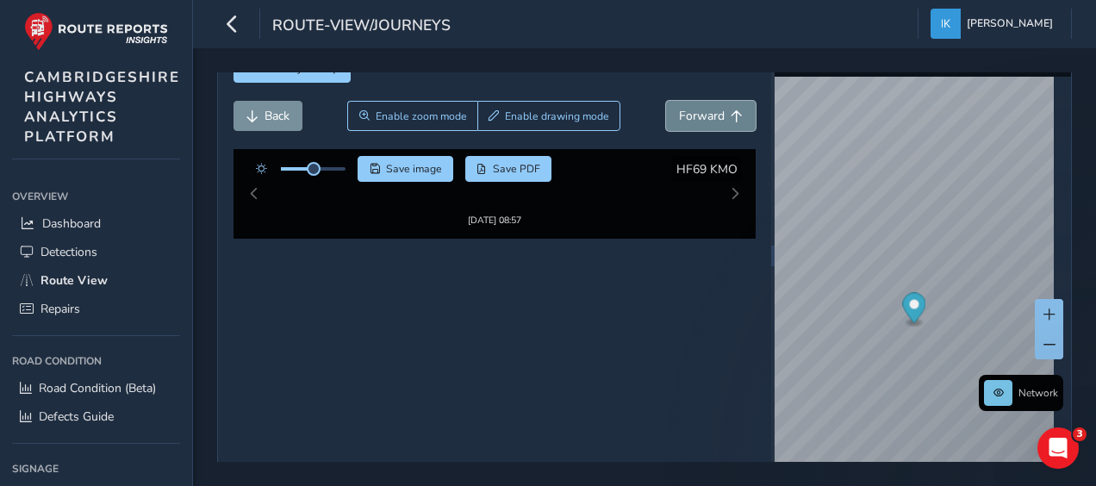
click at [684, 115] on span "Forward" at bounding box center [702, 116] width 46 height 16
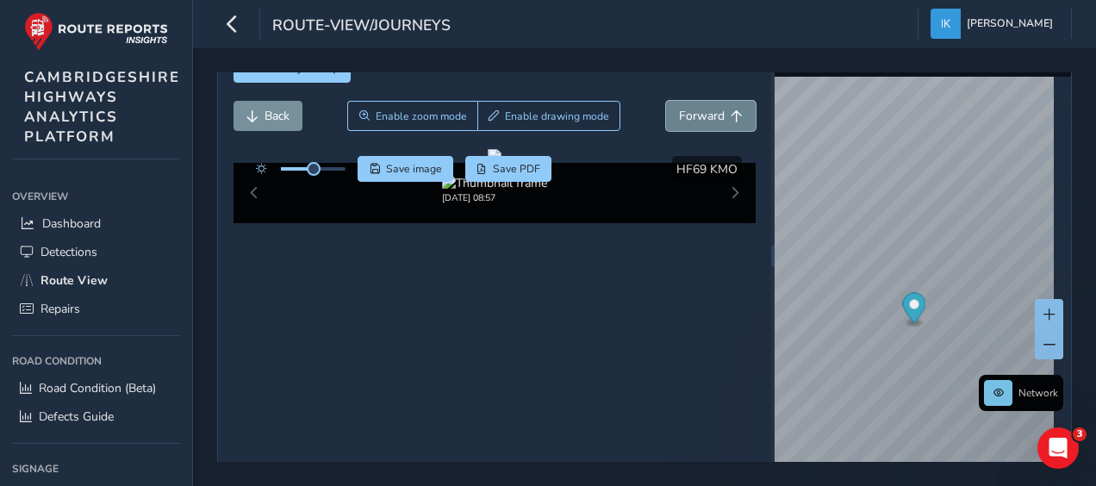
click at [684, 115] on span "Forward" at bounding box center [702, 116] width 46 height 16
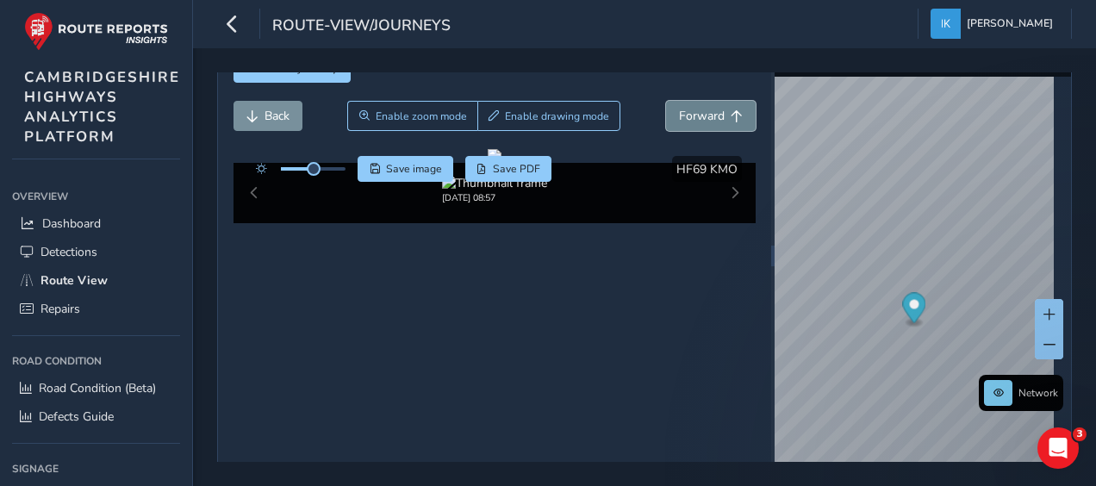
click at [684, 115] on span "Forward" at bounding box center [702, 116] width 46 height 16
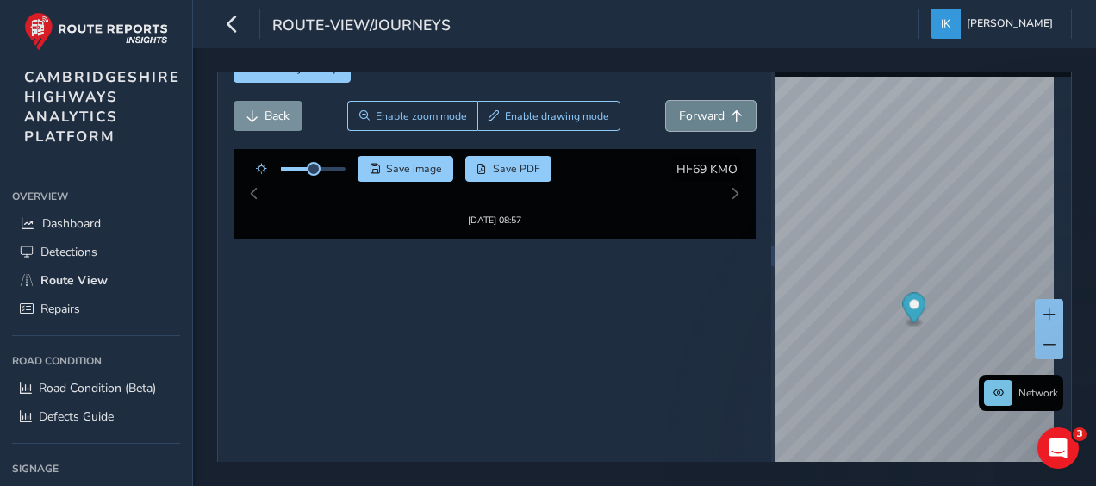
click at [684, 115] on span "Forward" at bounding box center [702, 116] width 46 height 16
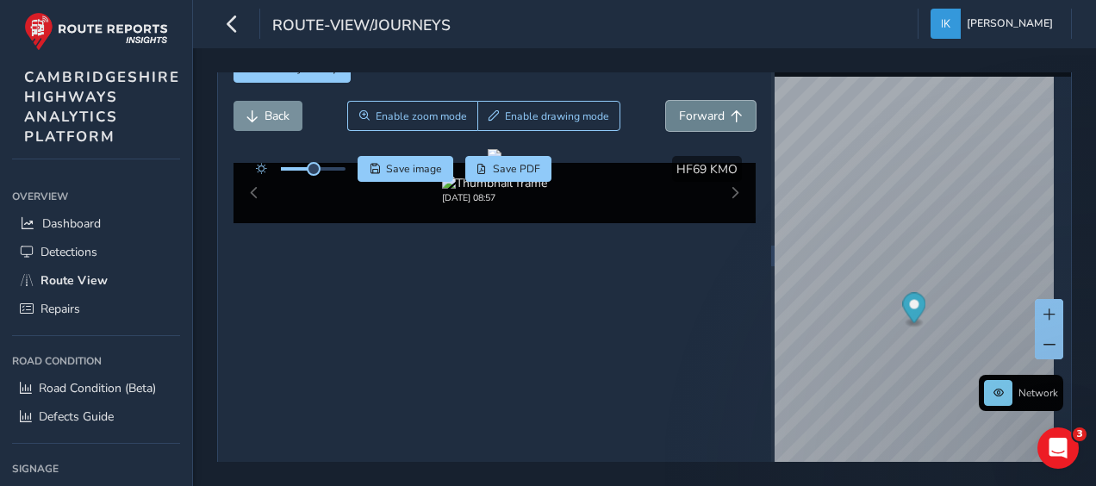
click at [684, 115] on span "Forward" at bounding box center [702, 116] width 46 height 16
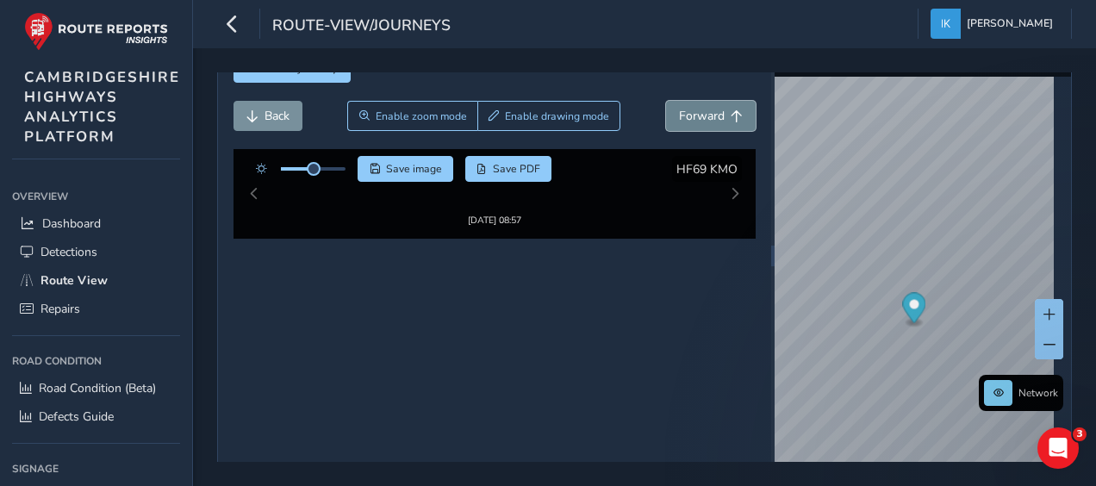
click at [684, 115] on span "Forward" at bounding box center [702, 116] width 46 height 16
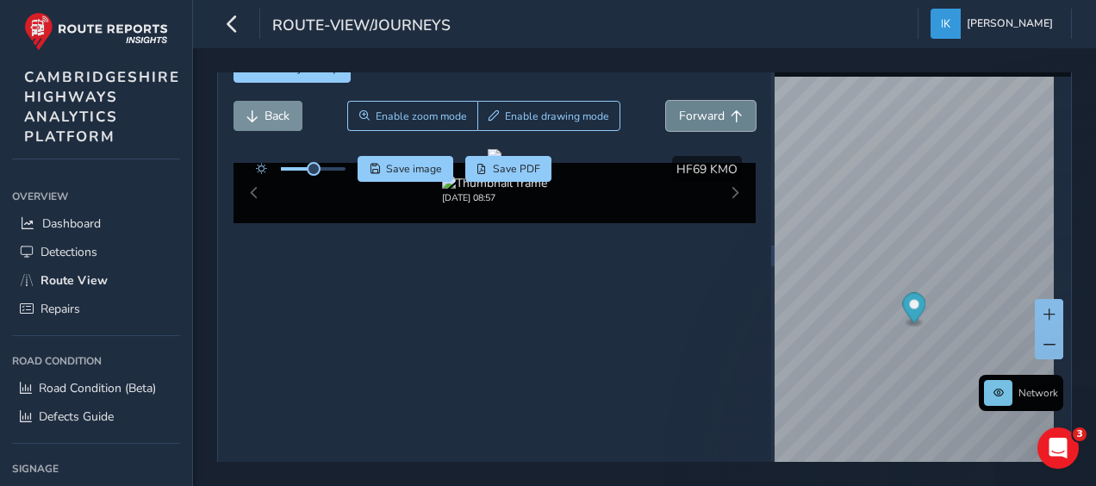
click at [684, 115] on span "Forward" at bounding box center [702, 116] width 46 height 16
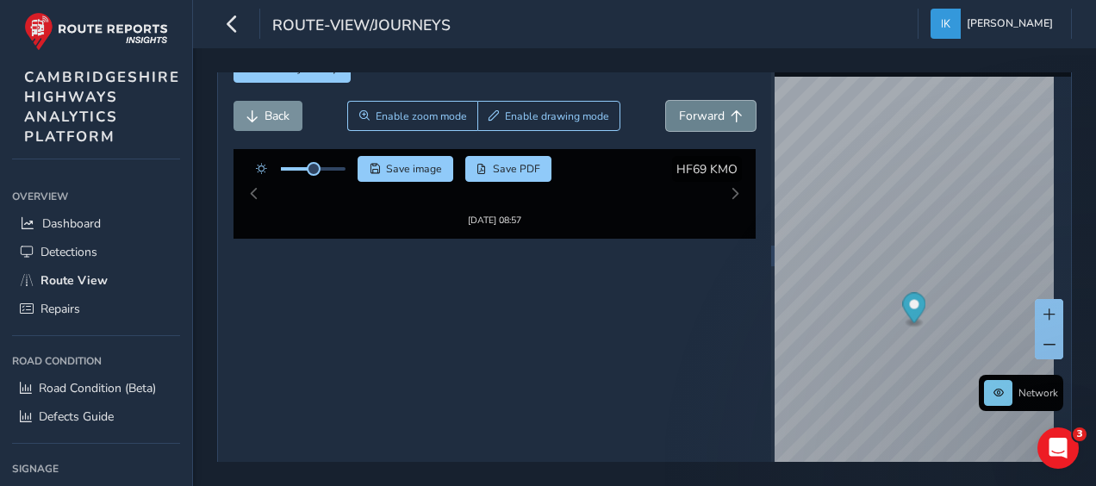
click at [684, 115] on span "Forward" at bounding box center [702, 116] width 46 height 16
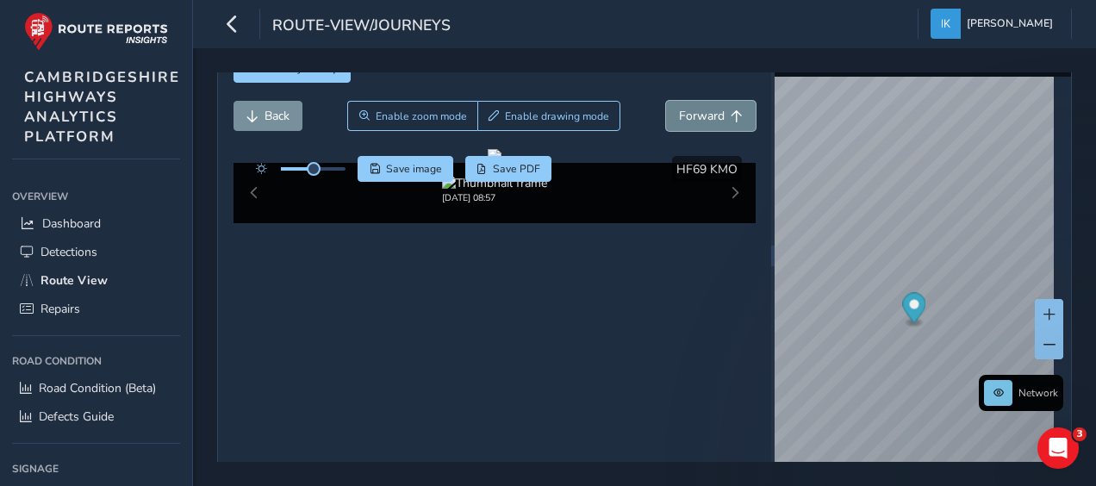
click at [684, 115] on span "Forward" at bounding box center [702, 116] width 46 height 16
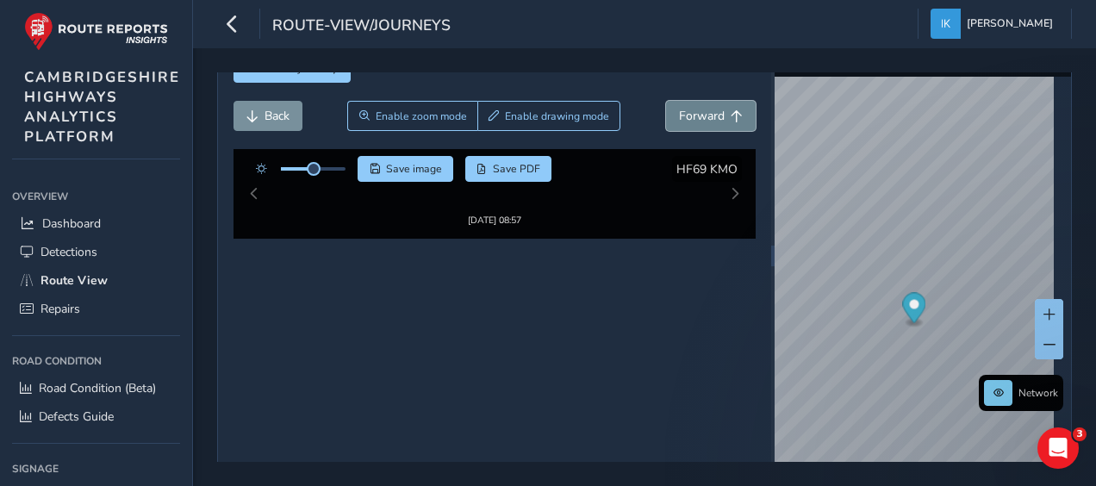
click at [684, 115] on span "Forward" at bounding box center [702, 116] width 46 height 16
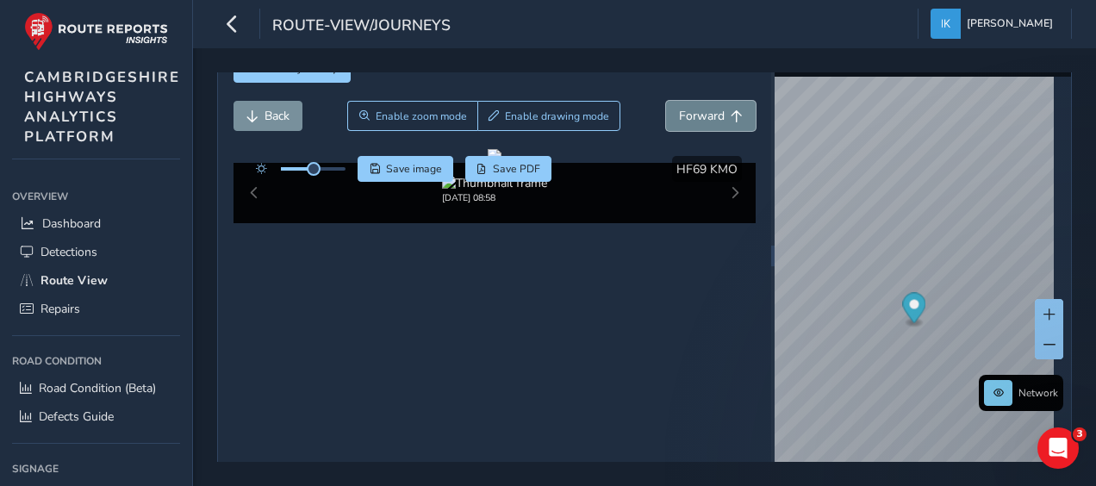
click at [684, 115] on span "Forward" at bounding box center [702, 116] width 46 height 16
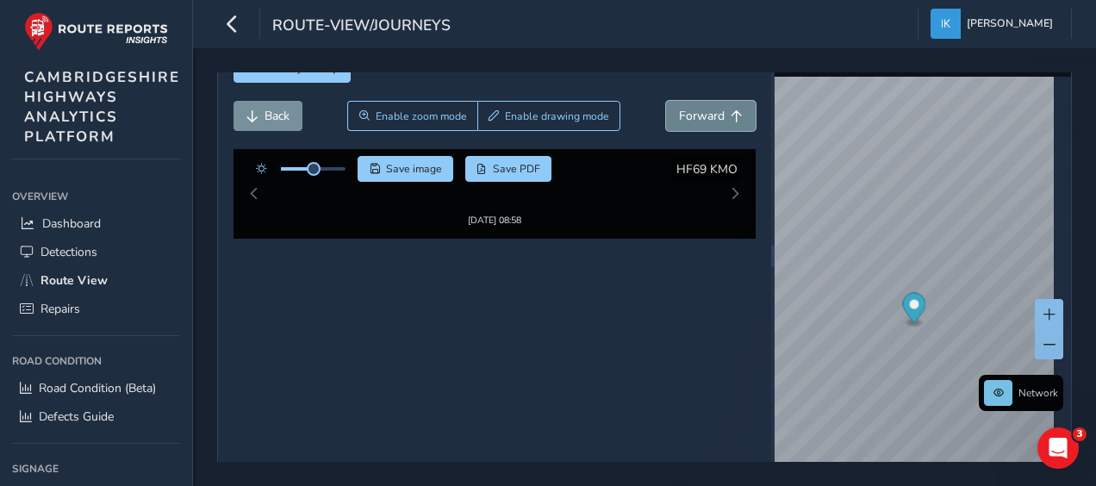
click at [684, 115] on span "Forward" at bounding box center [702, 116] width 46 height 16
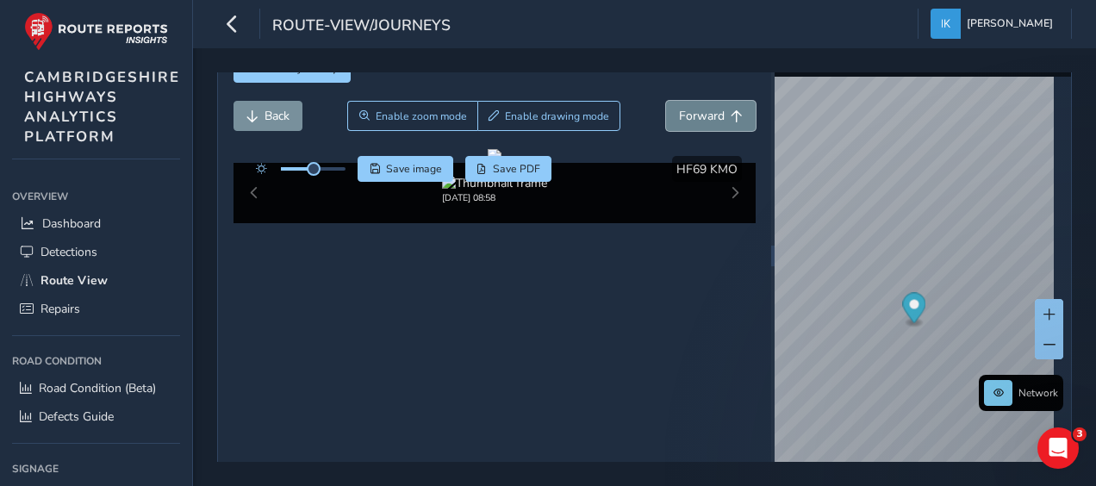
click at [684, 115] on span "Forward" at bounding box center [702, 116] width 46 height 16
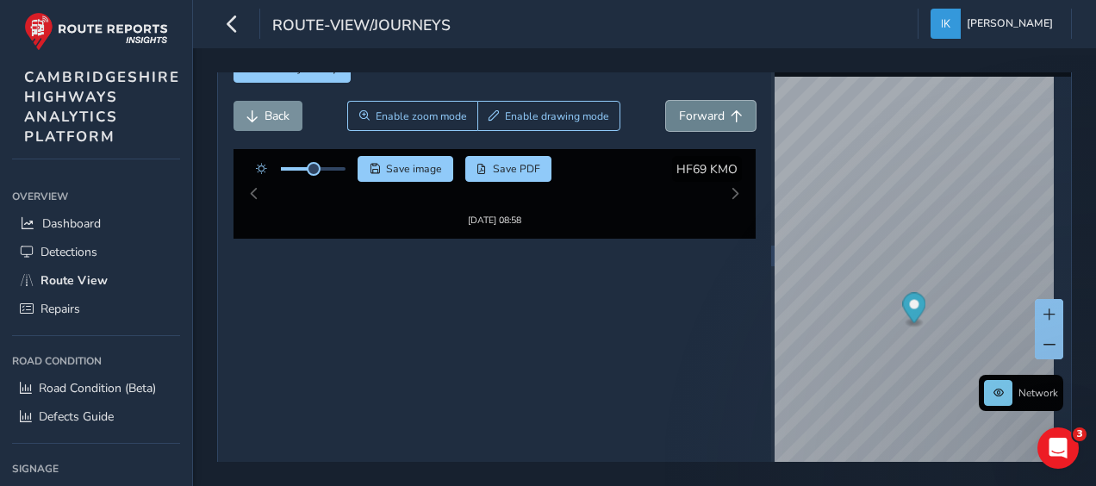
click at [684, 115] on span "Forward" at bounding box center [702, 116] width 46 height 16
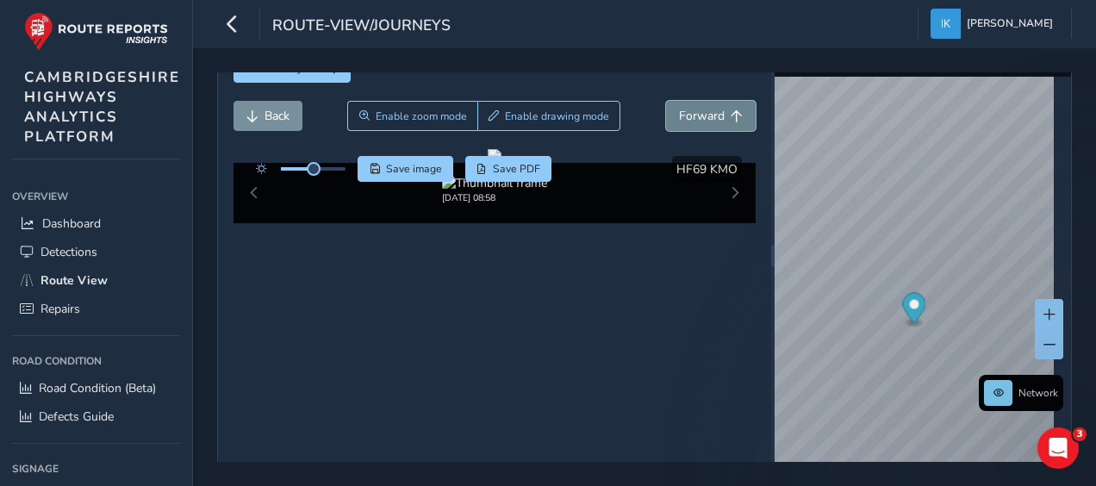
click at [684, 115] on span "Forward" at bounding box center [702, 116] width 46 height 16
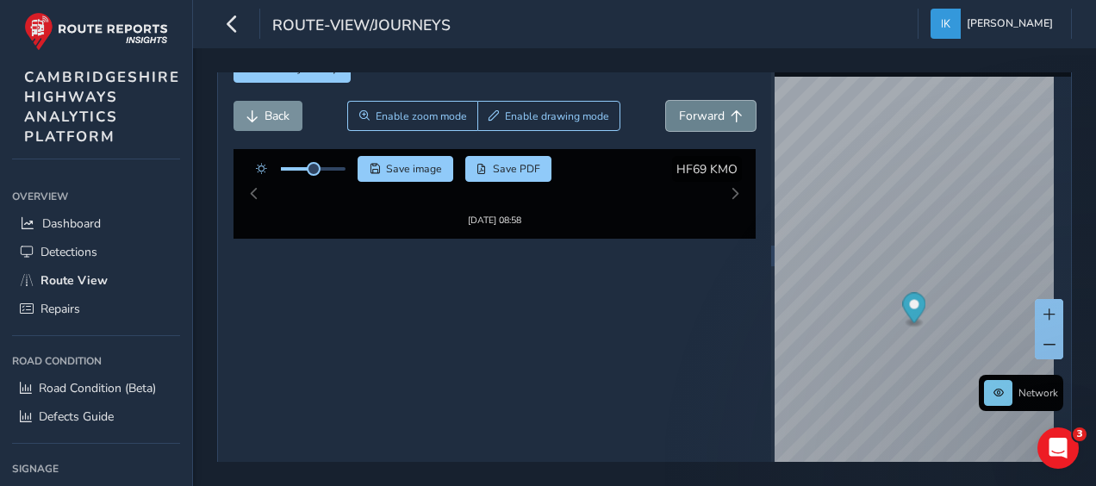
click at [684, 115] on span "Forward" at bounding box center [702, 116] width 46 height 16
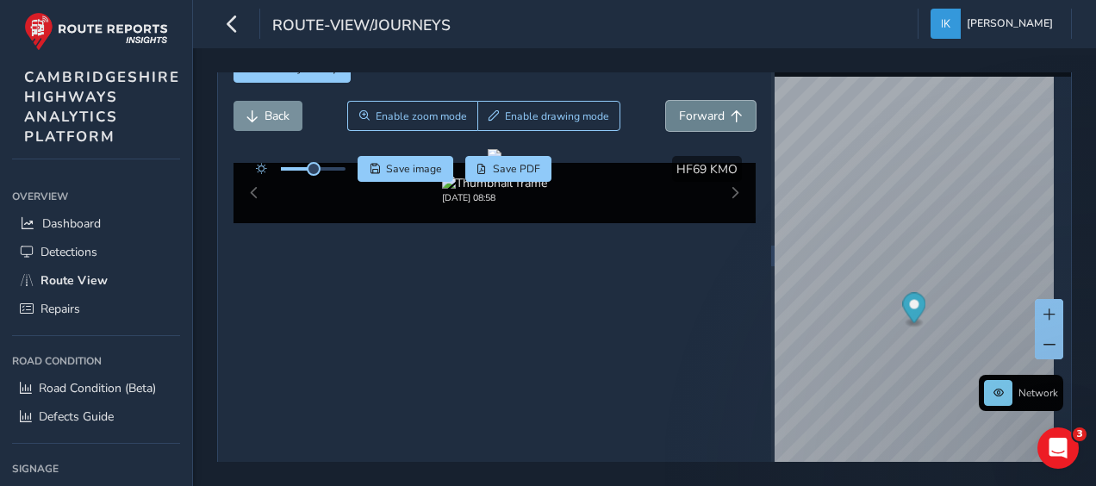
click at [684, 115] on span "Forward" at bounding box center [702, 116] width 46 height 16
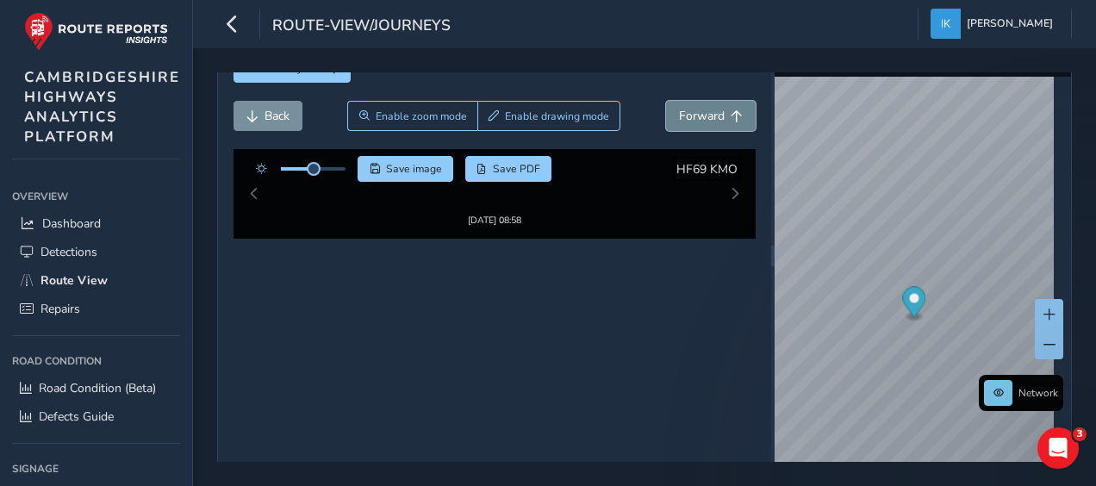
click at [684, 115] on span "Forward" at bounding box center [702, 116] width 46 height 16
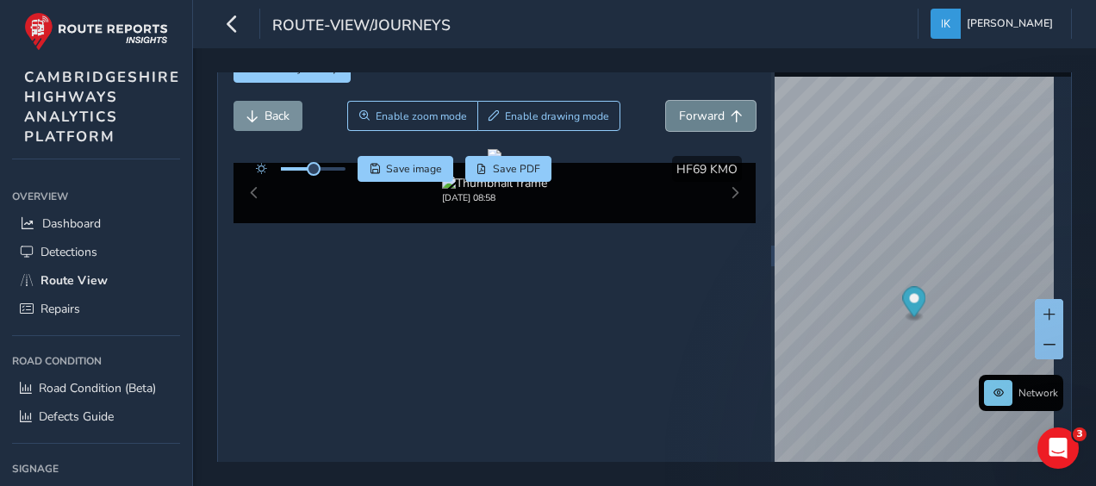
click at [684, 115] on span "Forward" at bounding box center [702, 116] width 46 height 16
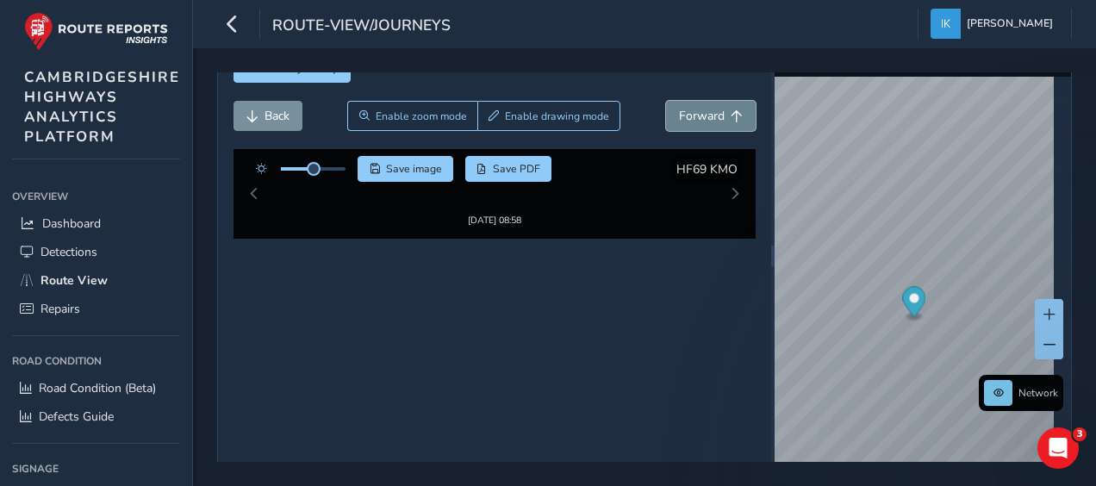
click at [684, 115] on span "Forward" at bounding box center [702, 116] width 46 height 16
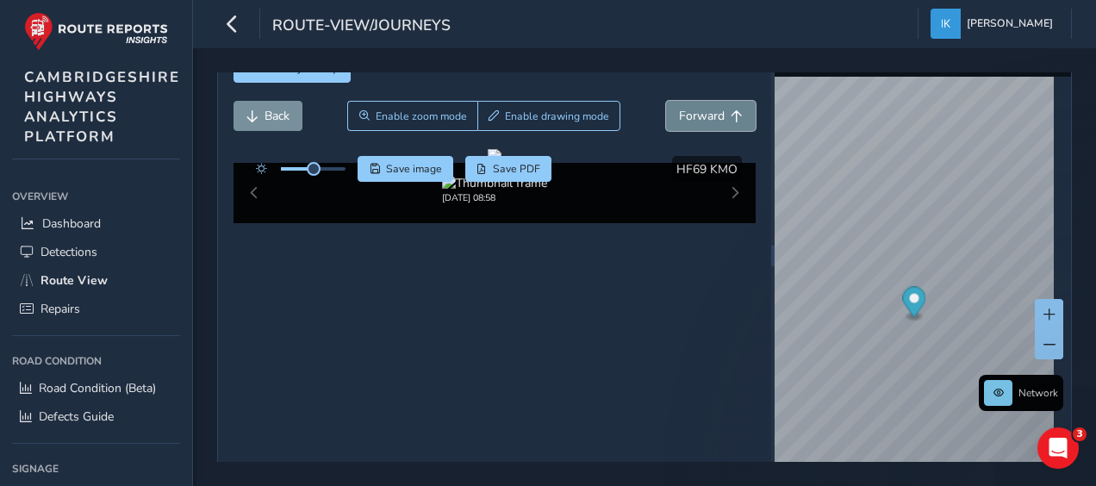
click at [684, 115] on span "Forward" at bounding box center [702, 116] width 46 height 16
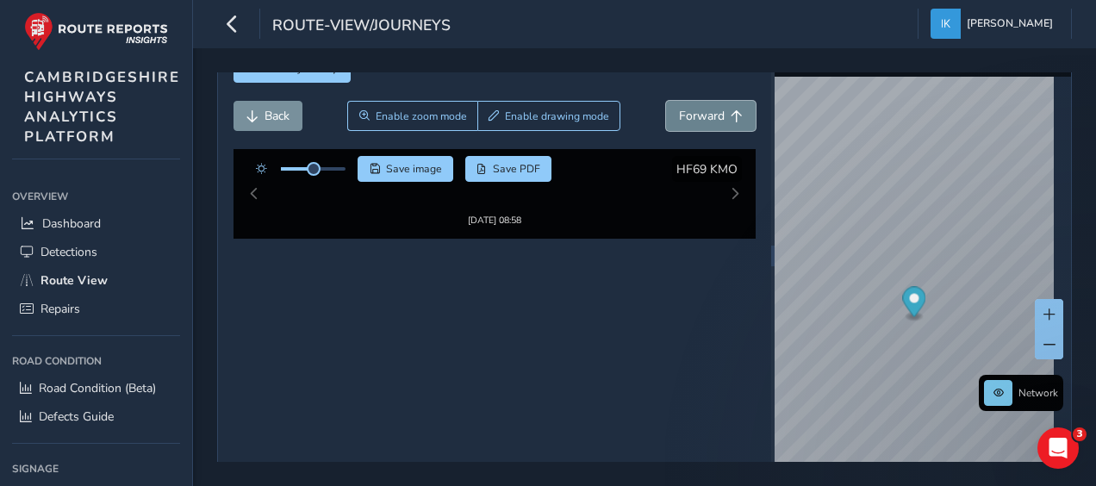
click at [684, 115] on span "Forward" at bounding box center [702, 116] width 46 height 16
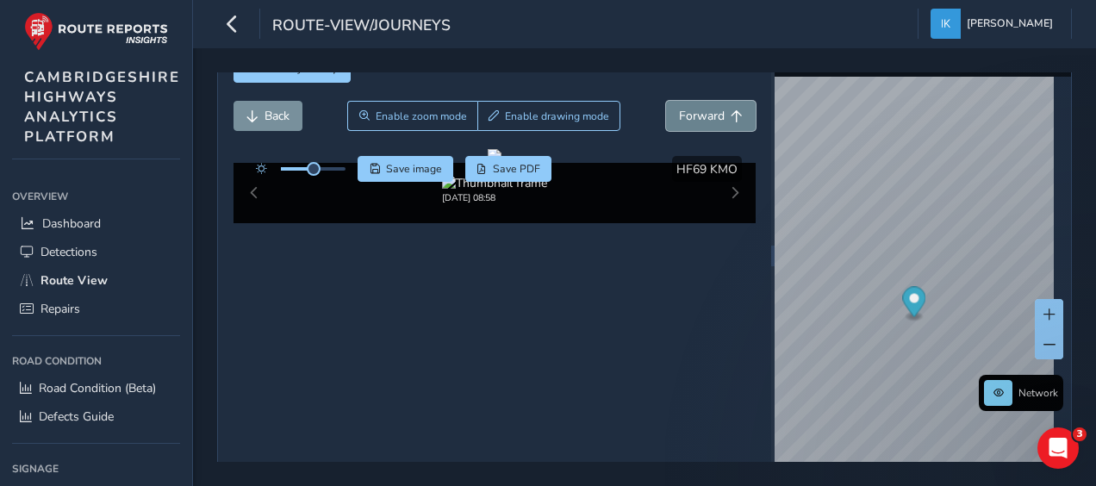
click at [684, 115] on span "Forward" at bounding box center [702, 116] width 46 height 16
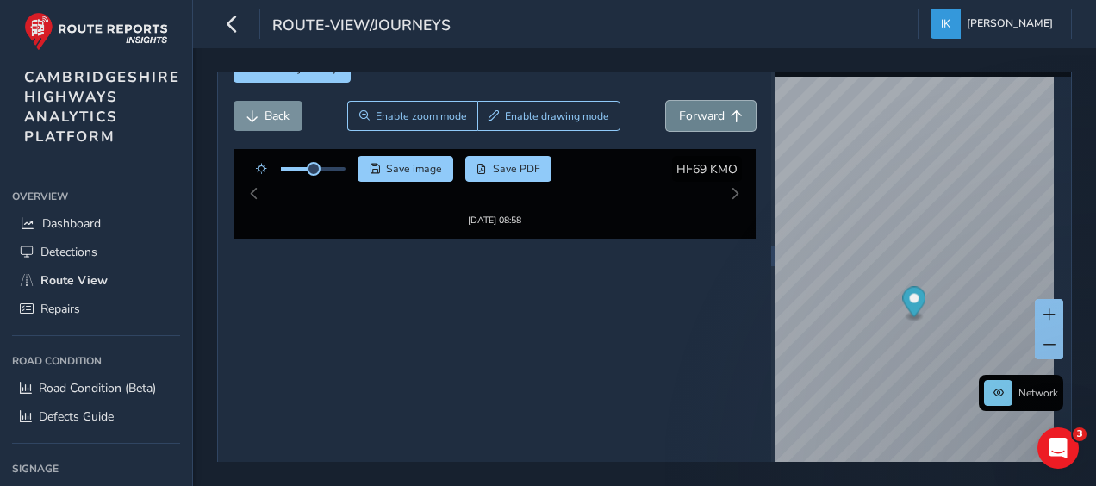
click at [684, 115] on span "Forward" at bounding box center [702, 116] width 46 height 16
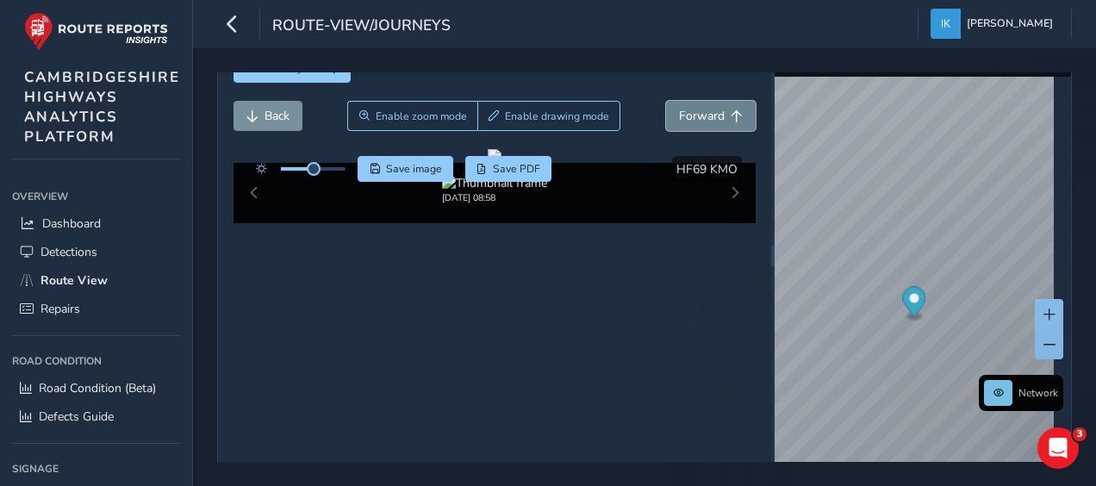
click at [684, 115] on span "Forward" at bounding box center [702, 116] width 46 height 16
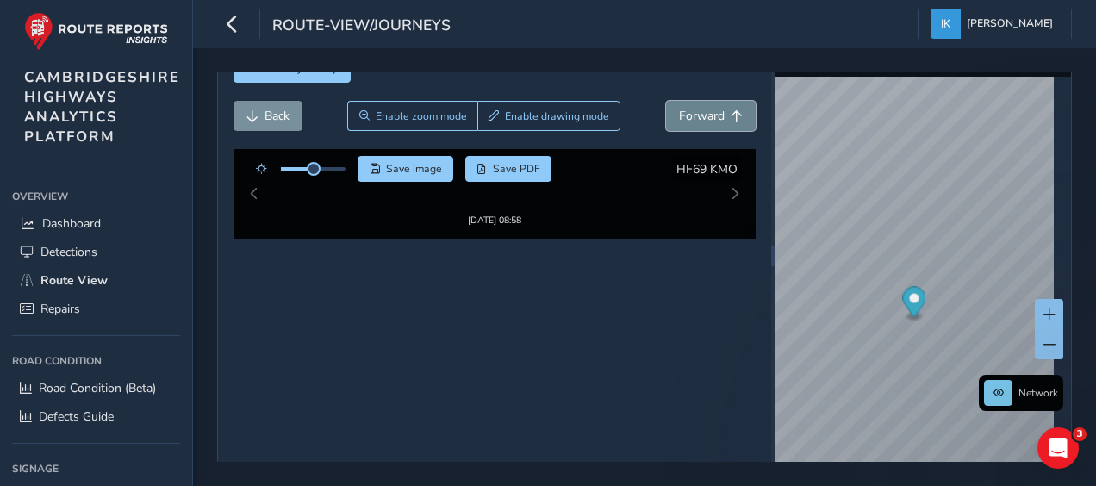
click at [684, 115] on span "Forward" at bounding box center [702, 116] width 46 height 16
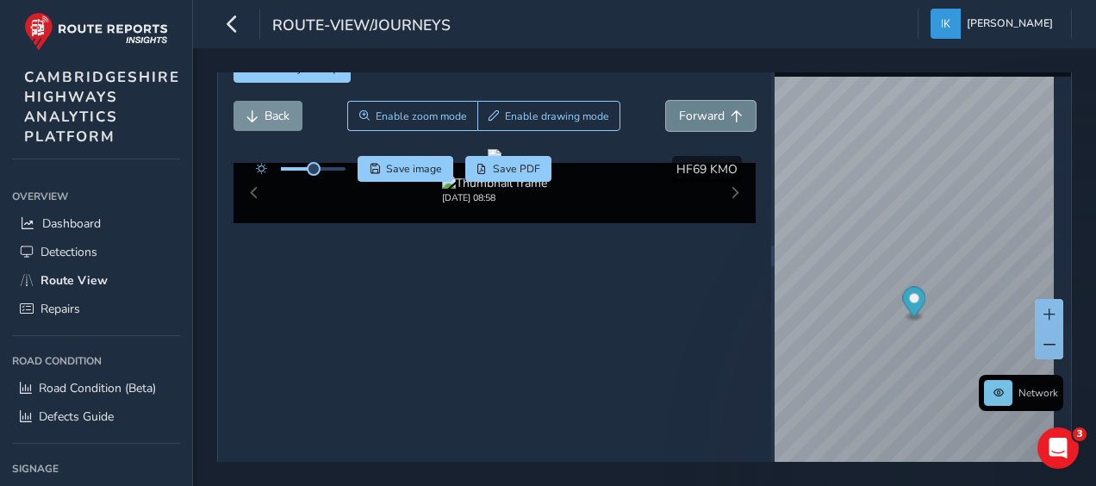
click at [684, 115] on span "Forward" at bounding box center [702, 116] width 46 height 16
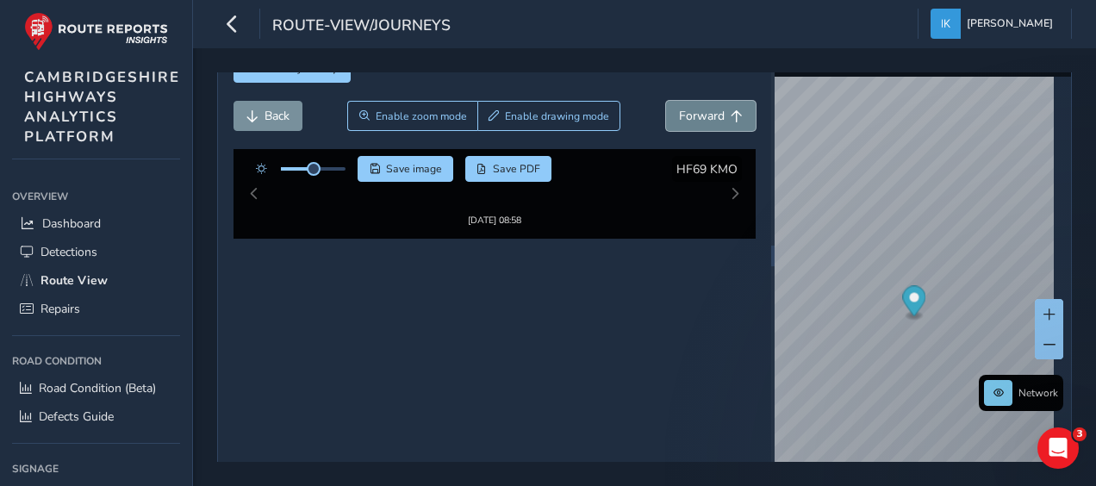
click at [684, 115] on span "Forward" at bounding box center [702, 116] width 46 height 16
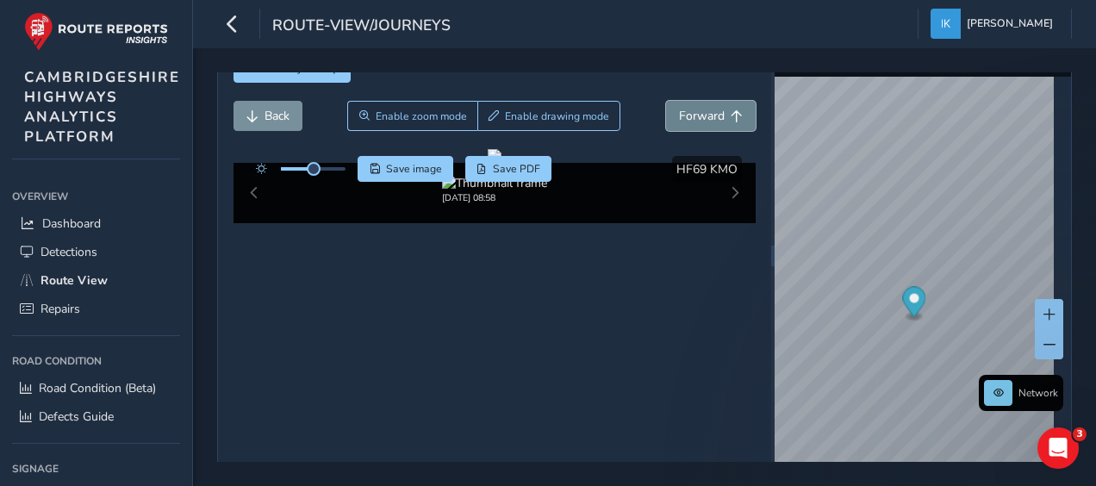
click at [684, 115] on span "Forward" at bounding box center [702, 116] width 46 height 16
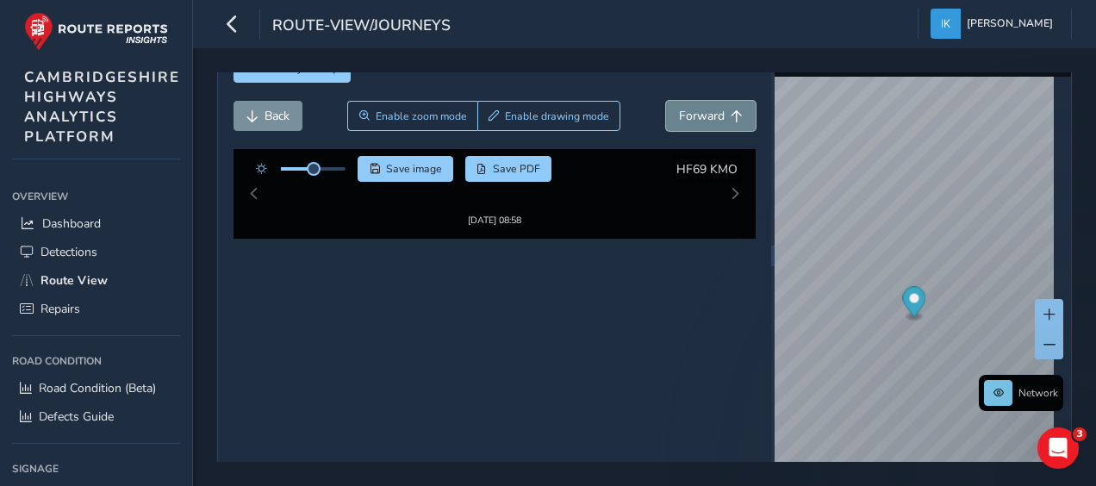
click at [684, 115] on span "Forward" at bounding box center [702, 116] width 46 height 16
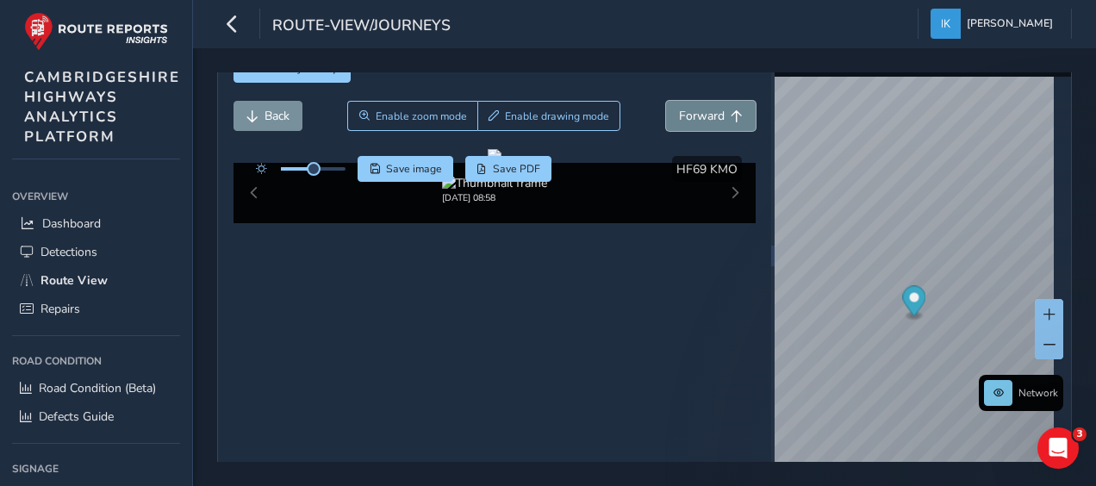
click at [684, 115] on span "Forward" at bounding box center [702, 116] width 46 height 16
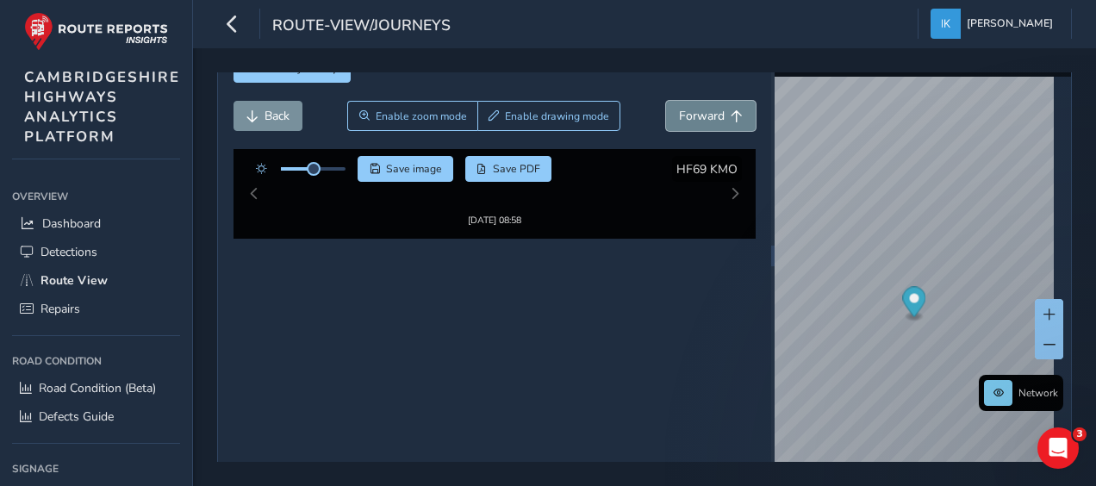
click at [684, 115] on span "Forward" at bounding box center [702, 116] width 46 height 16
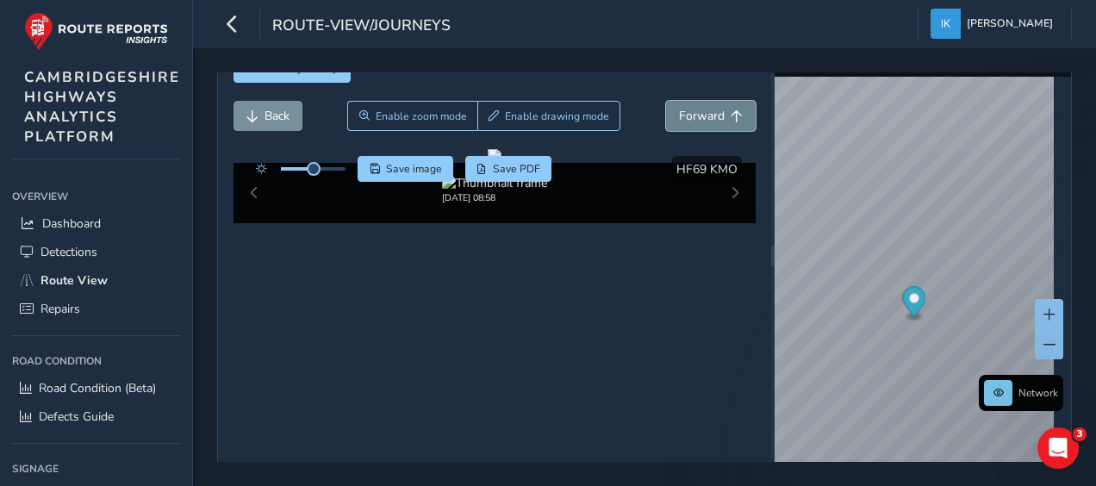
click at [684, 115] on span "Forward" at bounding box center [702, 116] width 46 height 16
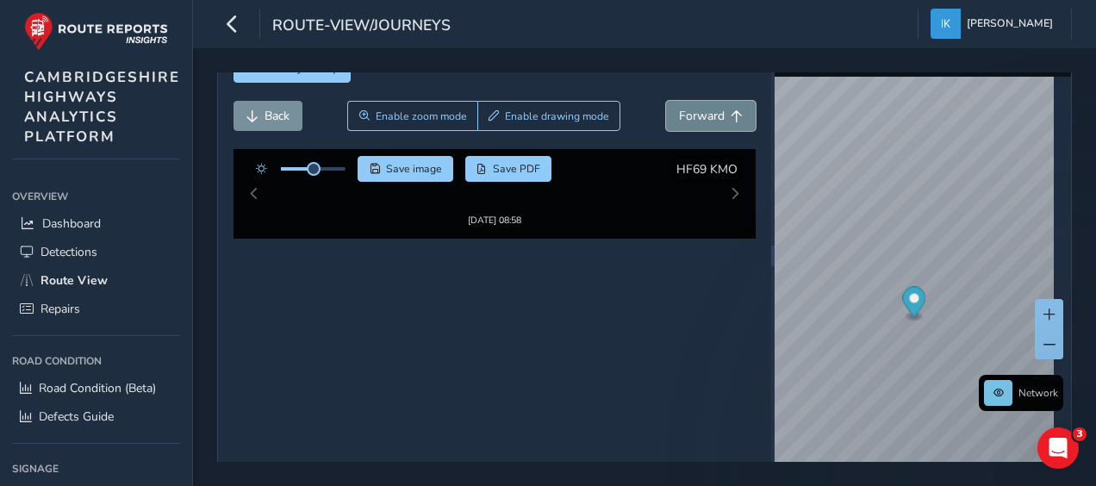
click at [684, 115] on span "Forward" at bounding box center [702, 116] width 46 height 16
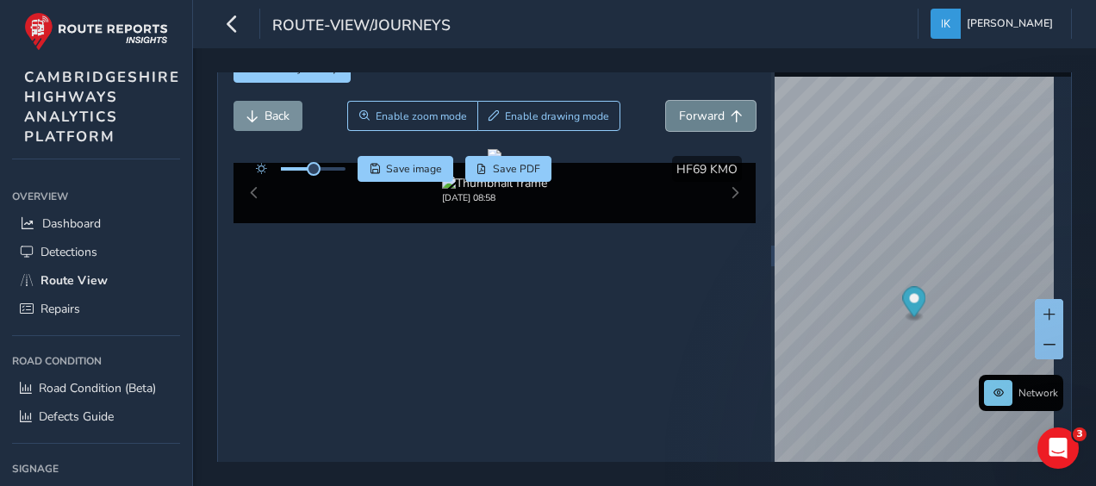
click at [684, 115] on span "Forward" at bounding box center [702, 116] width 46 height 16
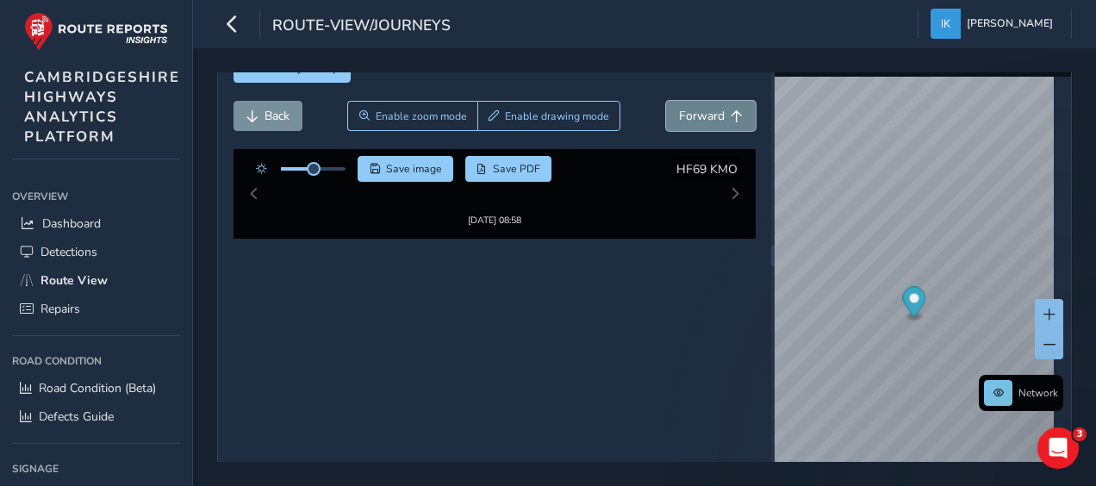
click at [684, 115] on span "Forward" at bounding box center [702, 116] width 46 height 16
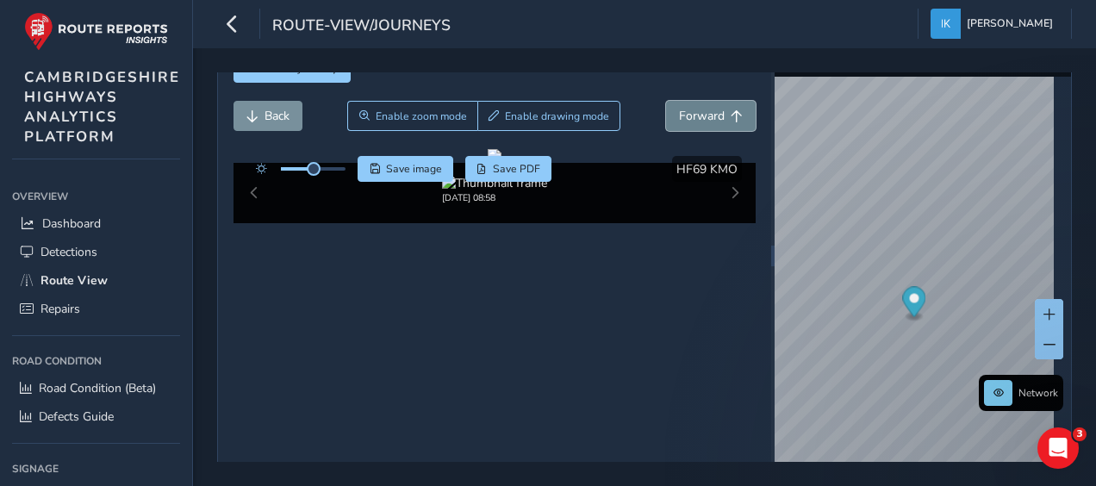
click at [684, 115] on span "Forward" at bounding box center [702, 116] width 46 height 16
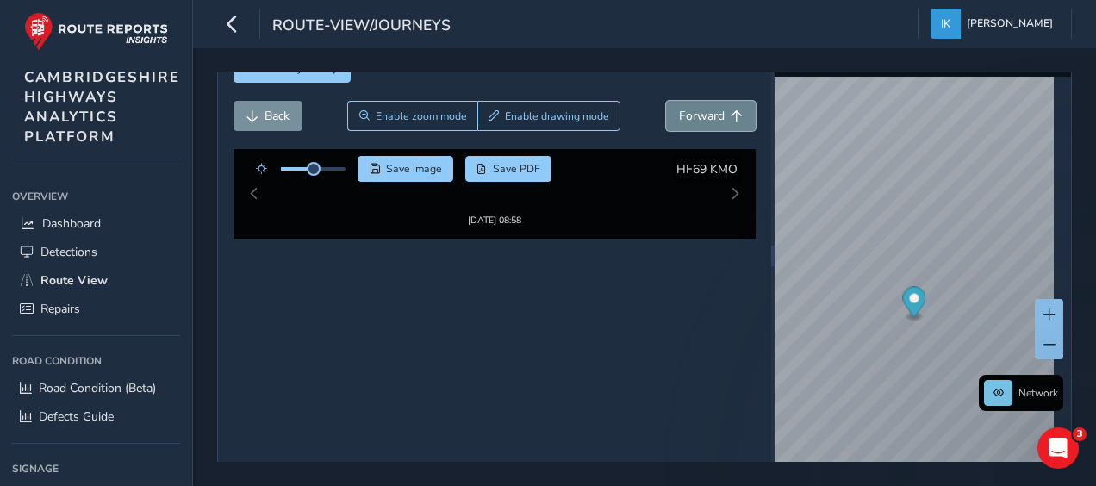
click at [684, 115] on span "Forward" at bounding box center [702, 116] width 46 height 16
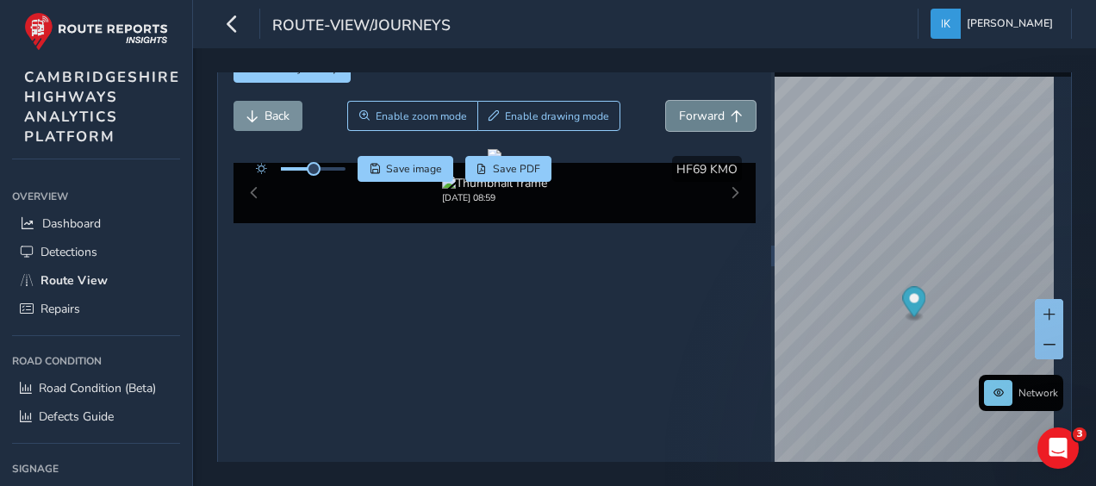
click at [684, 115] on span "Forward" at bounding box center [702, 116] width 46 height 16
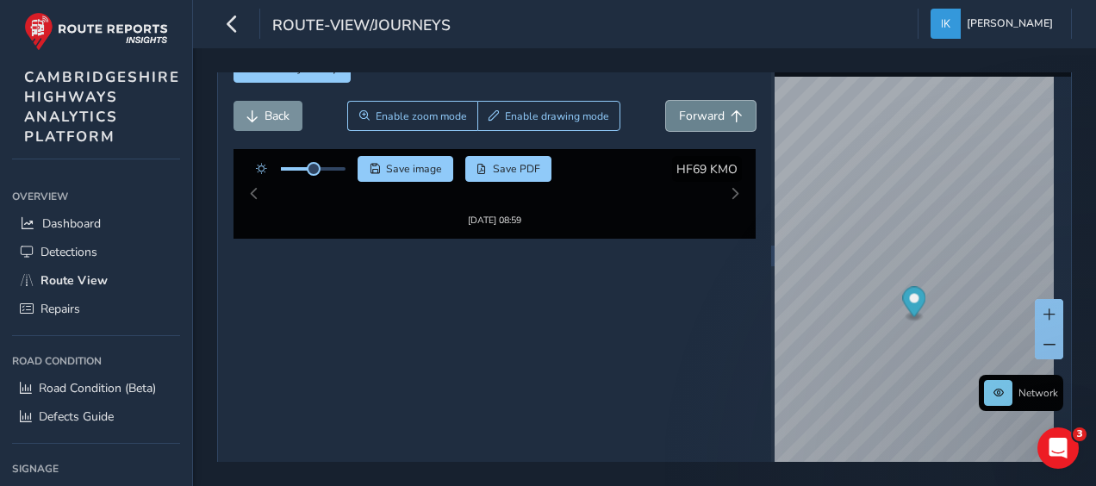
click at [684, 115] on span "Forward" at bounding box center [702, 116] width 46 height 16
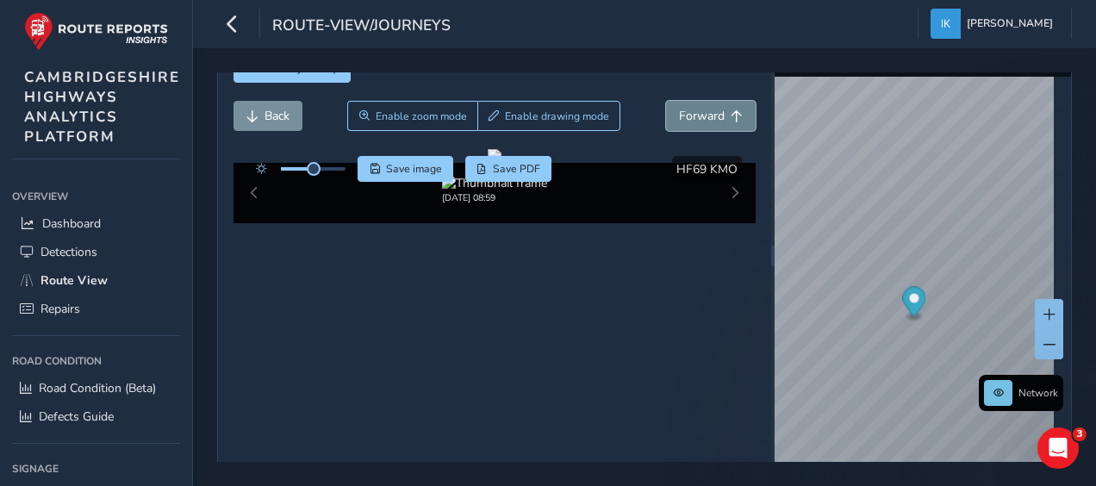
click at [684, 115] on span "Forward" at bounding box center [702, 116] width 46 height 16
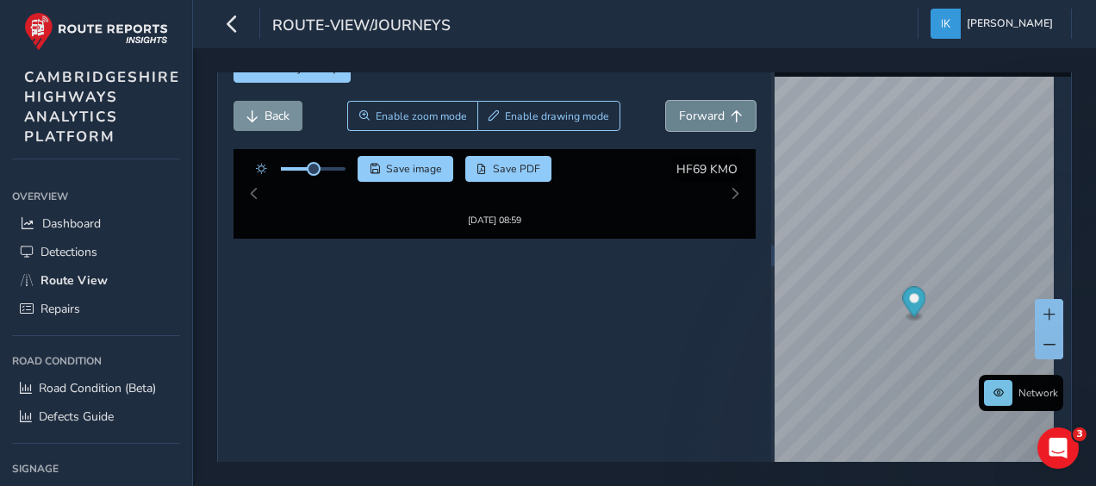
click at [684, 115] on span "Forward" at bounding box center [702, 116] width 46 height 16
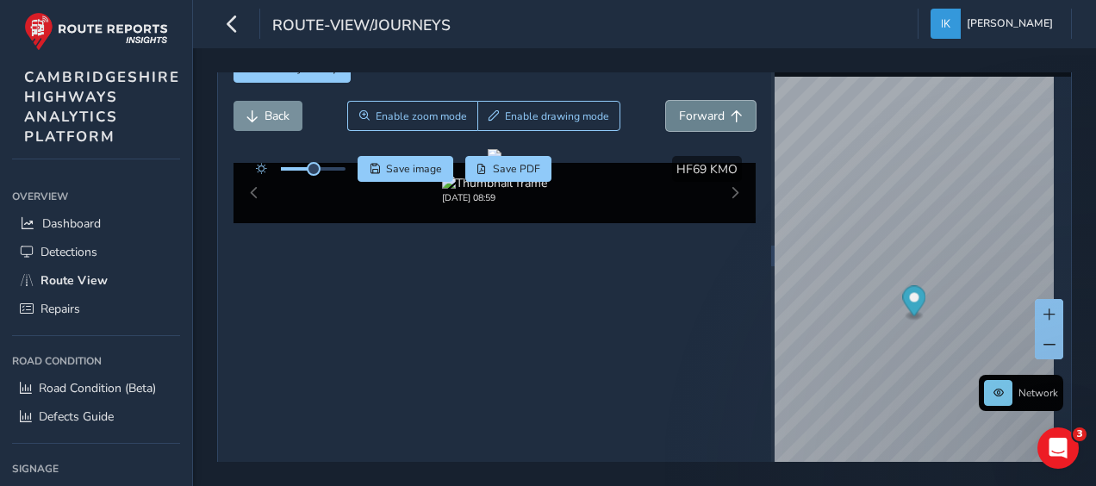
click at [684, 115] on span "Forward" at bounding box center [702, 116] width 46 height 16
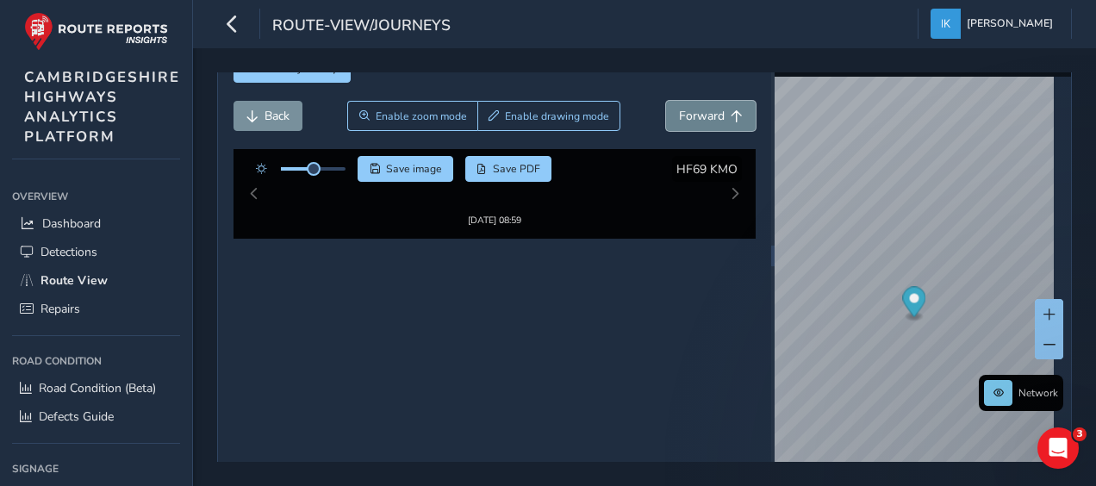
click at [684, 115] on span "Forward" at bounding box center [702, 116] width 46 height 16
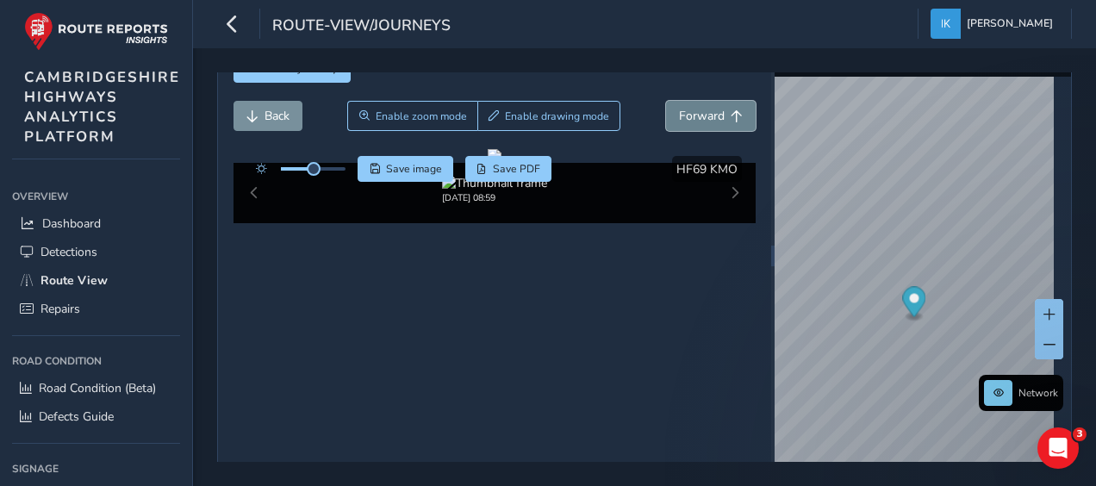
click at [684, 115] on span "Forward" at bounding box center [702, 116] width 46 height 16
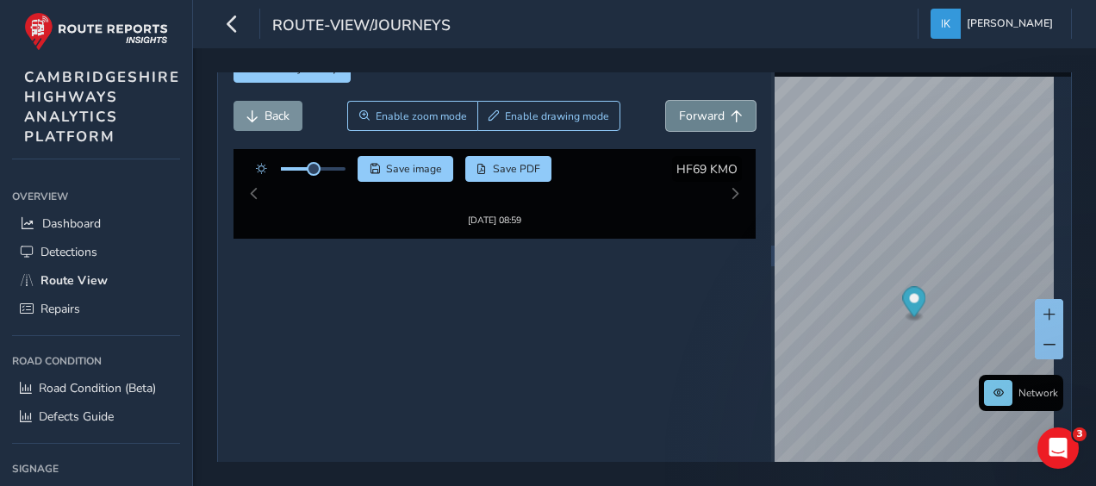
click at [684, 115] on span "Forward" at bounding box center [702, 116] width 46 height 16
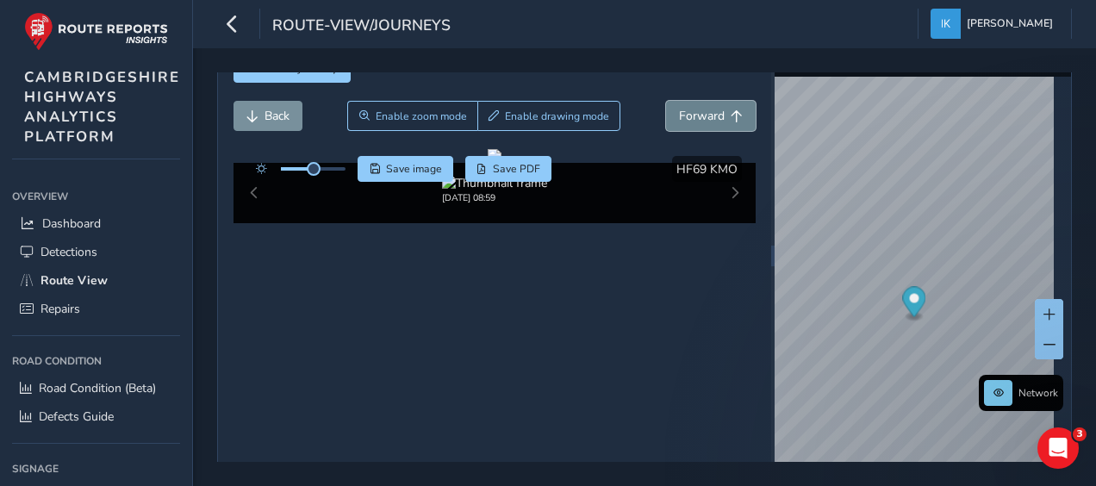
click at [684, 115] on span "Forward" at bounding box center [702, 116] width 46 height 16
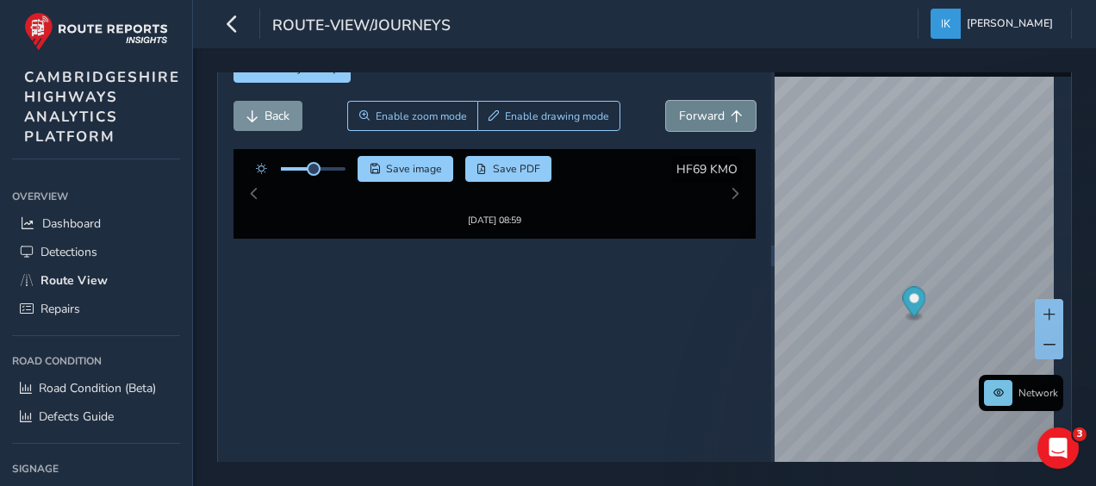
click at [684, 115] on span "Forward" at bounding box center [702, 116] width 46 height 16
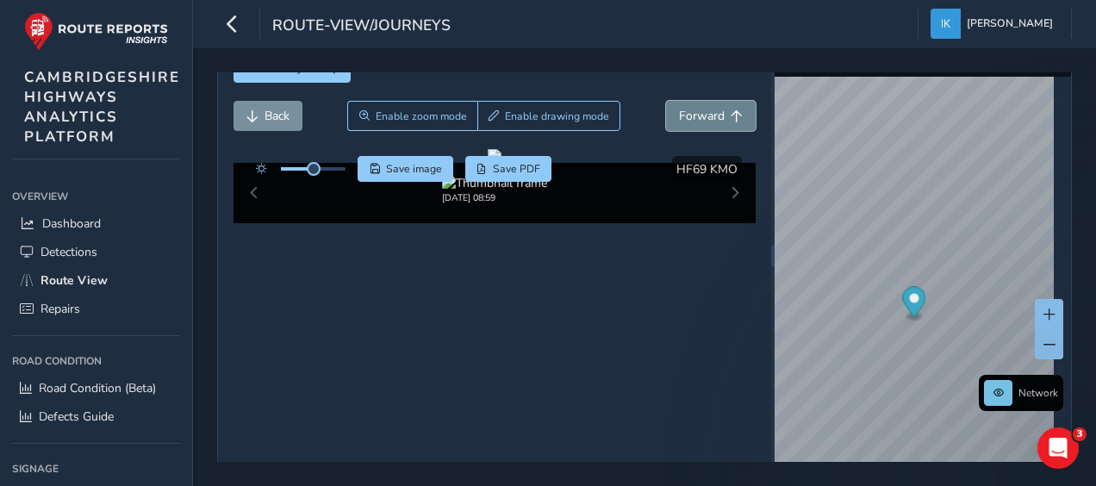
click at [684, 115] on span "Forward" at bounding box center [702, 116] width 46 height 16
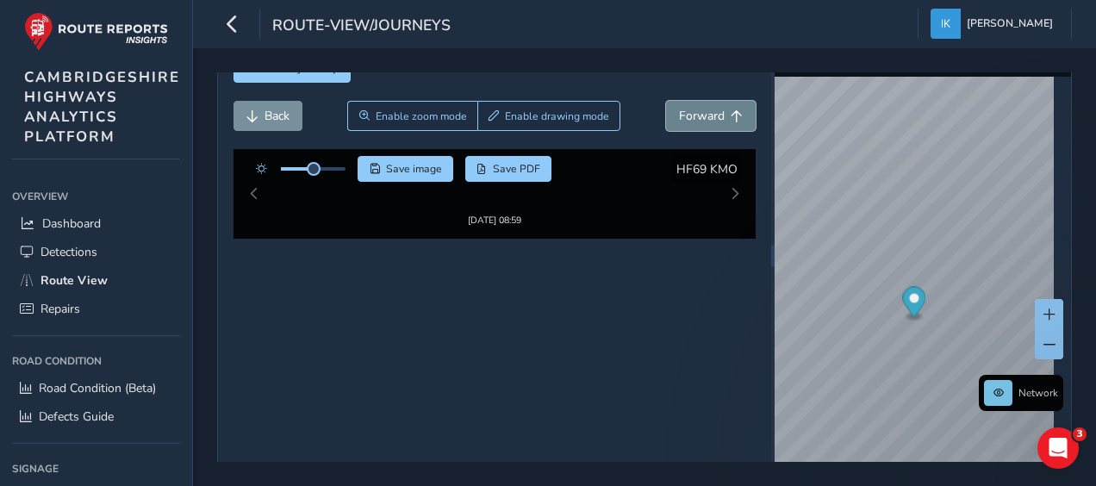
click at [684, 115] on span "Forward" at bounding box center [702, 116] width 46 height 16
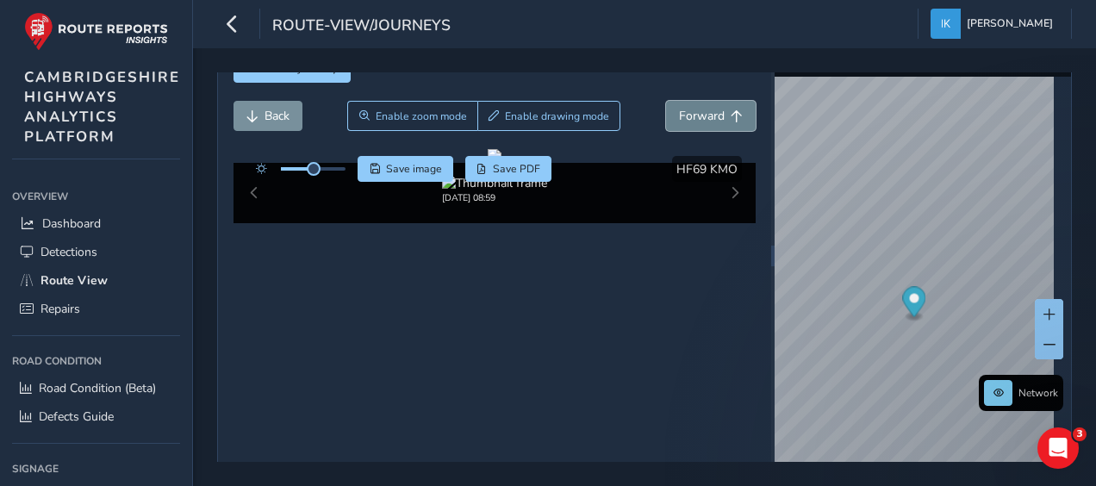
click at [684, 115] on span "Forward" at bounding box center [702, 116] width 46 height 16
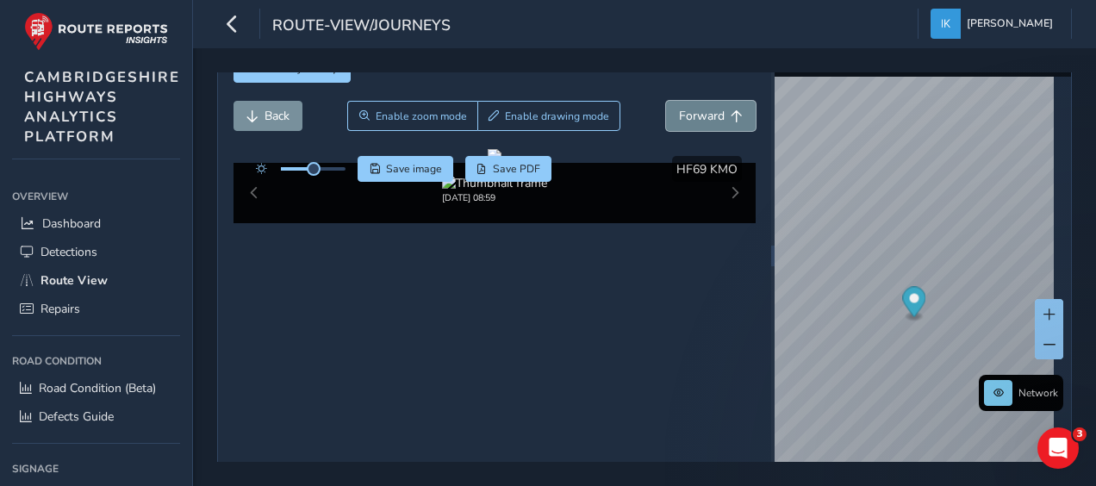
click at [684, 115] on span "Forward" at bounding box center [702, 116] width 46 height 16
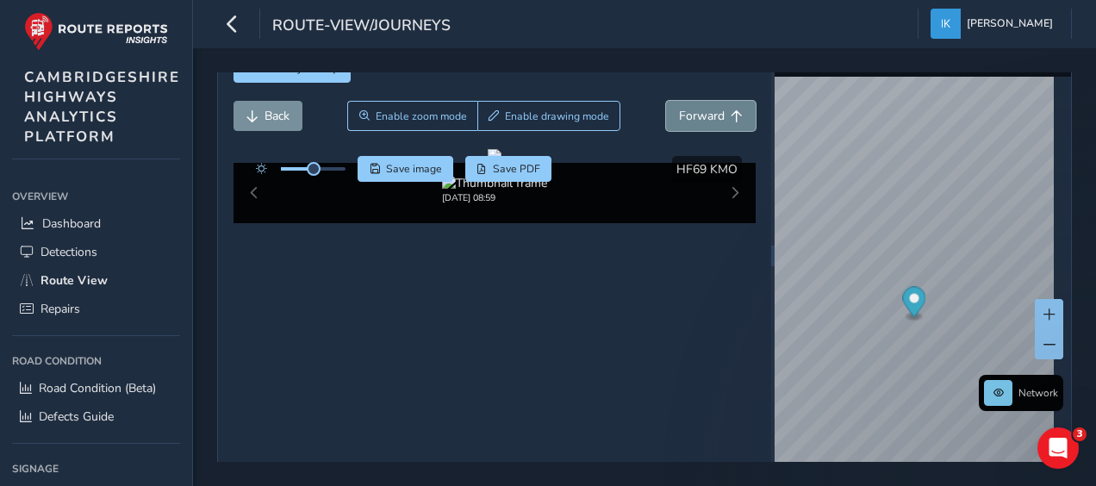
click at [684, 115] on span "Forward" at bounding box center [702, 116] width 46 height 16
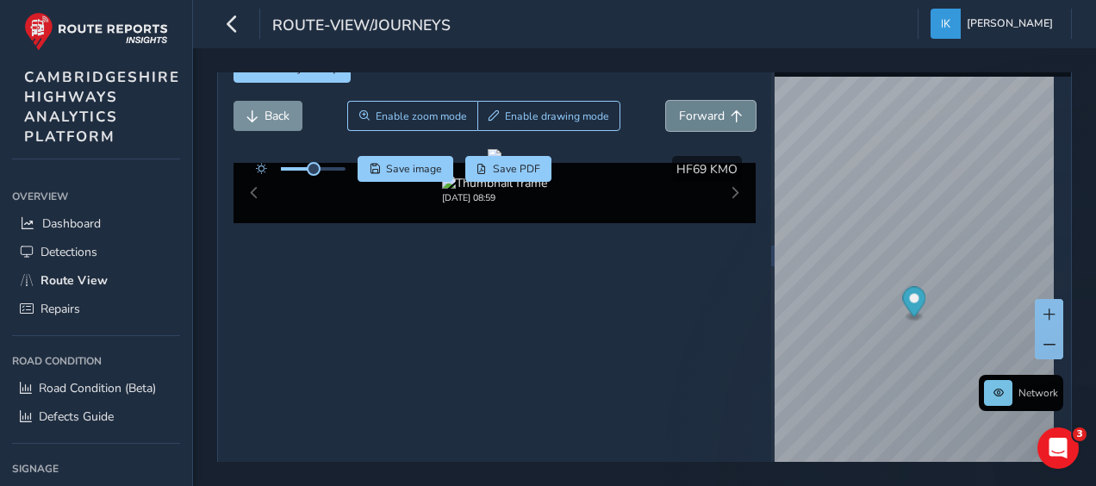
click at [684, 115] on span "Forward" at bounding box center [702, 116] width 46 height 16
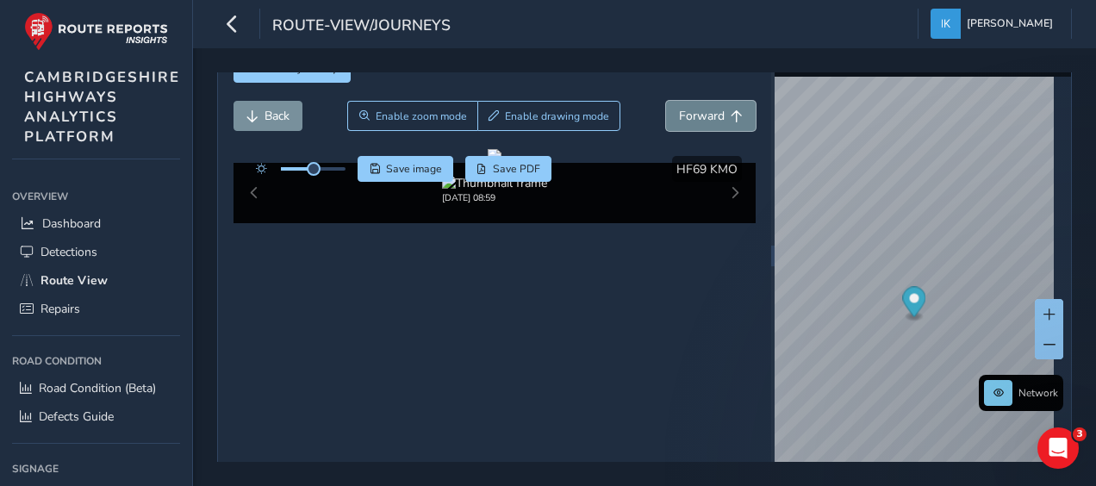
click at [684, 115] on span "Forward" at bounding box center [702, 116] width 46 height 16
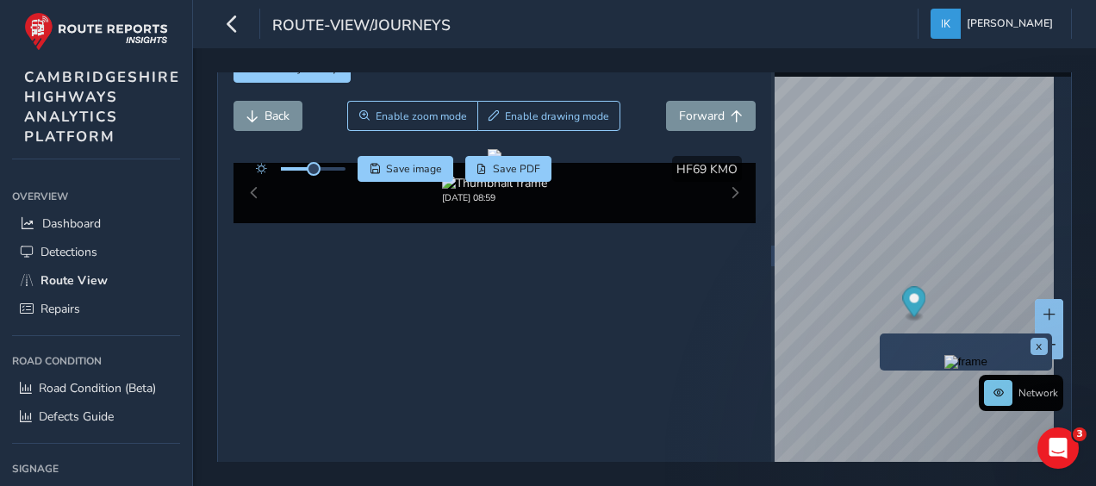
click at [884, 338] on div "x" at bounding box center [966, 352] width 164 height 28
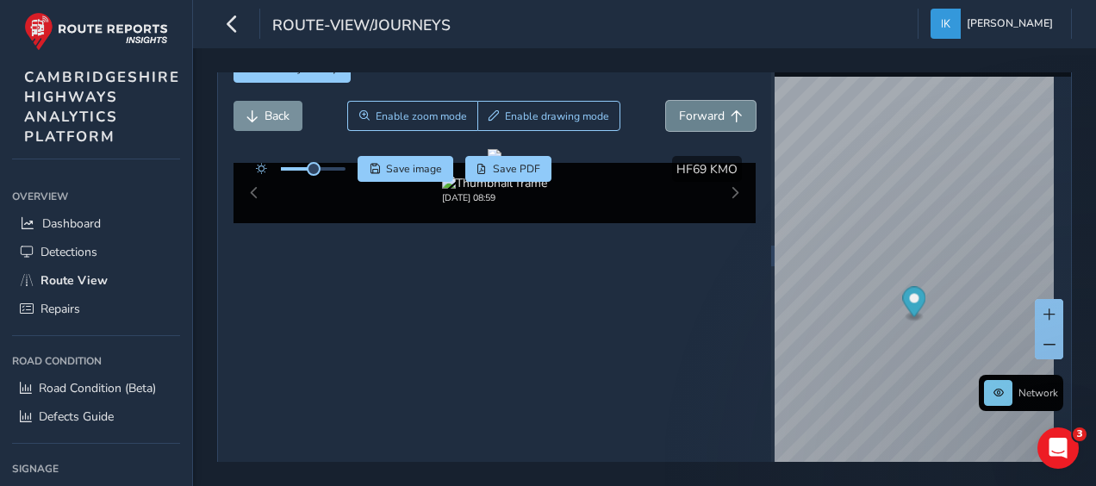
click at [707, 108] on span "Forward" at bounding box center [702, 116] width 46 height 16
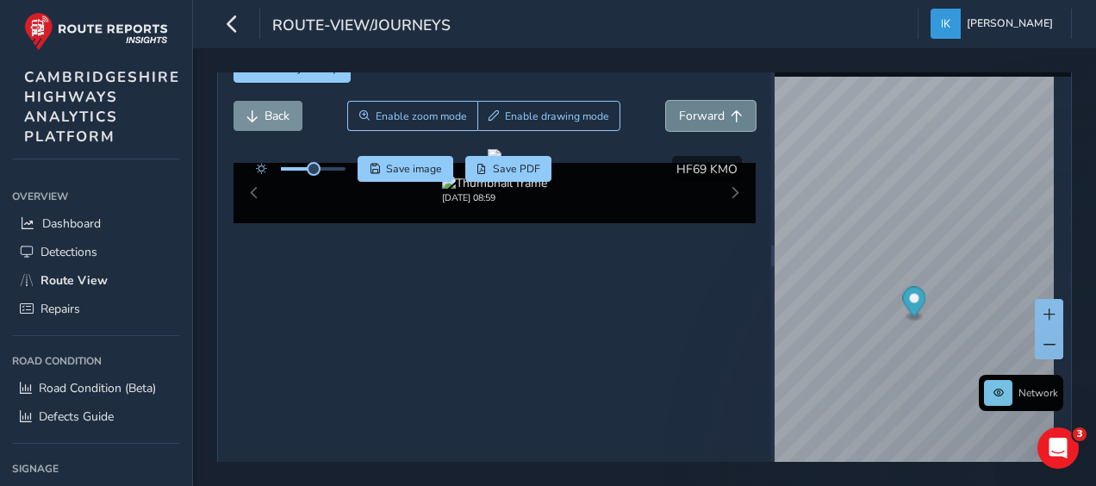
click at [707, 108] on span "Forward" at bounding box center [702, 116] width 46 height 16
